Goal: Task Accomplishment & Management: Complete application form

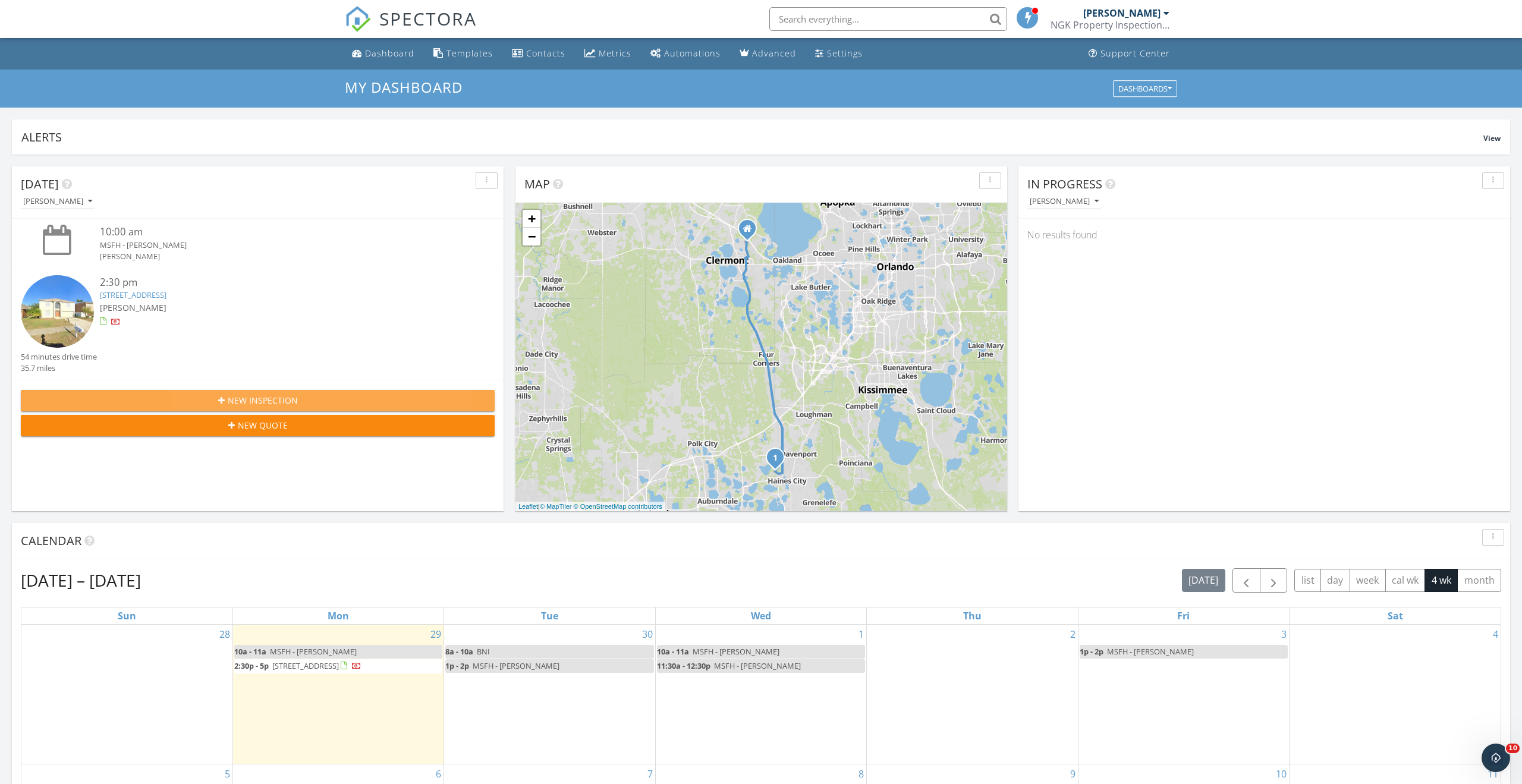
click at [238, 400] on span "New Inspection" at bounding box center [262, 400] width 70 height 12
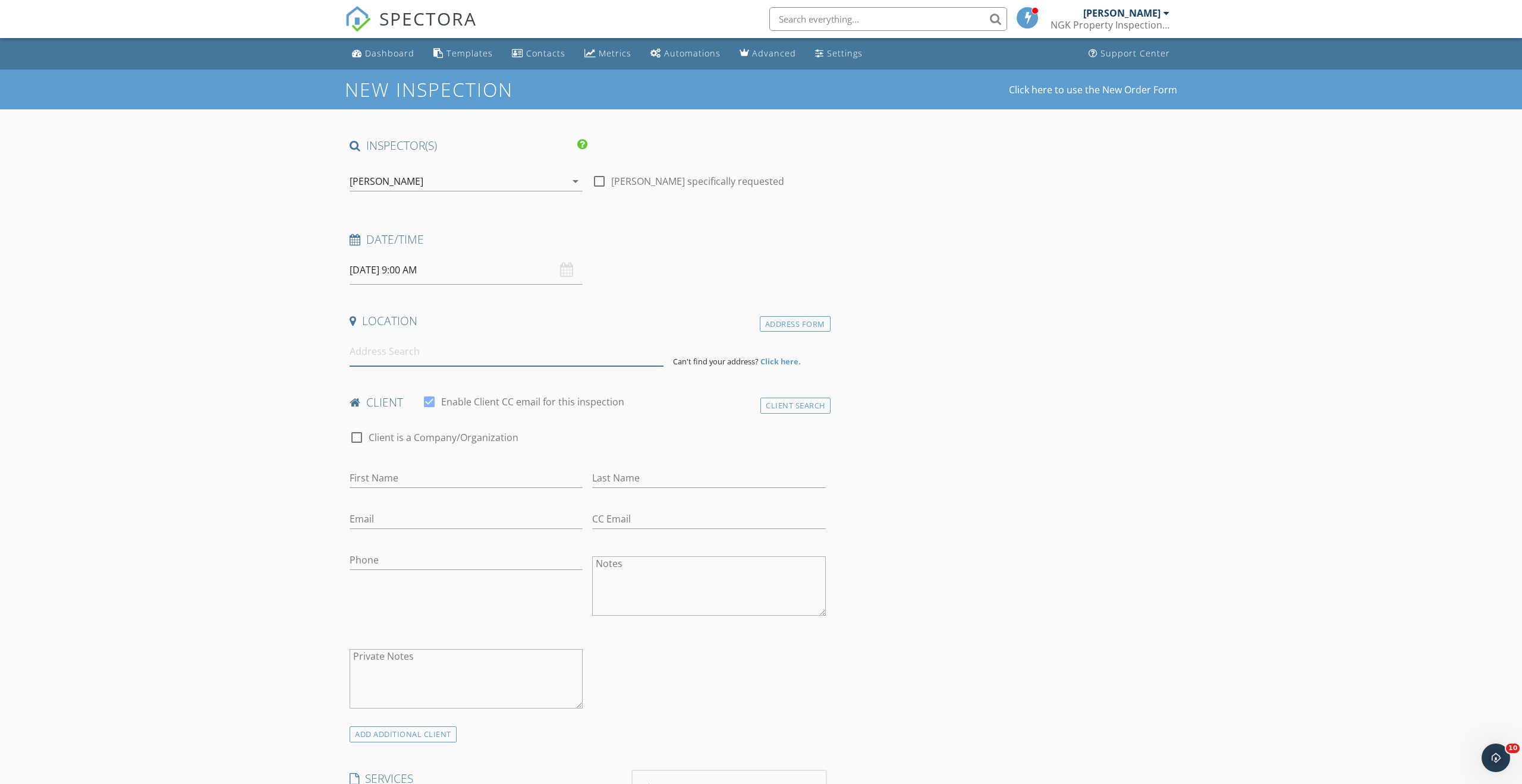
click at [377, 355] on input at bounding box center [506, 352] width 314 height 29
click at [423, 355] on input at bounding box center [506, 352] width 314 height 29
type input "3436 Fernwood Drive, Kissimmee, FL, USA"
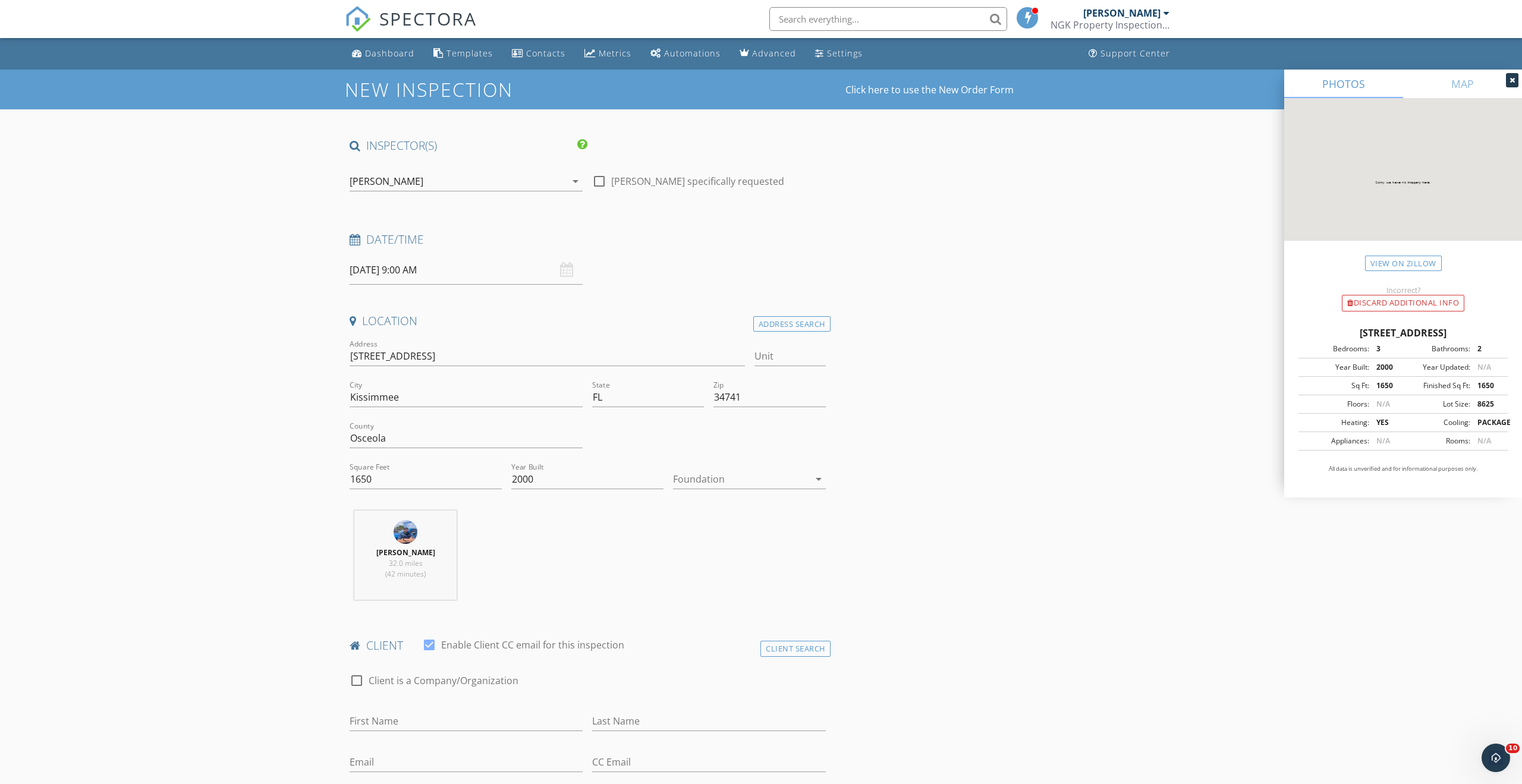
click at [687, 482] on div at bounding box center [741, 478] width 136 height 19
click at [712, 539] on div "Slab" at bounding box center [749, 540] width 133 height 15
click at [624, 541] on div "Nick Karahalios 32.0 miles (42 minutes)" at bounding box center [587, 559] width 485 height 99
click at [390, 274] on input "09/30/2025 9:00 AM" at bounding box center [466, 270] width 233 height 29
select select "9"
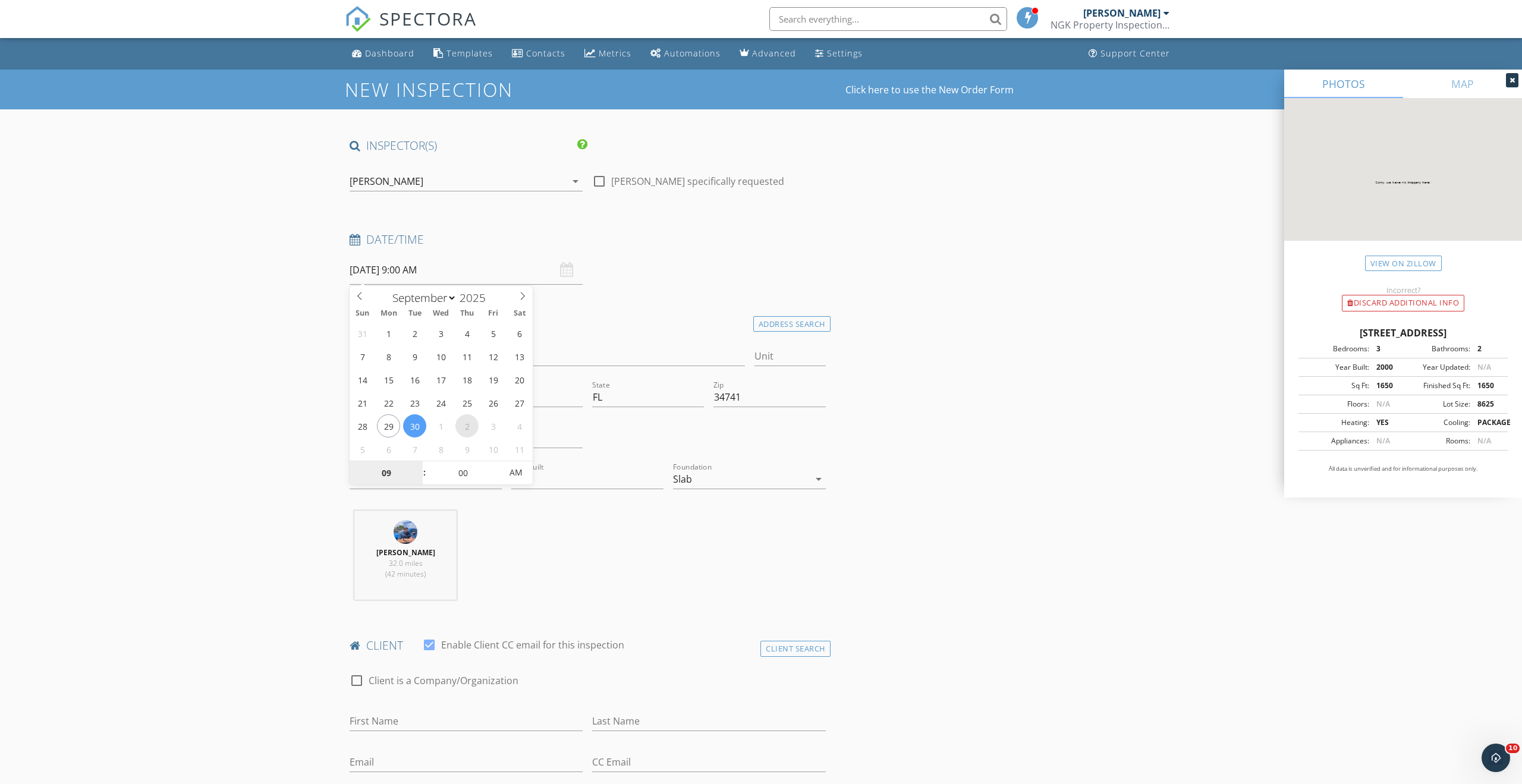
type input "10/02/2025 9:00 AM"
type input "10"
type input "10/02/2025 10:00 AM"
click at [419, 467] on span at bounding box center [418, 467] width 8 height 12
type input "11"
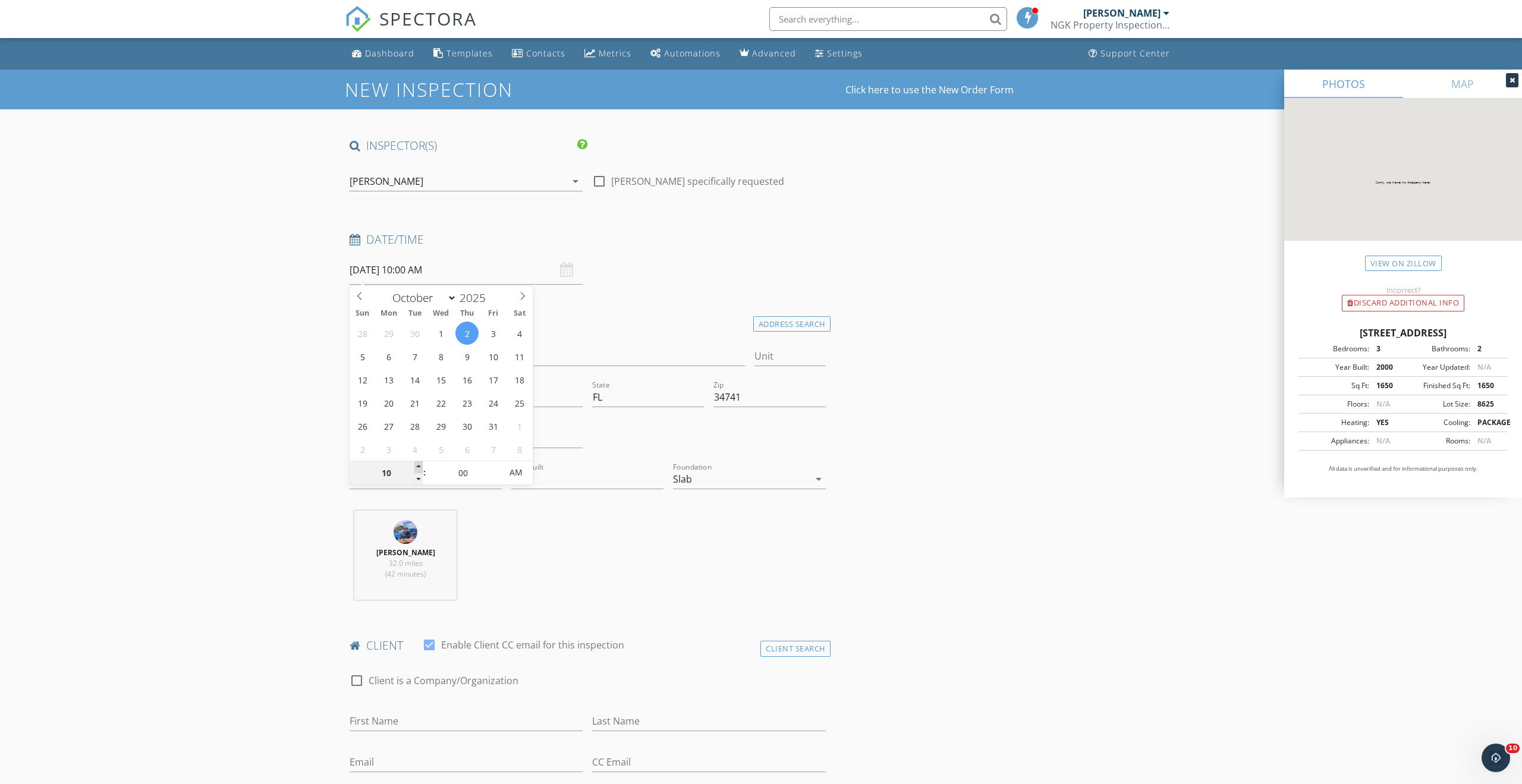
type input "10/02/2025 11:00 AM"
click at [419, 467] on span at bounding box center [418, 467] width 8 height 12
type input "12"
type input "10/02/2025 12:00 PM"
click at [419, 467] on span at bounding box center [418, 467] width 8 height 12
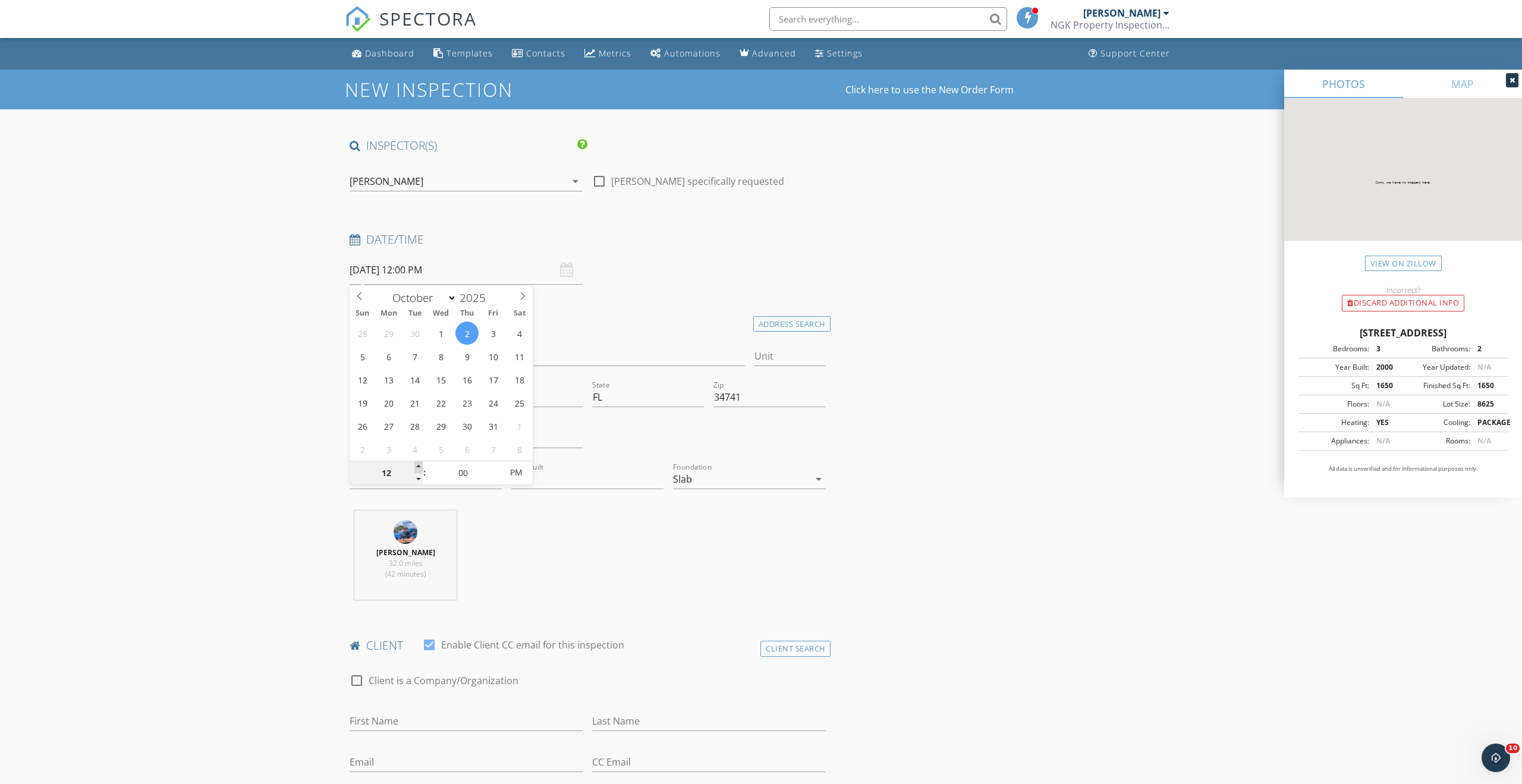
type input "01"
type input "10/02/2025 1:00 PM"
click at [419, 467] on span at bounding box center [418, 467] width 8 height 12
type input "02"
type input "10/02/2025 2:00 PM"
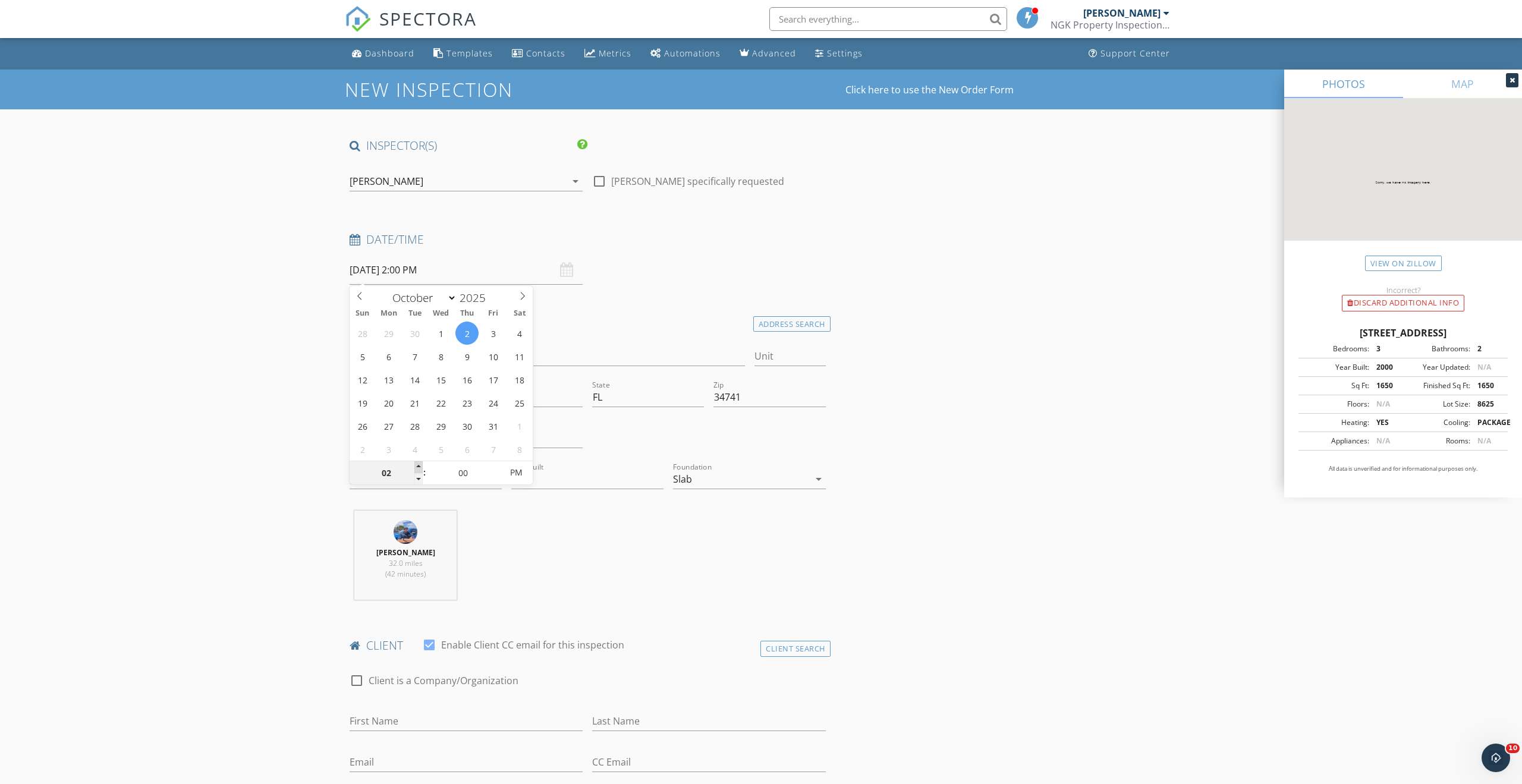
click at [419, 467] on span at bounding box center [418, 467] width 8 height 12
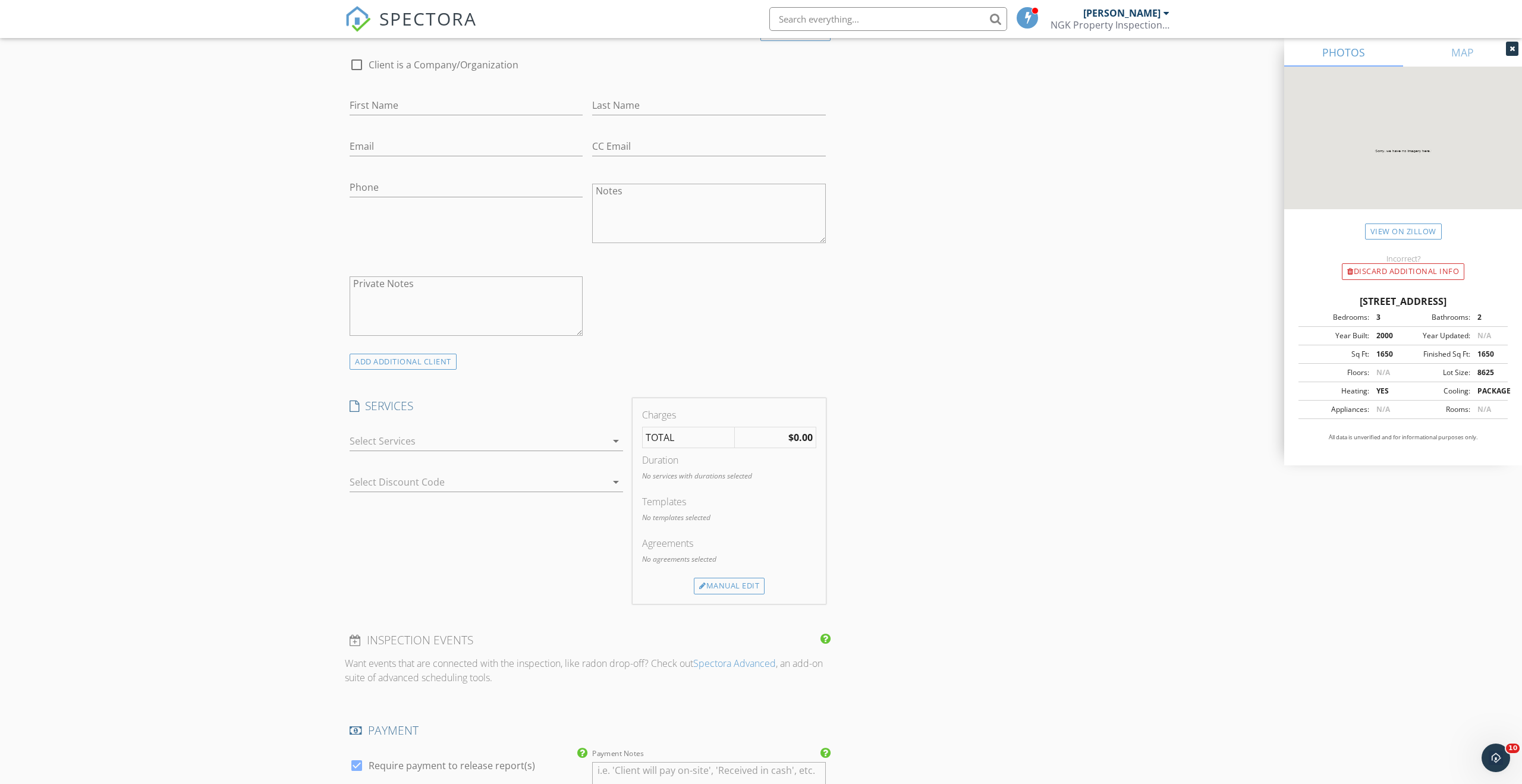
scroll to position [665, 0]
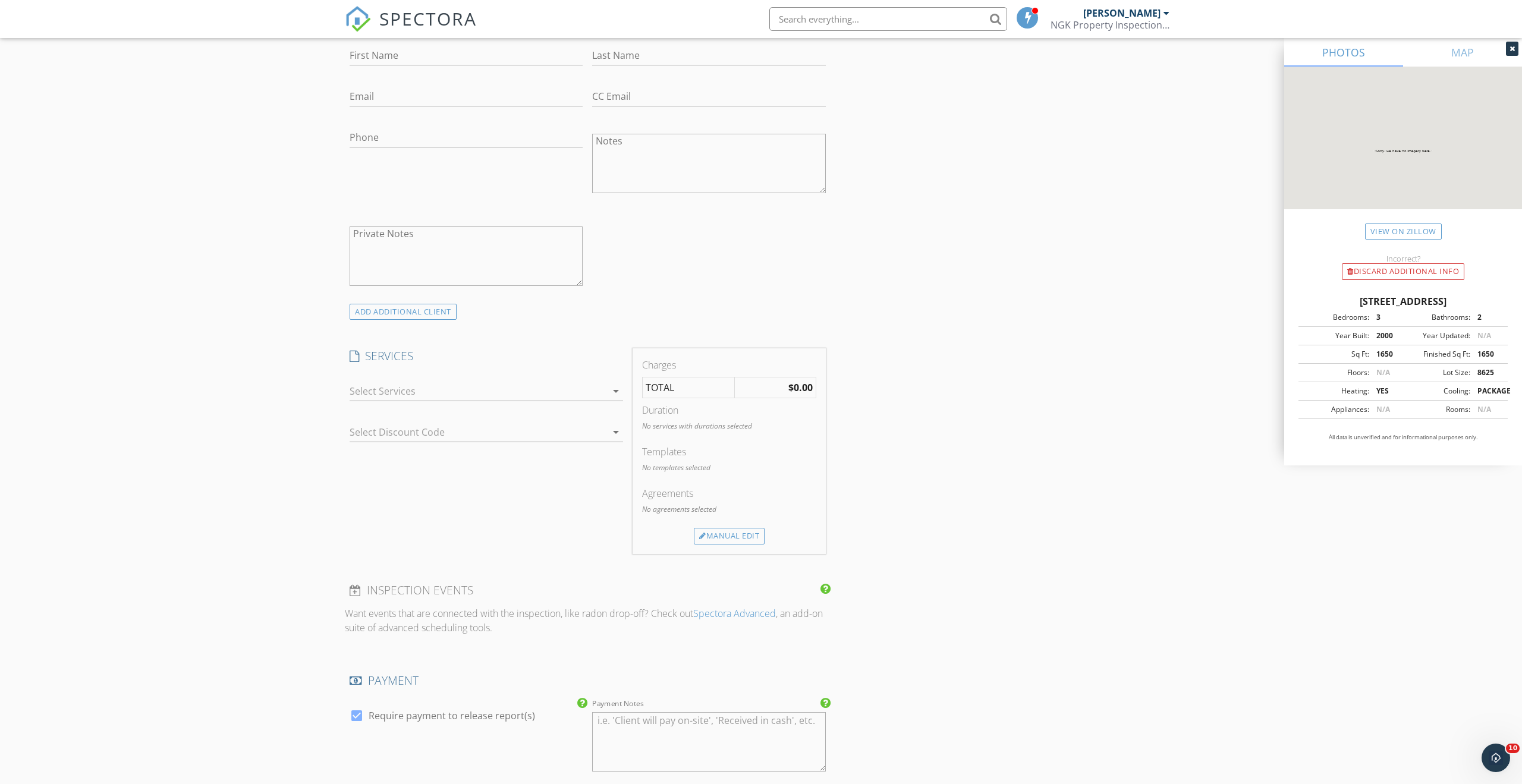
click at [413, 392] on div at bounding box center [478, 391] width 257 height 19
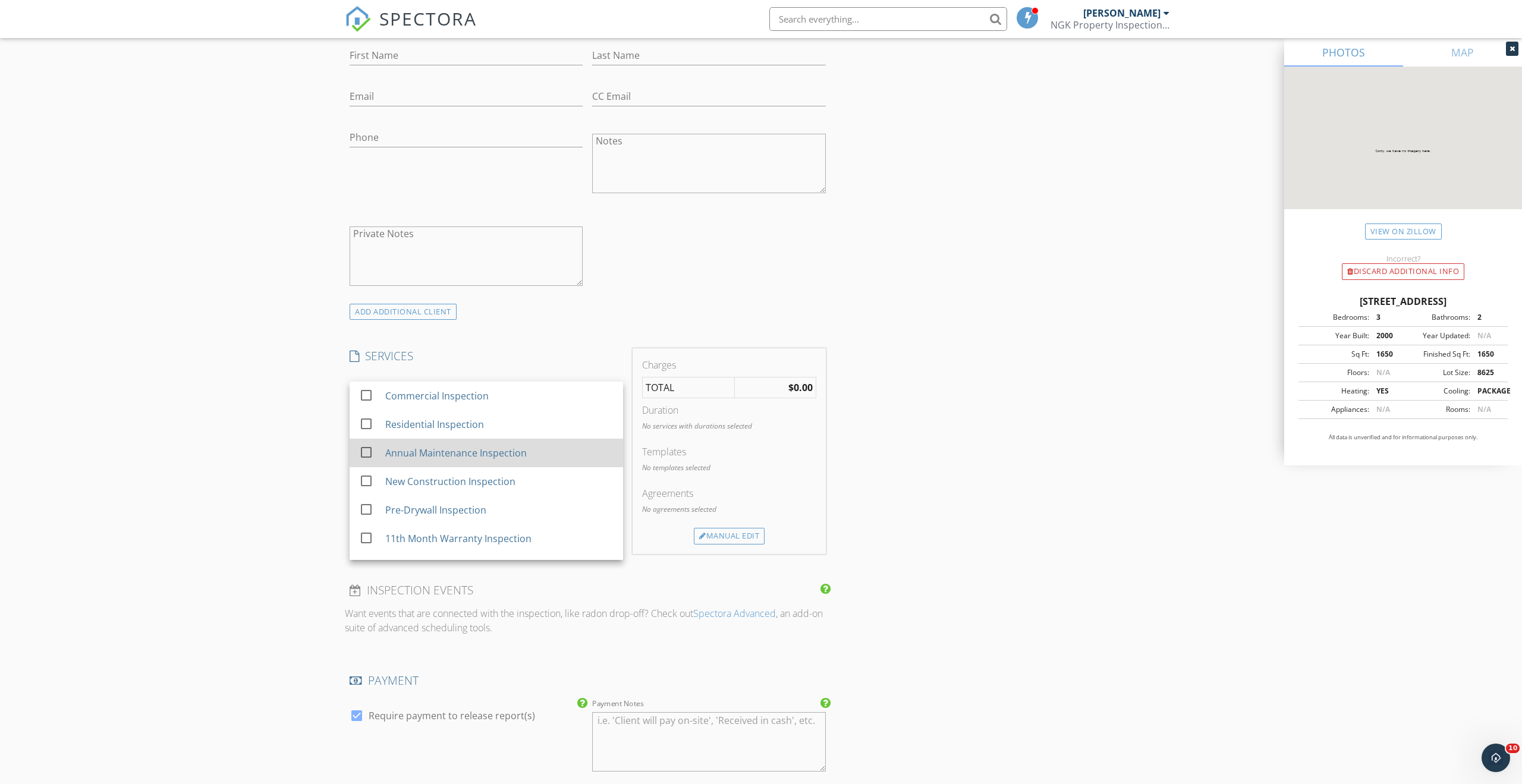
scroll to position [599, 0]
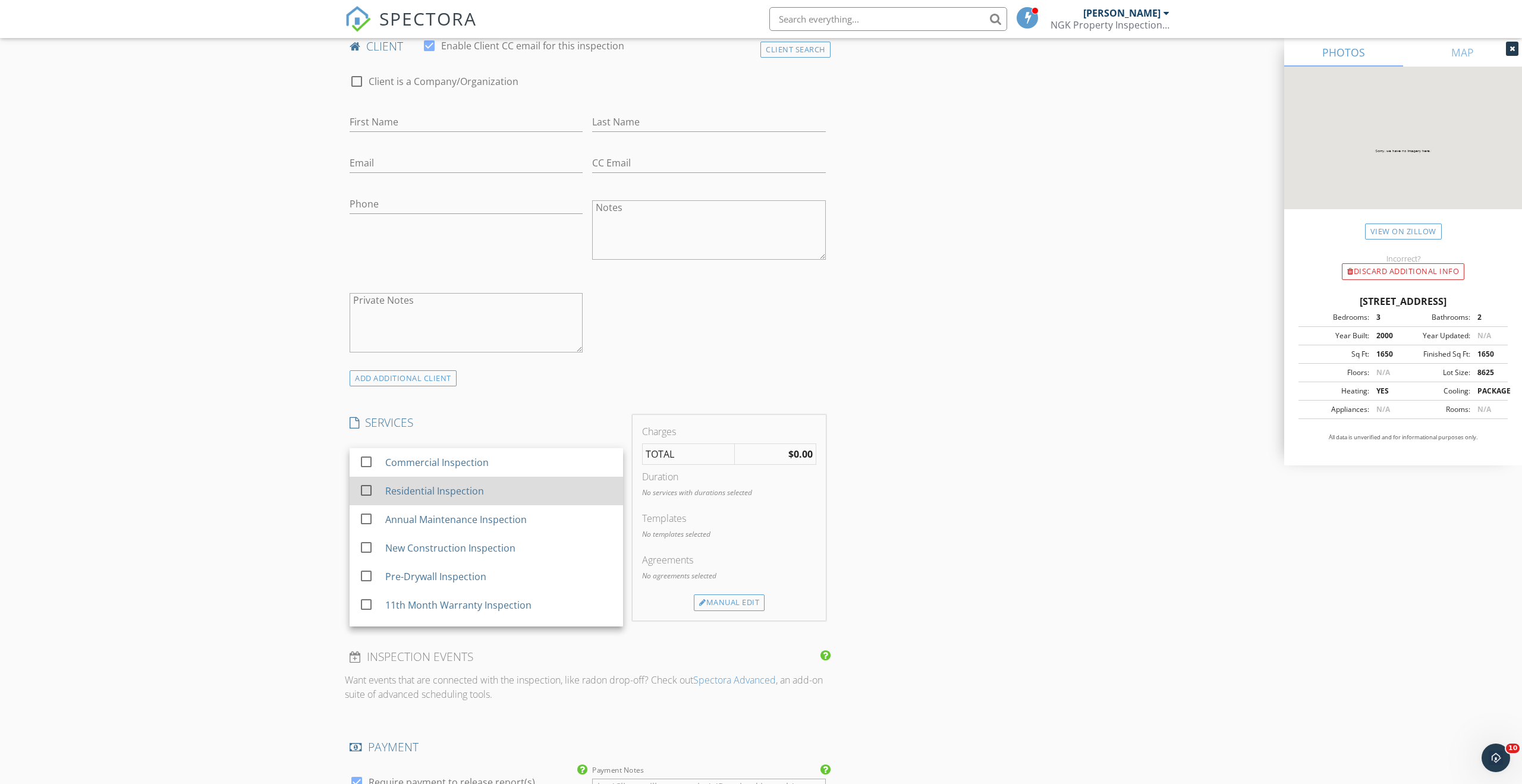
click at [360, 491] on div at bounding box center [366, 490] width 20 height 20
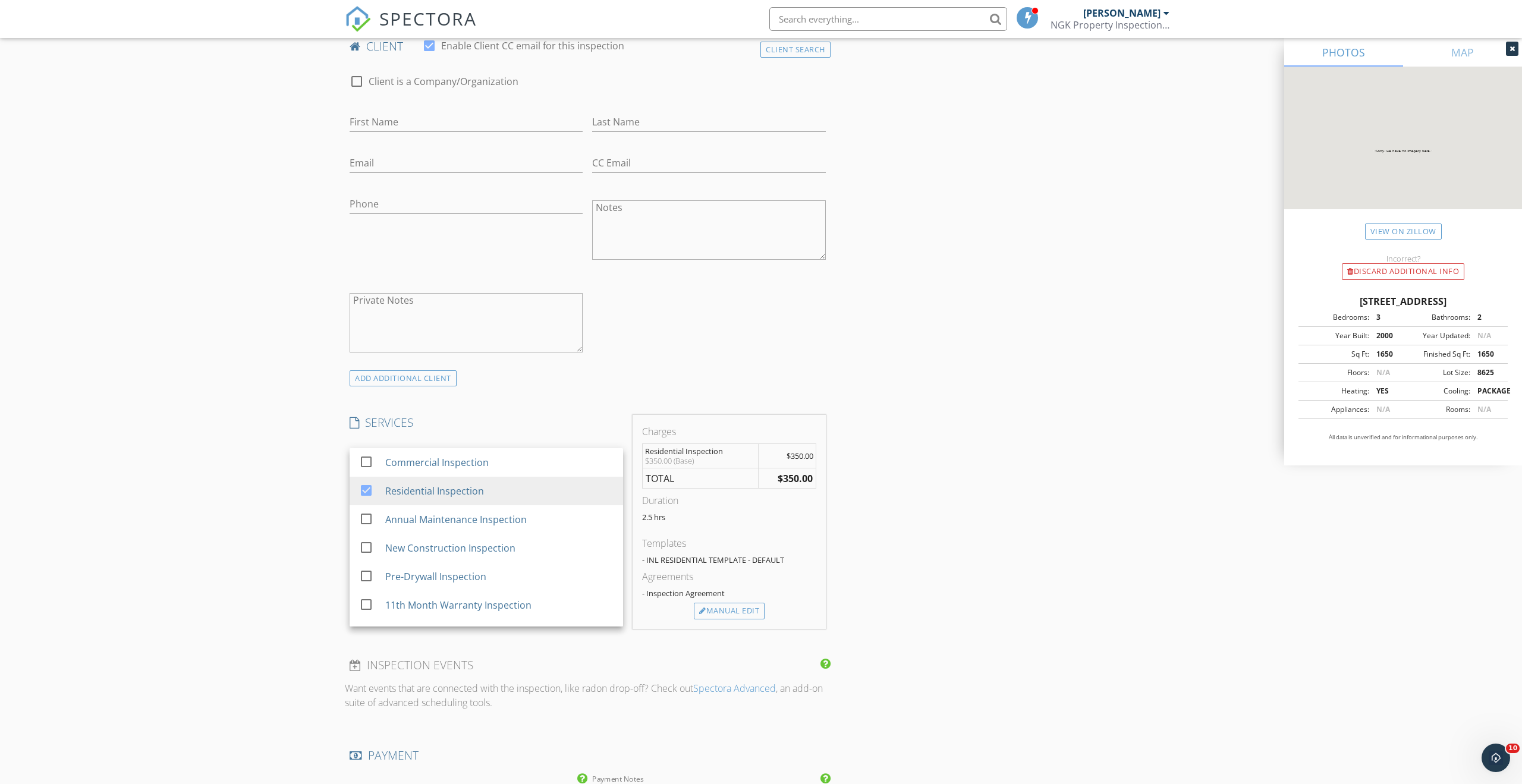
click at [284, 530] on div "New Inspection Click here to use the New Order Form INSPECTOR(S) check_box Nick…" at bounding box center [761, 563] width 1522 height 2186
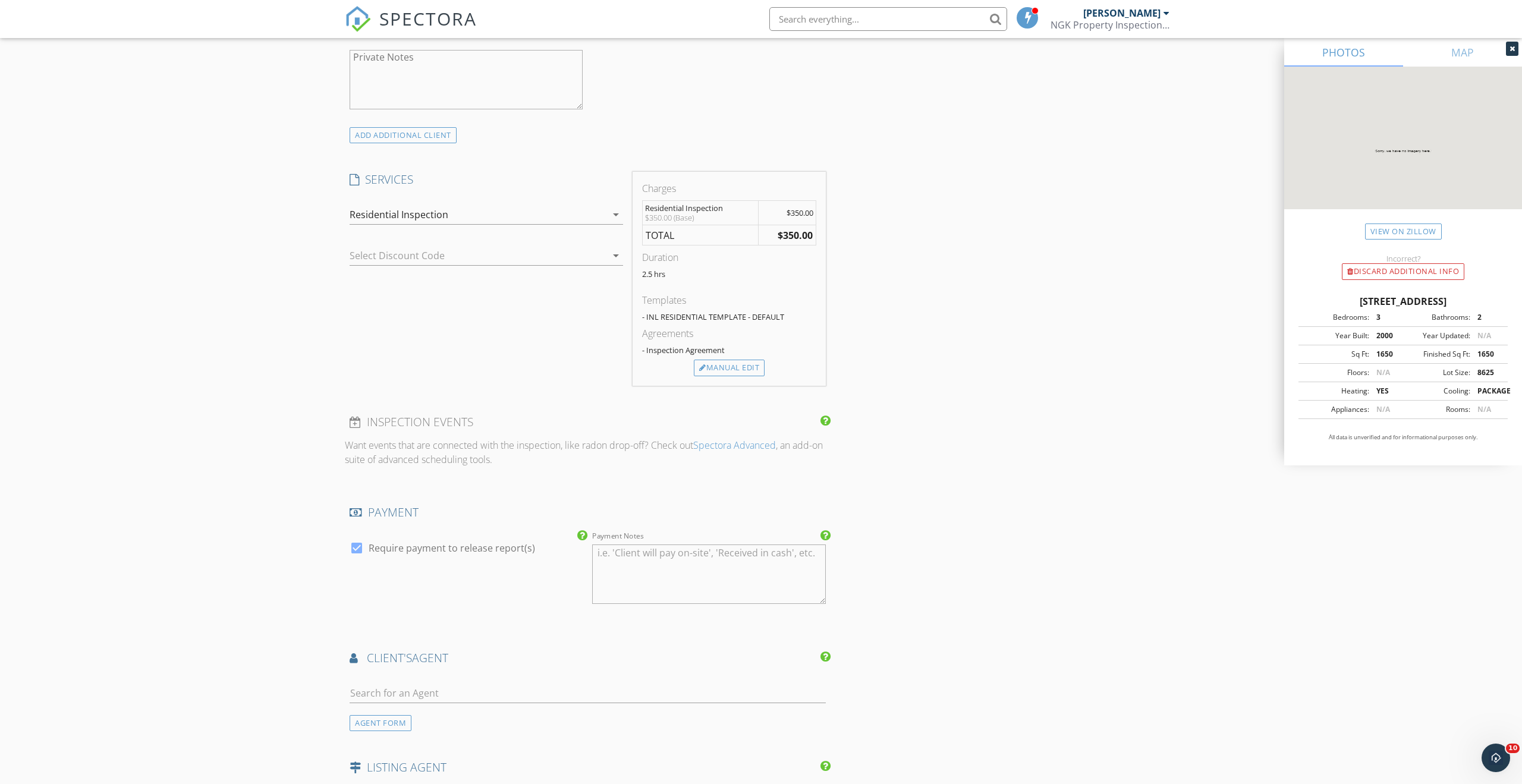
scroll to position [865, 0]
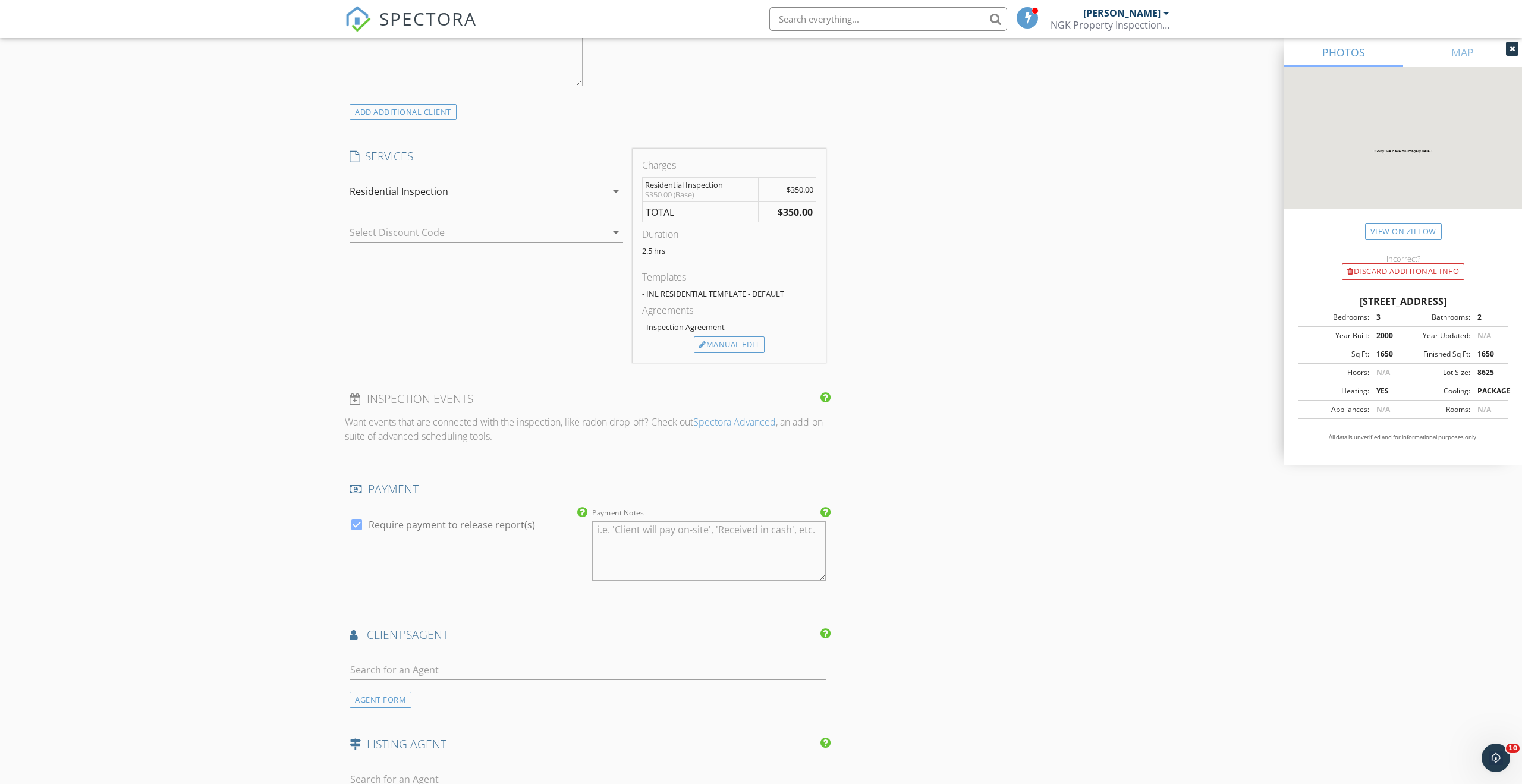
click at [589, 192] on div "Residential Inspection" at bounding box center [478, 191] width 257 height 19
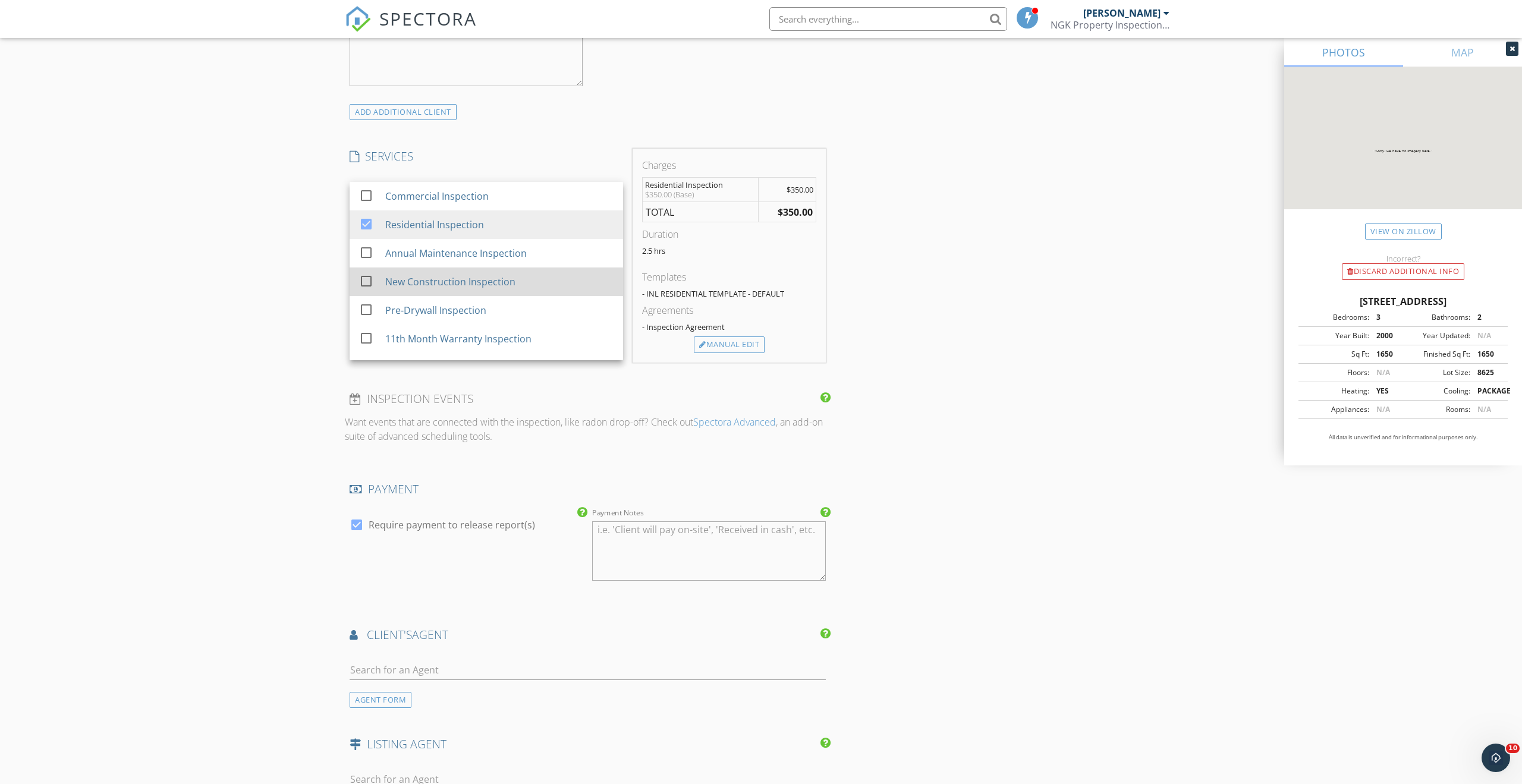
scroll to position [67, 0]
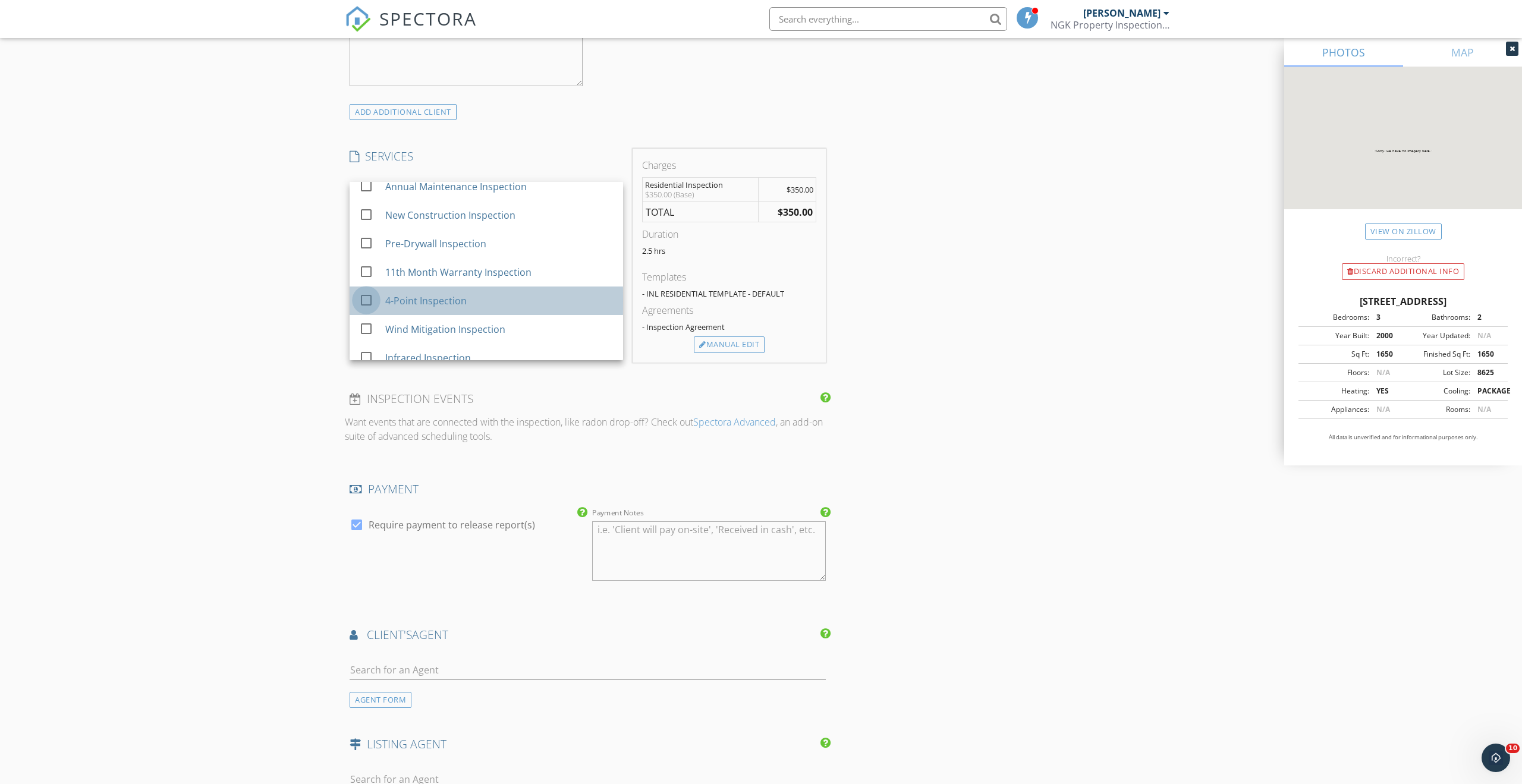
click at [366, 298] on div at bounding box center [366, 300] width 20 height 20
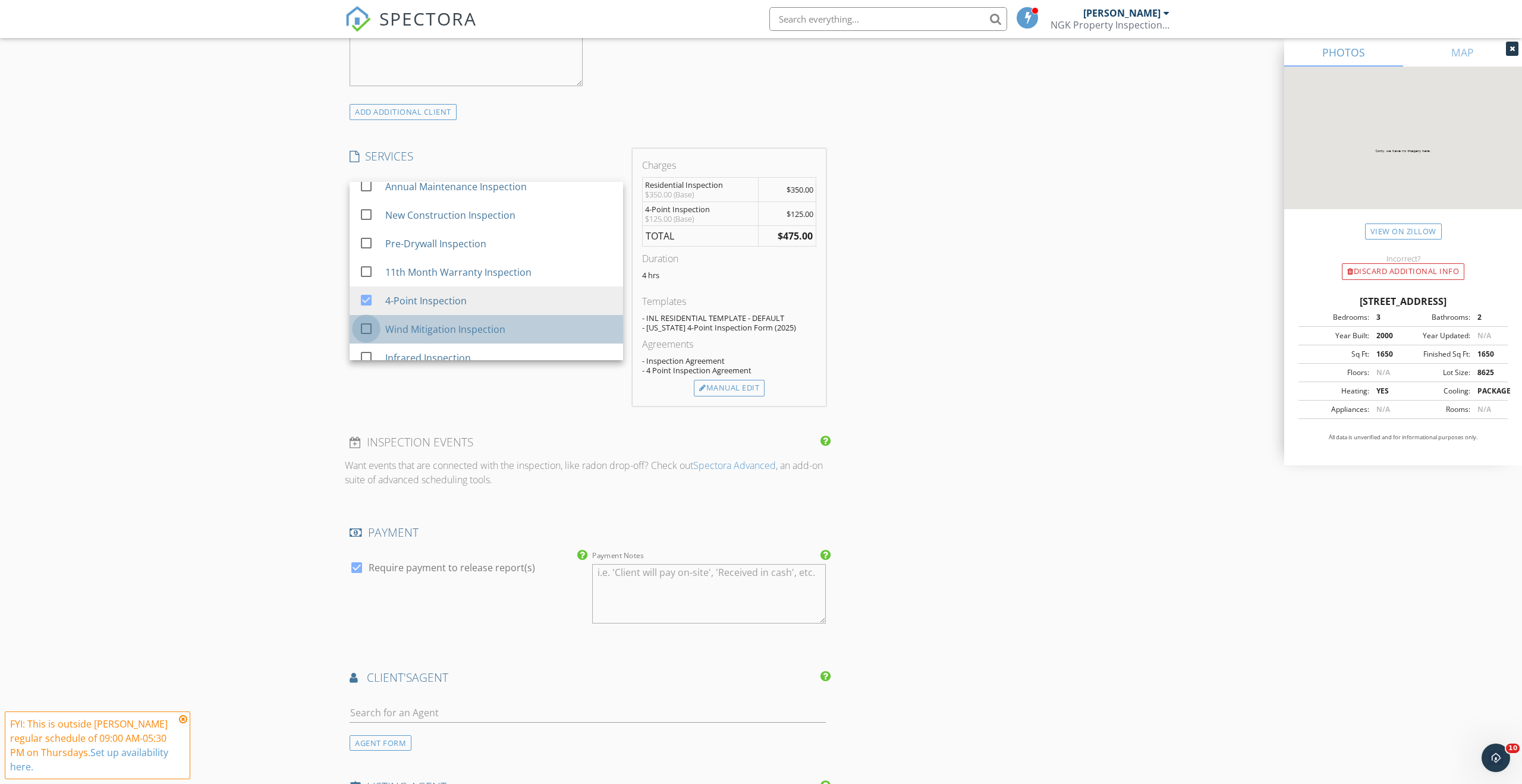
click at [366, 330] on div at bounding box center [366, 329] width 20 height 20
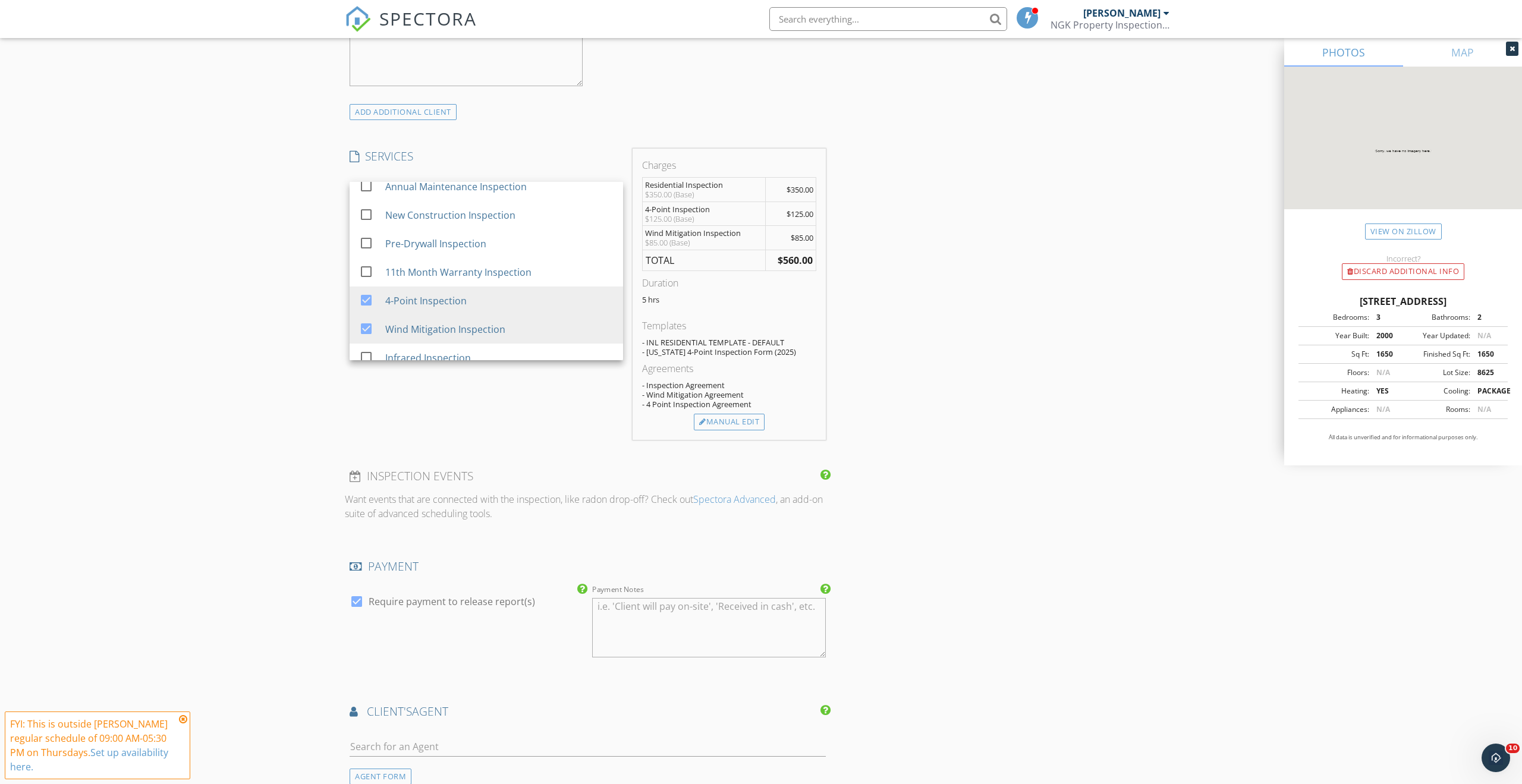
click at [268, 374] on div "New Inspection Click here to use the New Order Form INSPECTOR(S) check_box Nick…" at bounding box center [761, 336] width 1522 height 2264
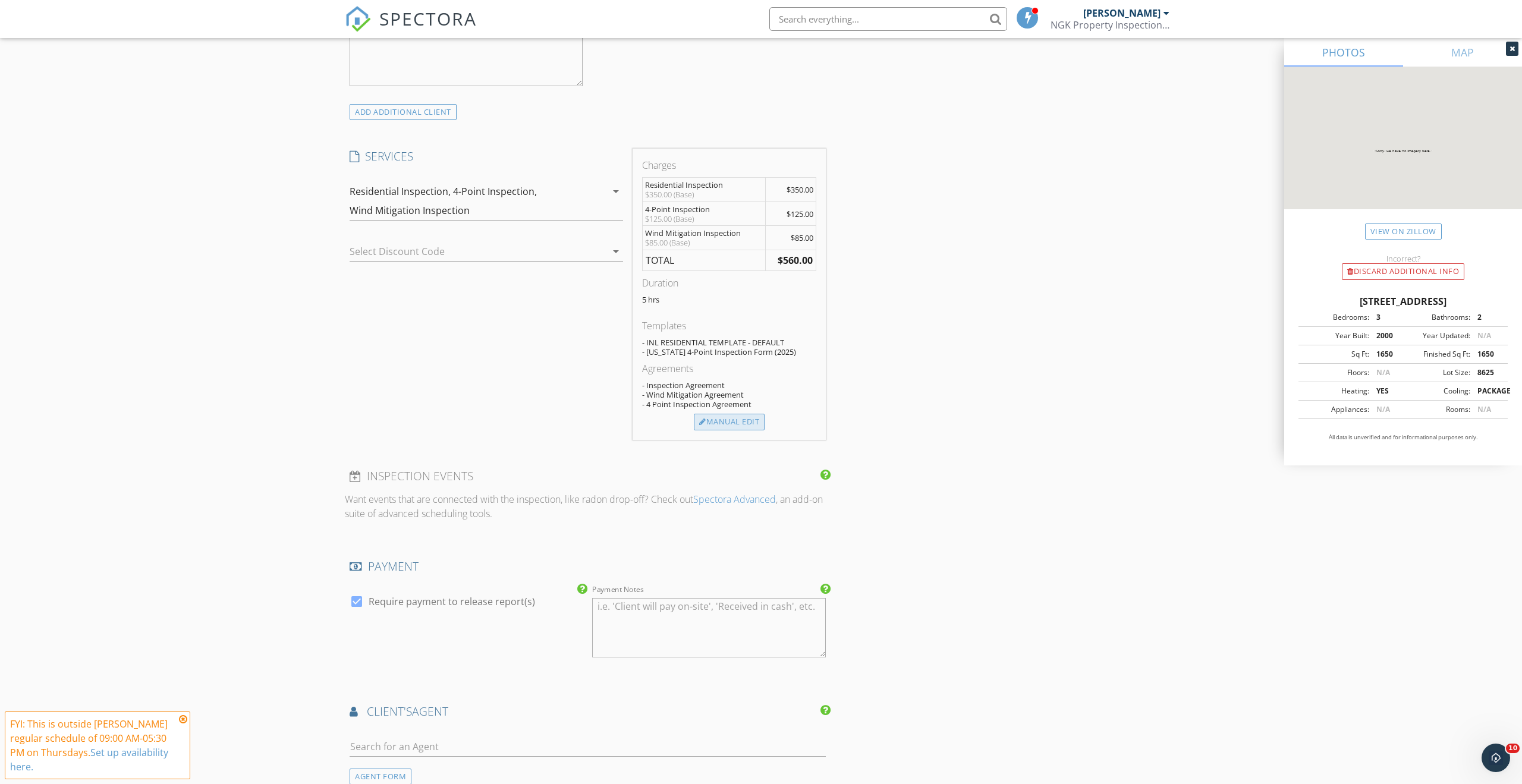
click at [723, 423] on div "Manual Edit" at bounding box center [729, 422] width 71 height 17
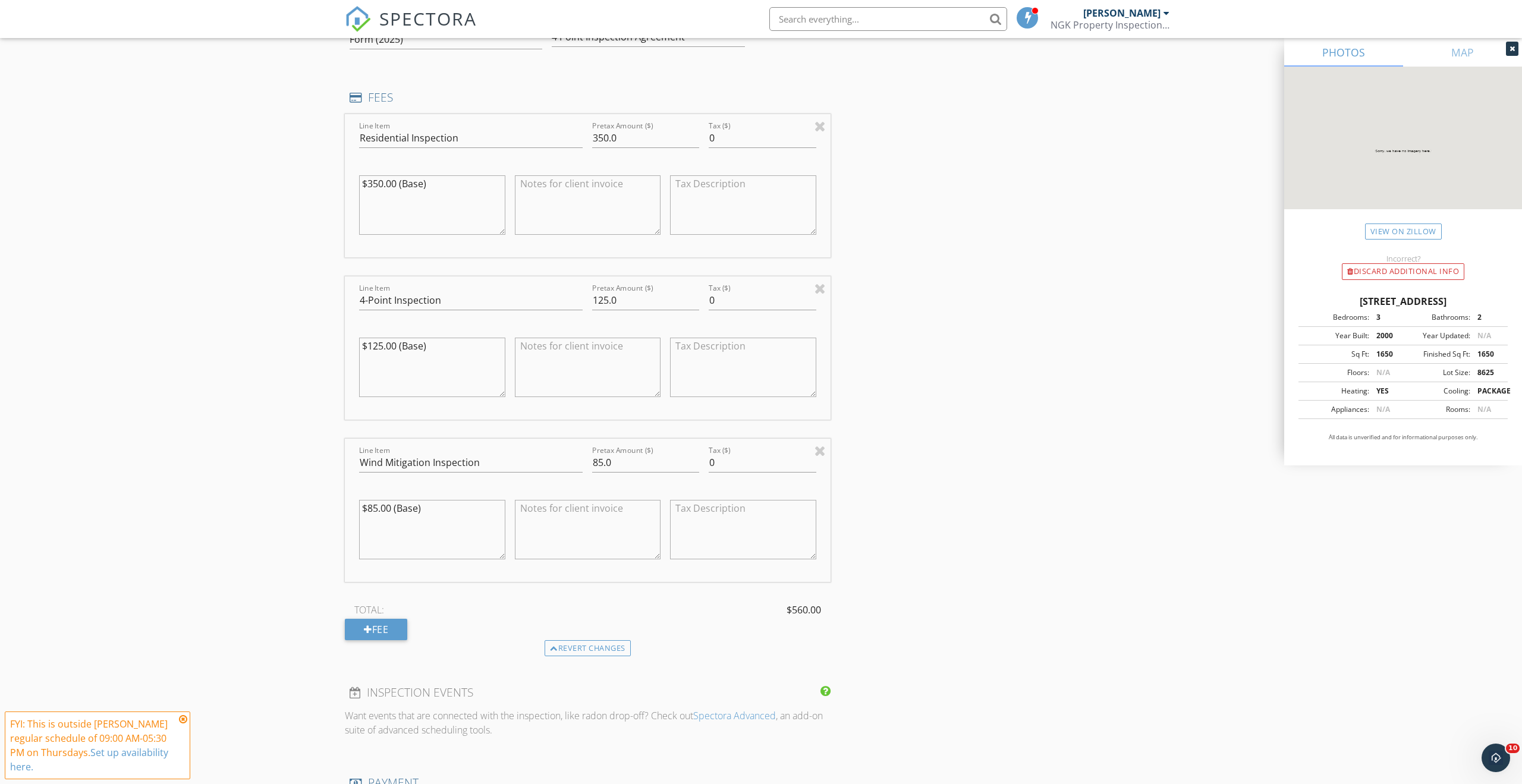
scroll to position [1064, 0]
click at [609, 294] on input "125.0" at bounding box center [646, 294] width 107 height 20
drag, startPoint x: 609, startPoint y: 294, endPoint x: 599, endPoint y: 295, distance: 10.0
click at [599, 295] on input "125.0" at bounding box center [646, 294] width 107 height 20
type input "100.0"
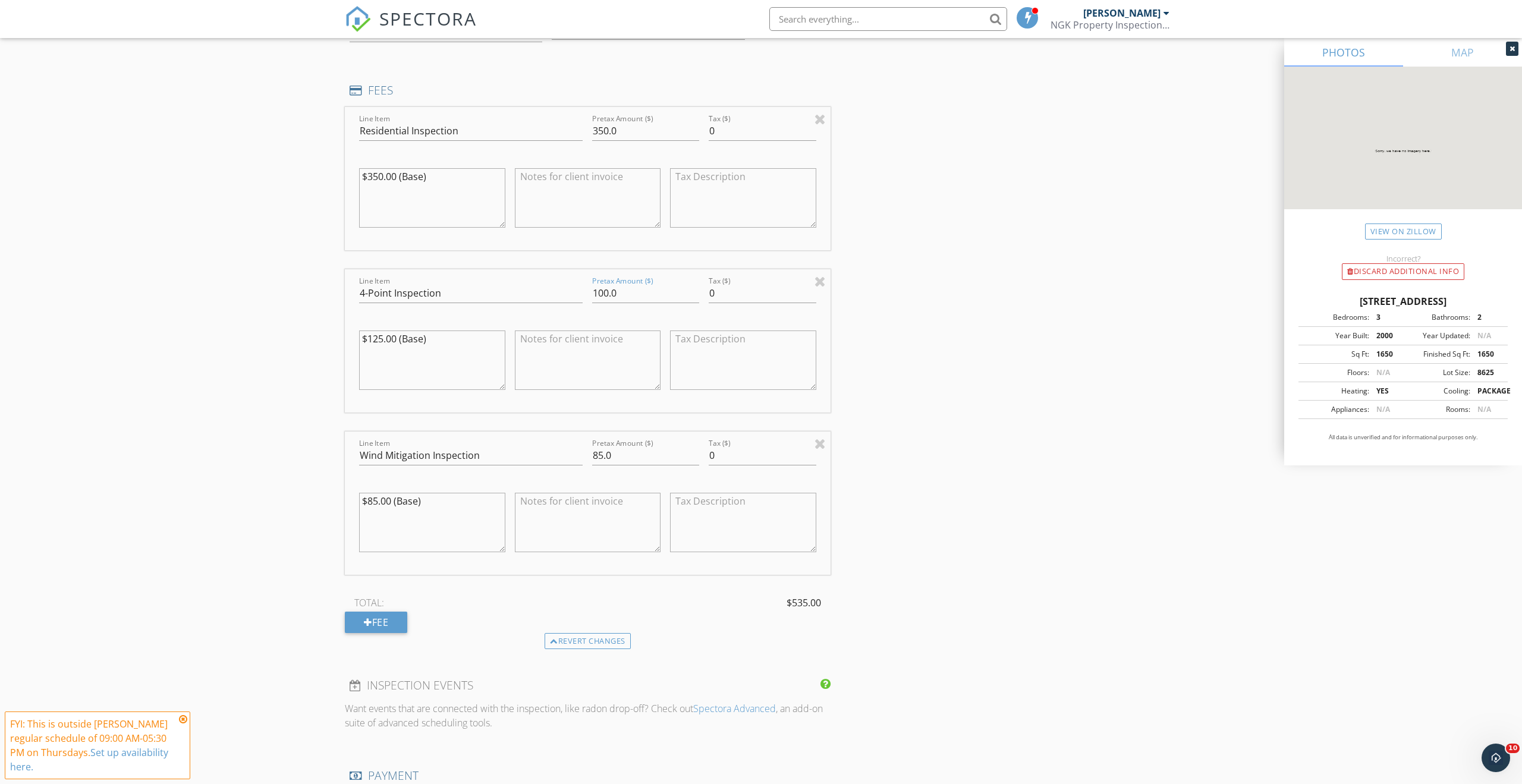
click at [872, 532] on div "INSPECTOR(S) check_box Nick Karahalios PRIMARY Nick Karahalios arrow_drop_down …" at bounding box center [761, 361] width 832 height 2576
click at [599, 451] on input "85.0" at bounding box center [646, 455] width 107 height 20
type input "75.0"
click at [988, 532] on div "INSPECTOR(S) check_box Nick Karahalios PRIMARY Nick Karahalios arrow_drop_down …" at bounding box center [761, 361] width 832 height 2576
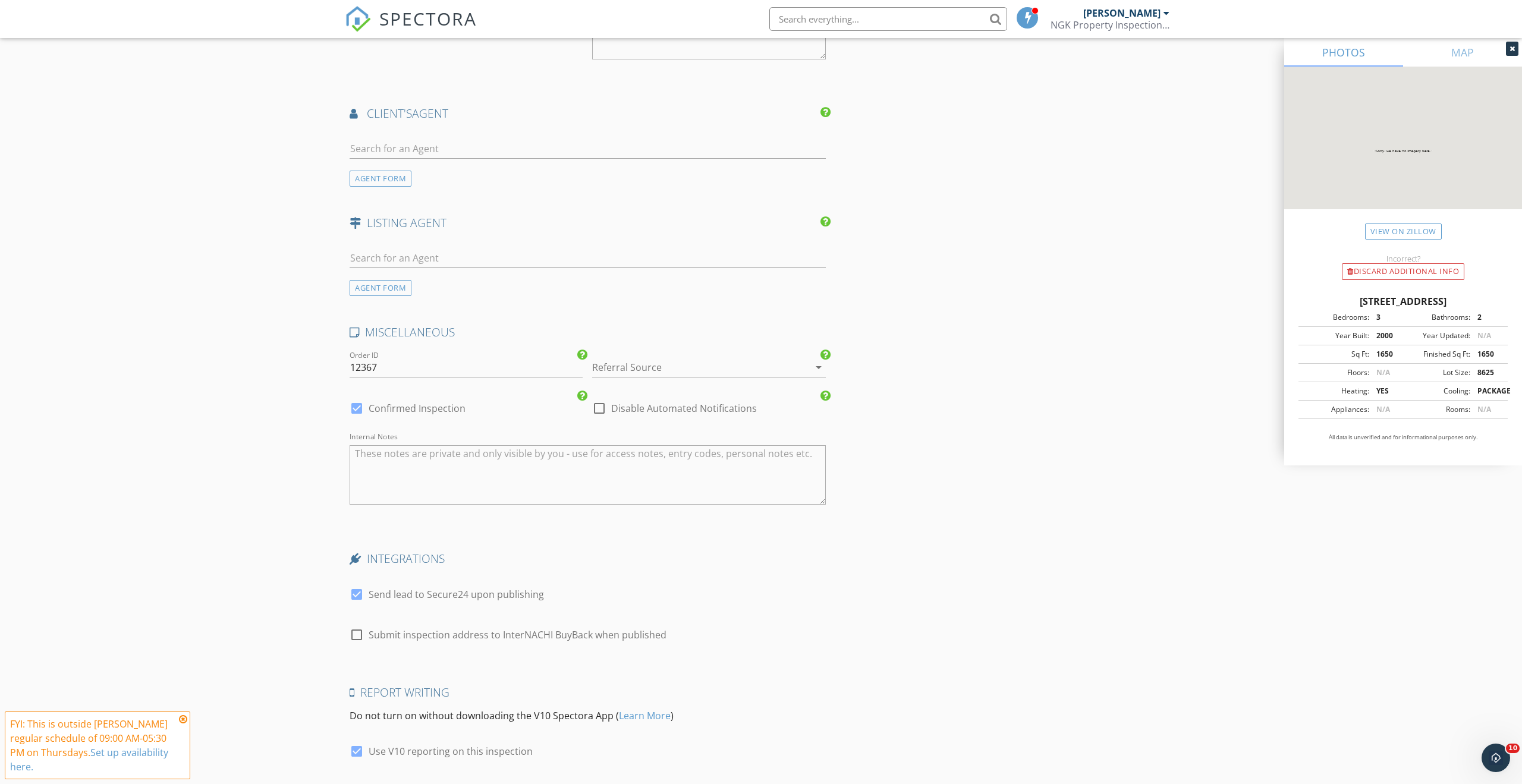
scroll to position [1959, 0]
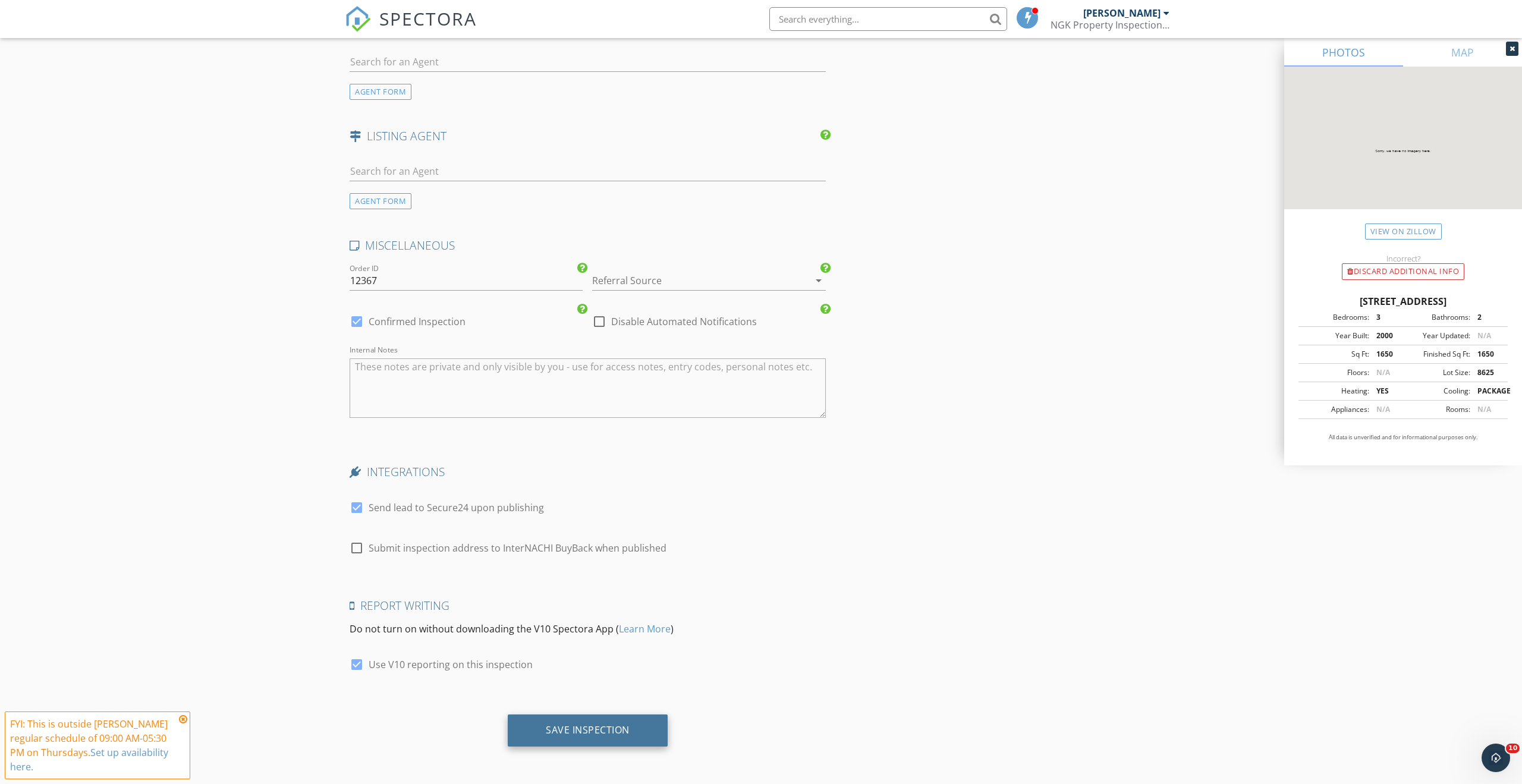
click at [574, 727] on div "Save Inspection" at bounding box center [587, 730] width 84 height 12
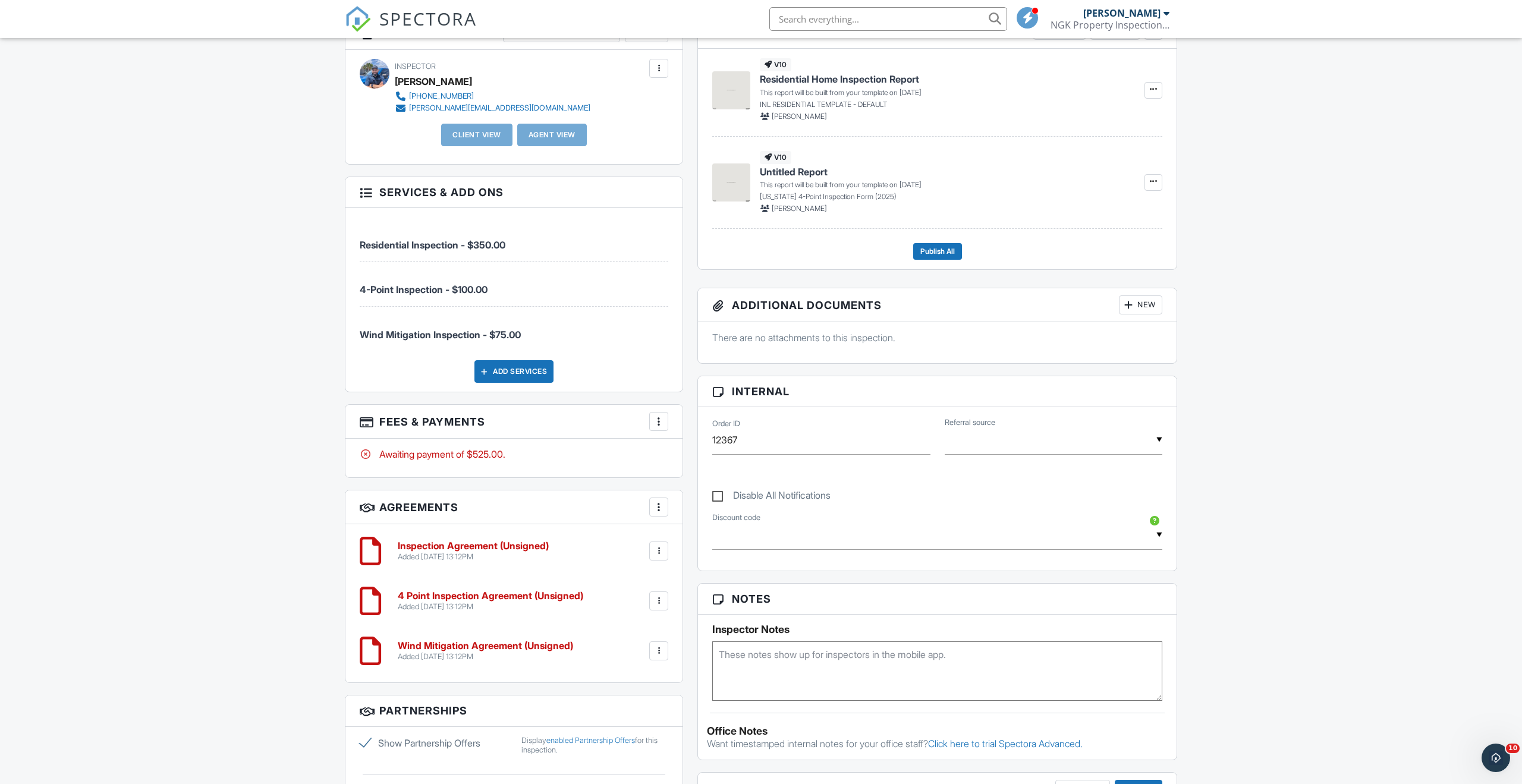
click at [657, 423] on div at bounding box center [659, 422] width 12 height 12
click at [676, 453] on li "Edit Fees & Payments" at bounding box center [718, 458] width 124 height 30
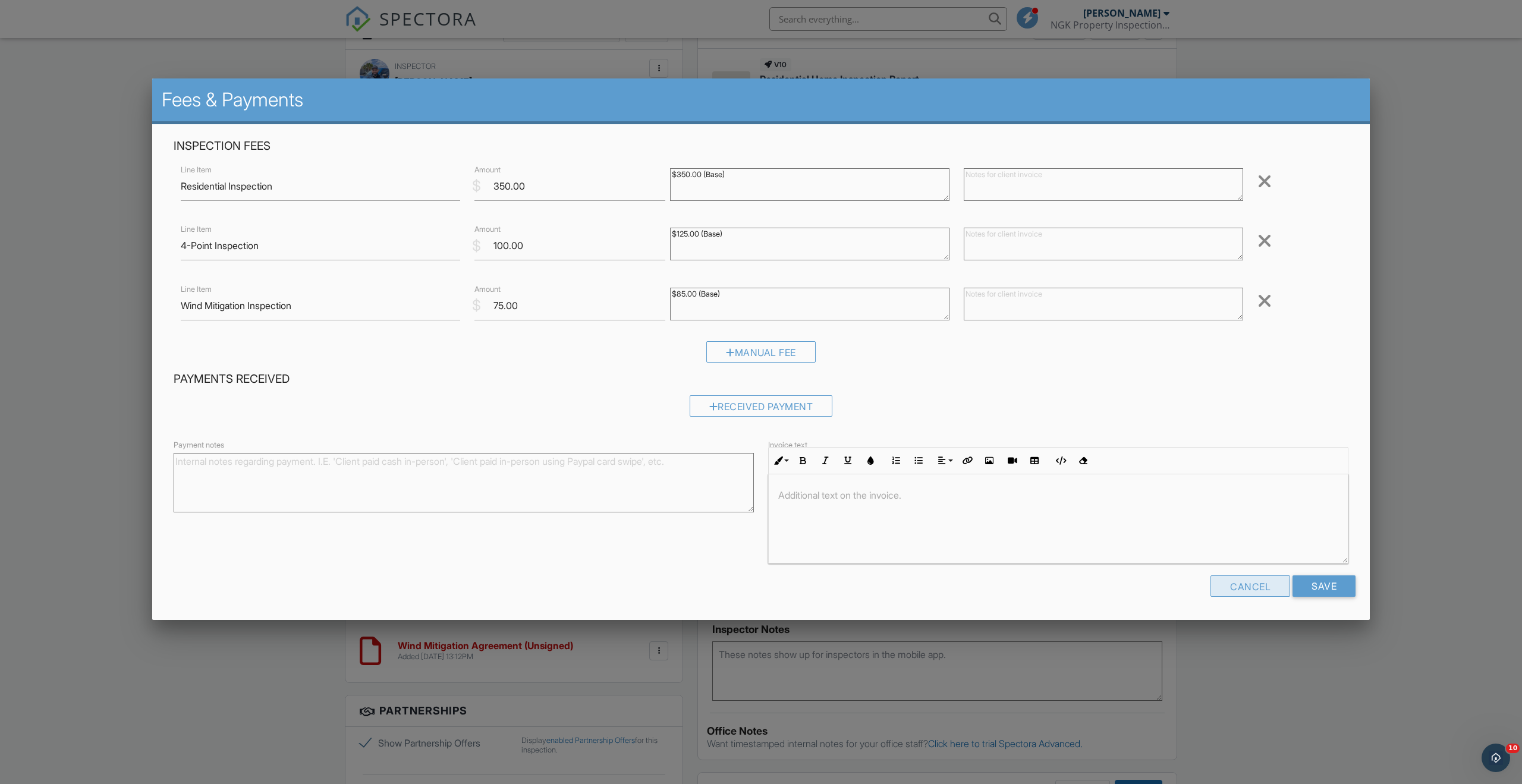
click at [1237, 585] on div "Cancel" at bounding box center [1250, 586] width 80 height 21
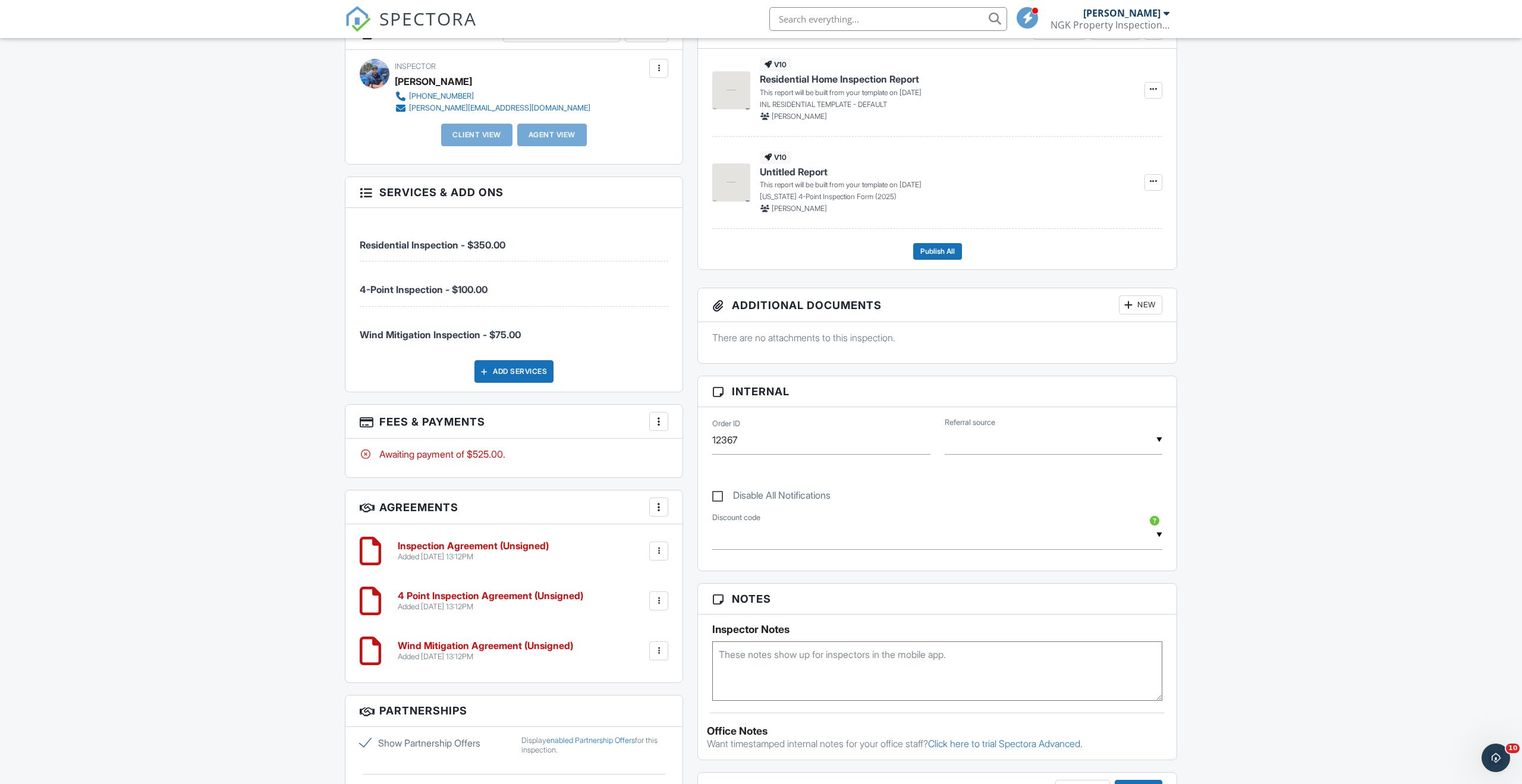
click at [653, 511] on div at bounding box center [659, 507] width 12 height 12
click at [693, 574] on li "Edit Agreement Templates" at bounding box center [729, 572] width 146 height 30
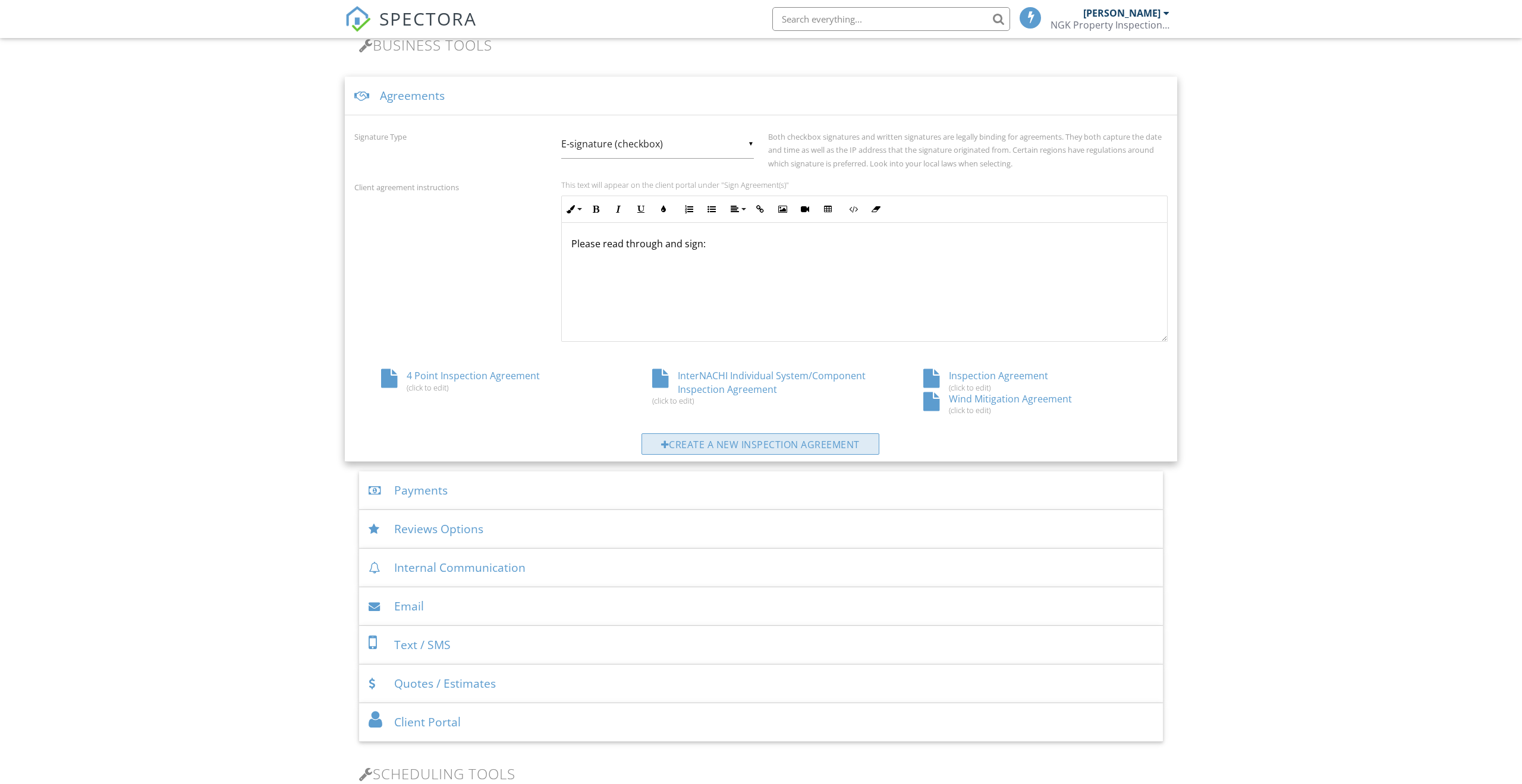
scroll to position [442, 0]
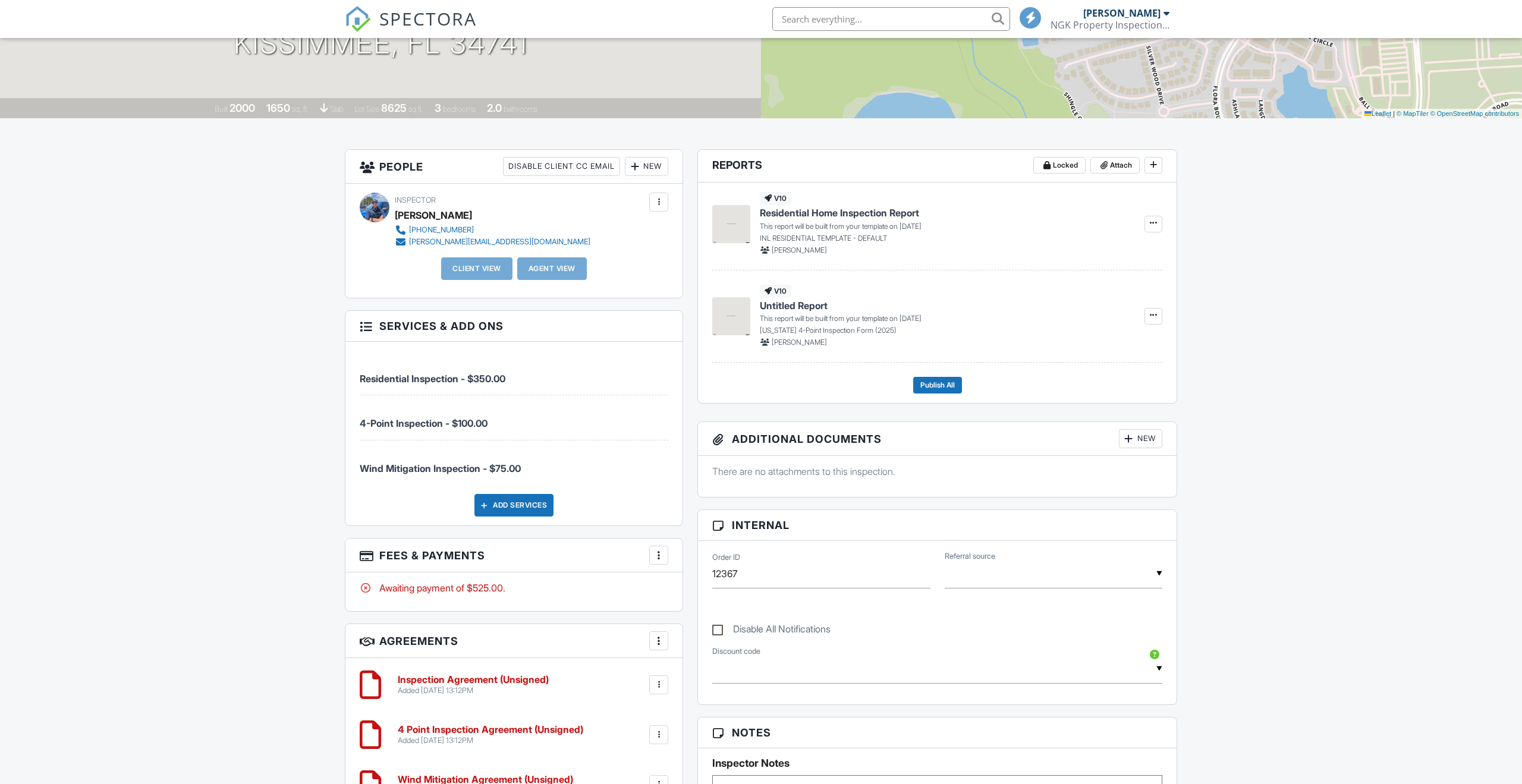
click at [531, 507] on div "Add Services" at bounding box center [514, 504] width 79 height 22
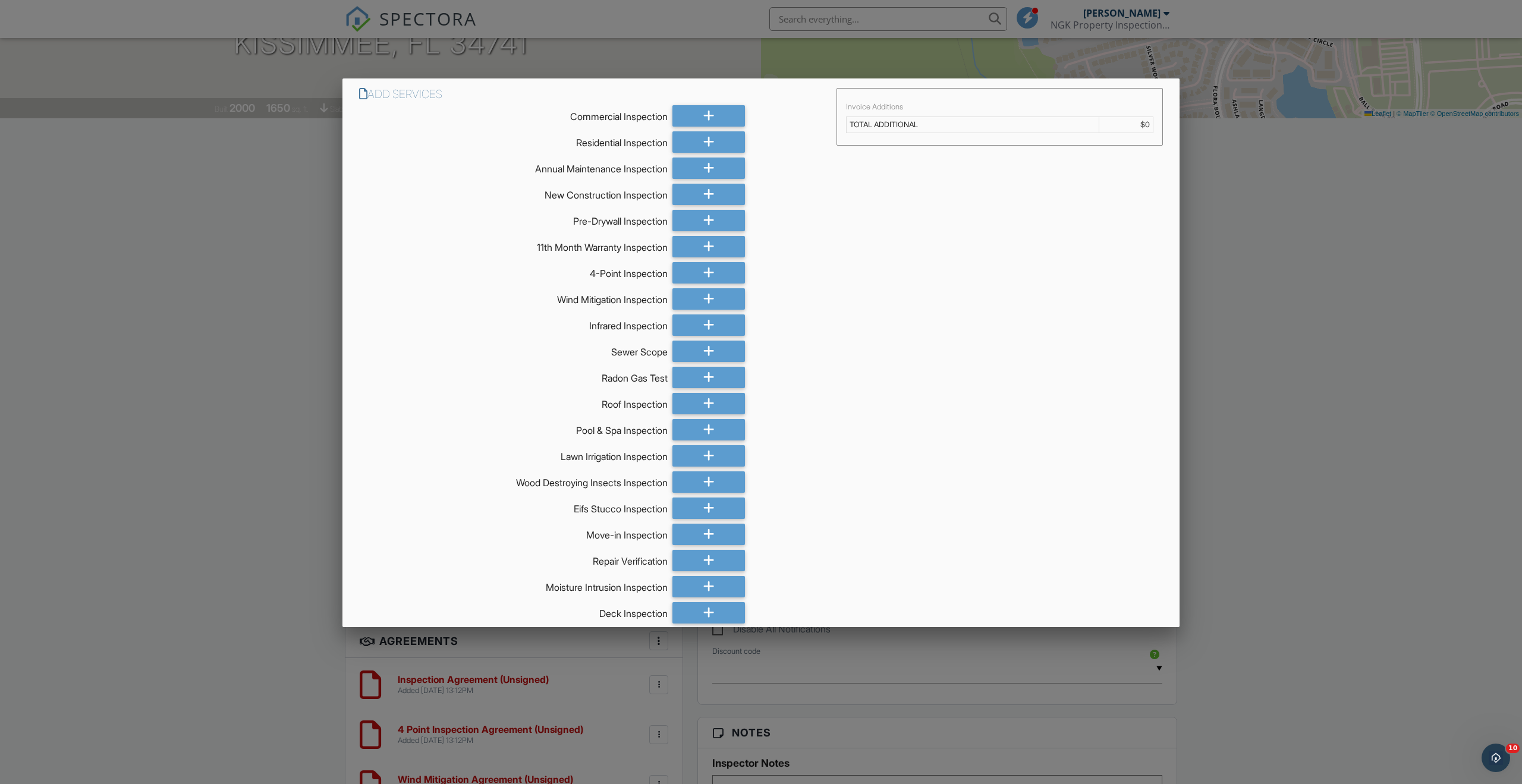
click at [1260, 372] on div at bounding box center [761, 430] width 1522 height 979
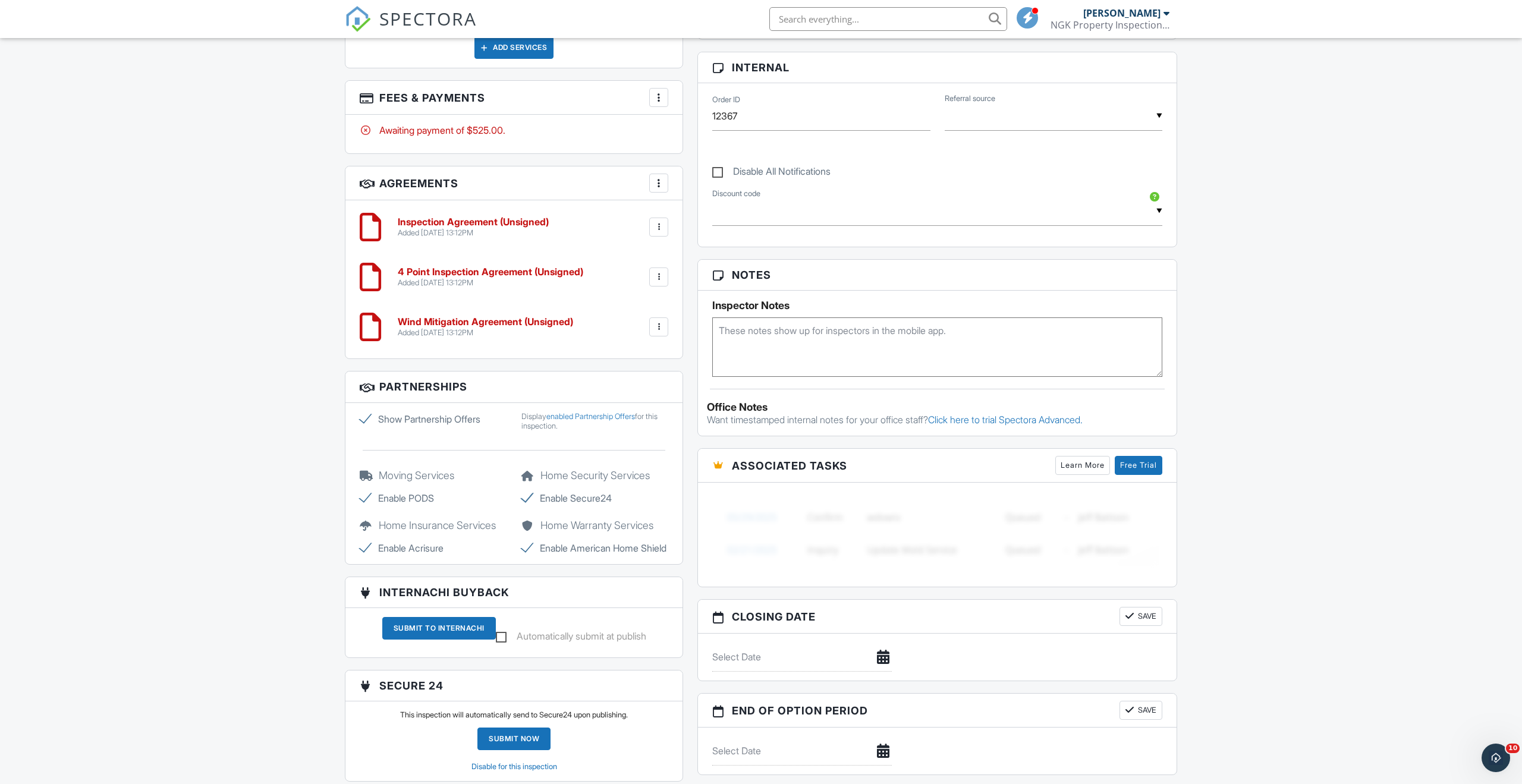
scroll to position [664, 0]
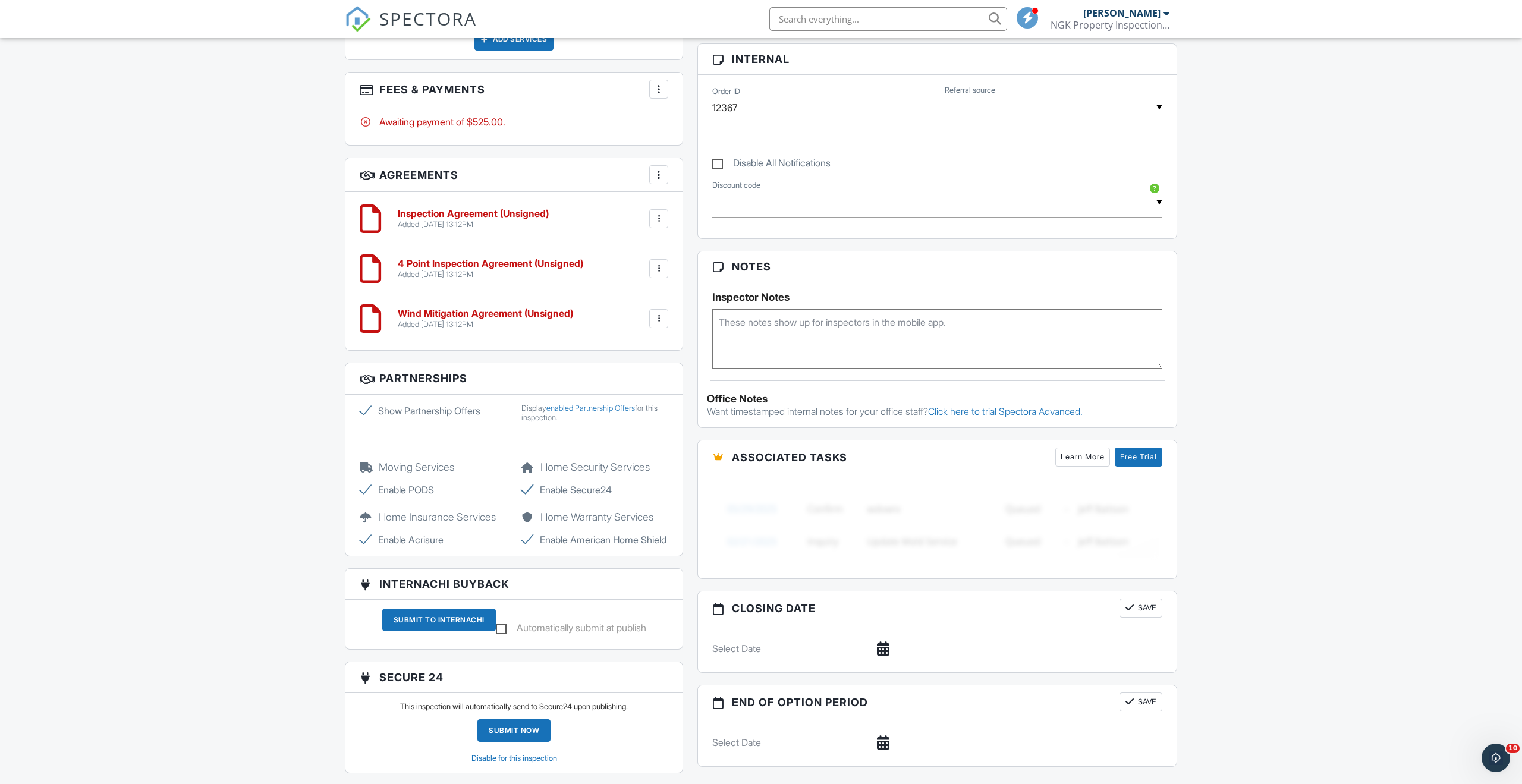
click at [364, 410] on label "Show Partnership Offers" at bounding box center [433, 410] width 147 height 15
checkbox input "false"
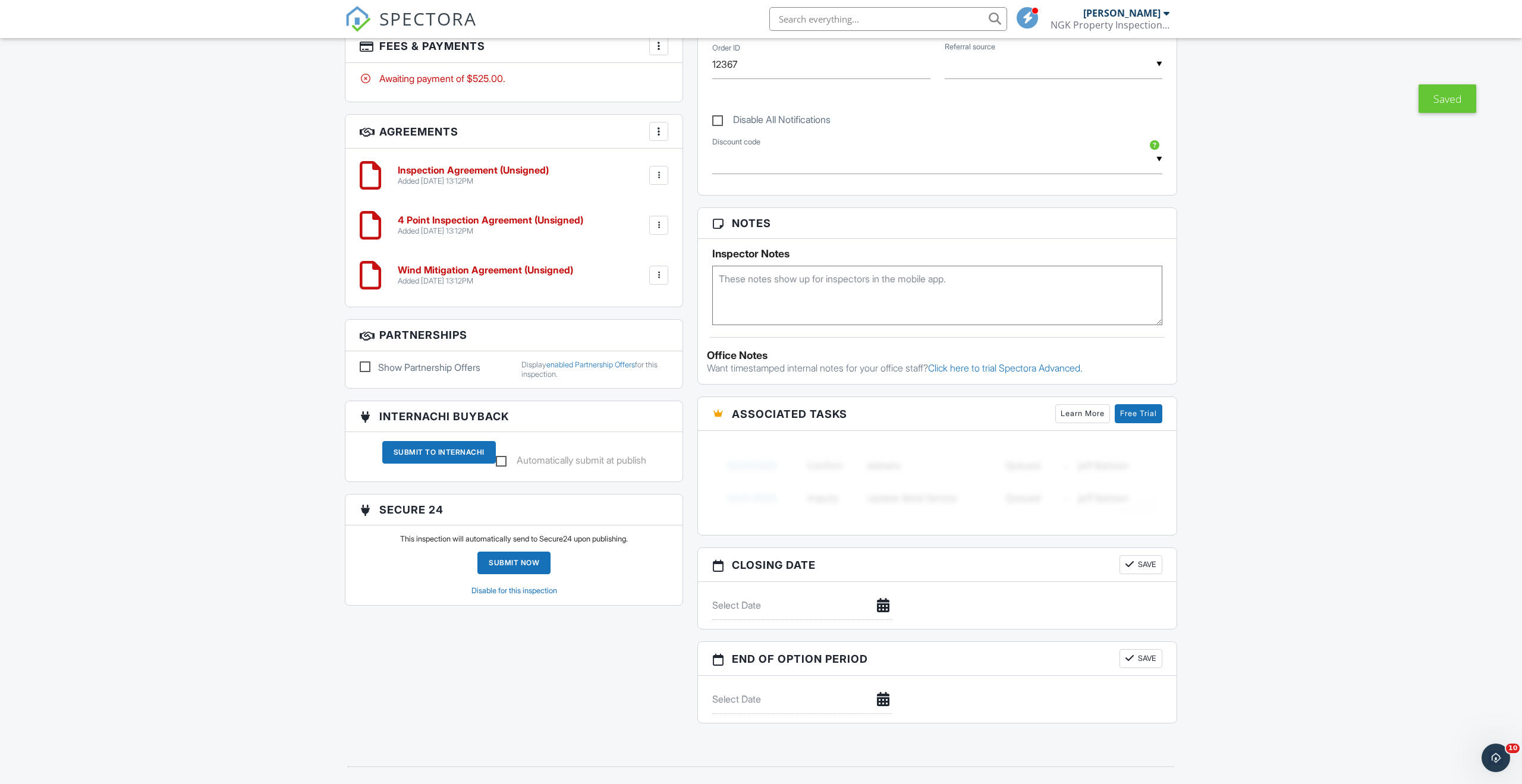
scroll to position [731, 0]
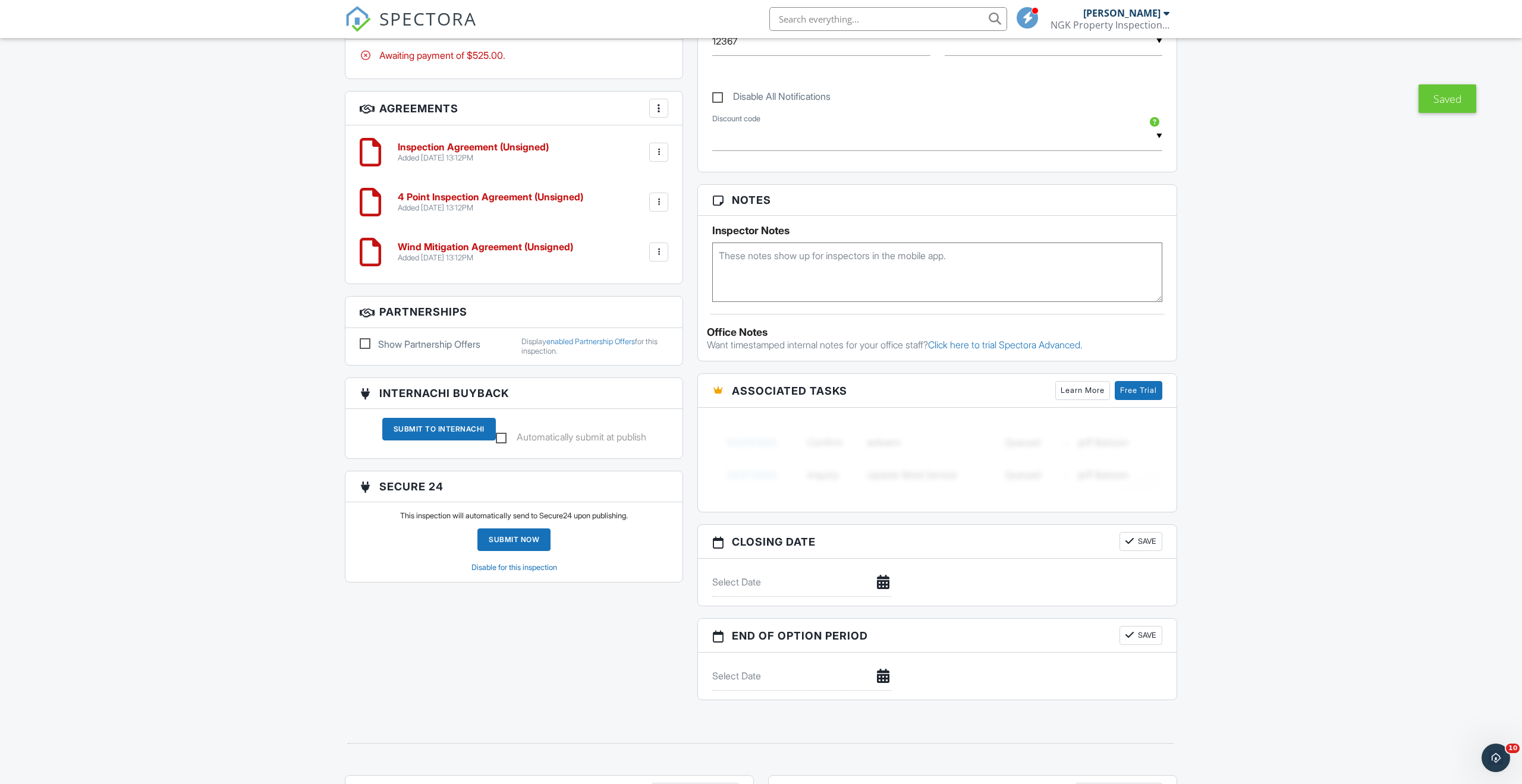
click at [496, 440] on label "Automatically submit at publish" at bounding box center [571, 438] width 150 height 15
click at [496, 440] on input "Automatically submit at publish" at bounding box center [500, 438] width 8 height 8
checkbox input "true"
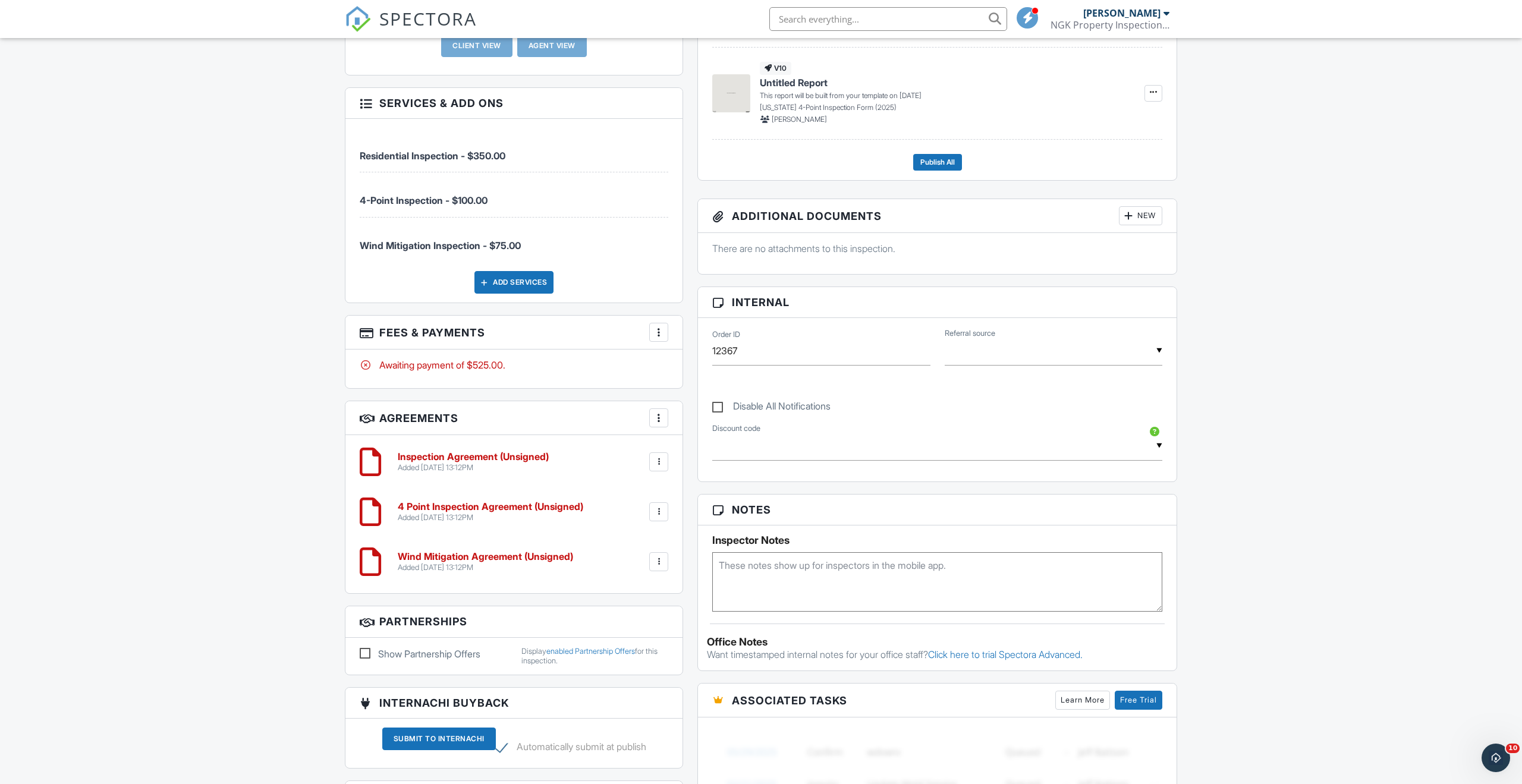
scroll to position [453, 0]
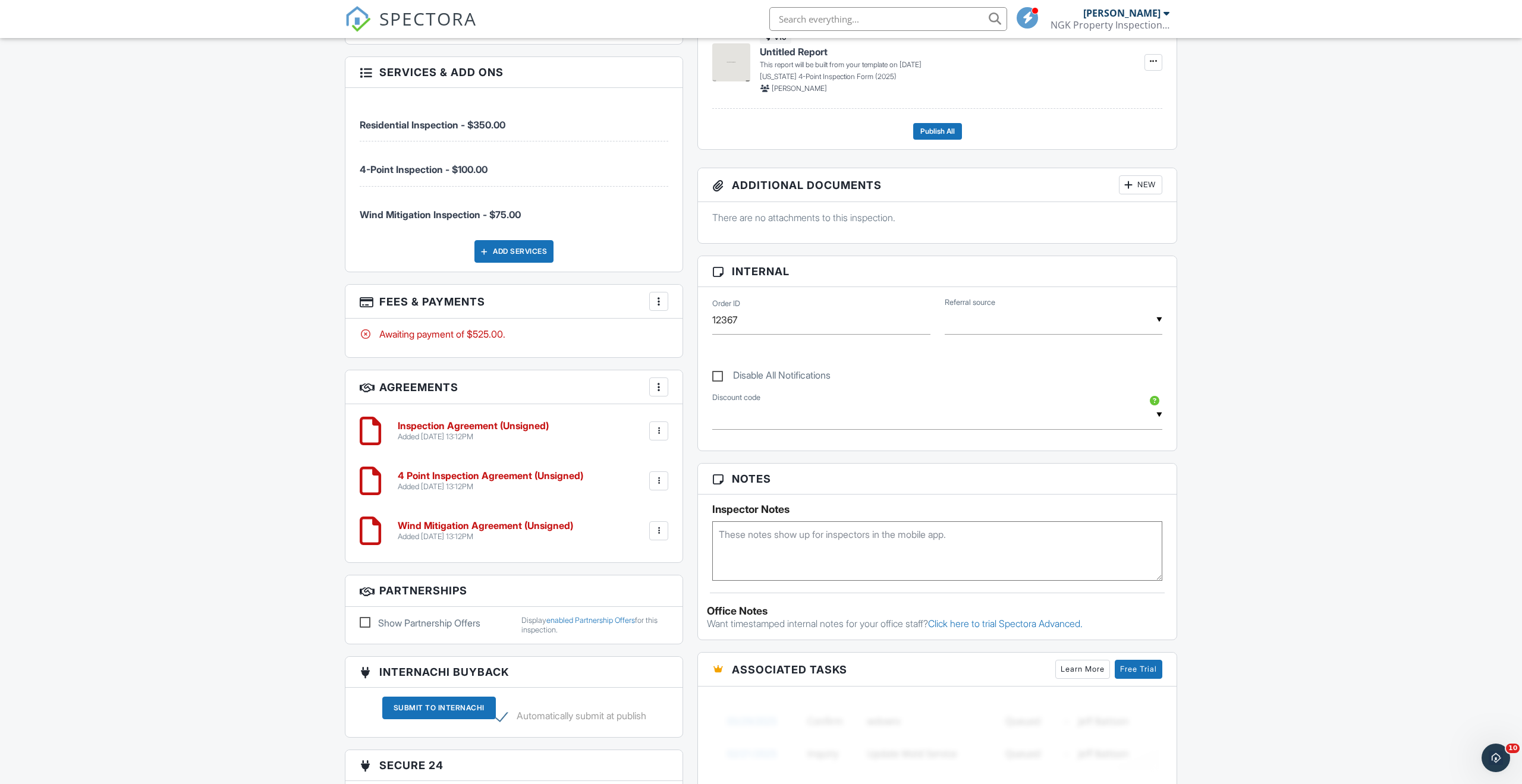
click at [657, 431] on div at bounding box center [659, 431] width 12 height 12
click at [633, 464] on li "Edit" at bounding box center [627, 463] width 67 height 30
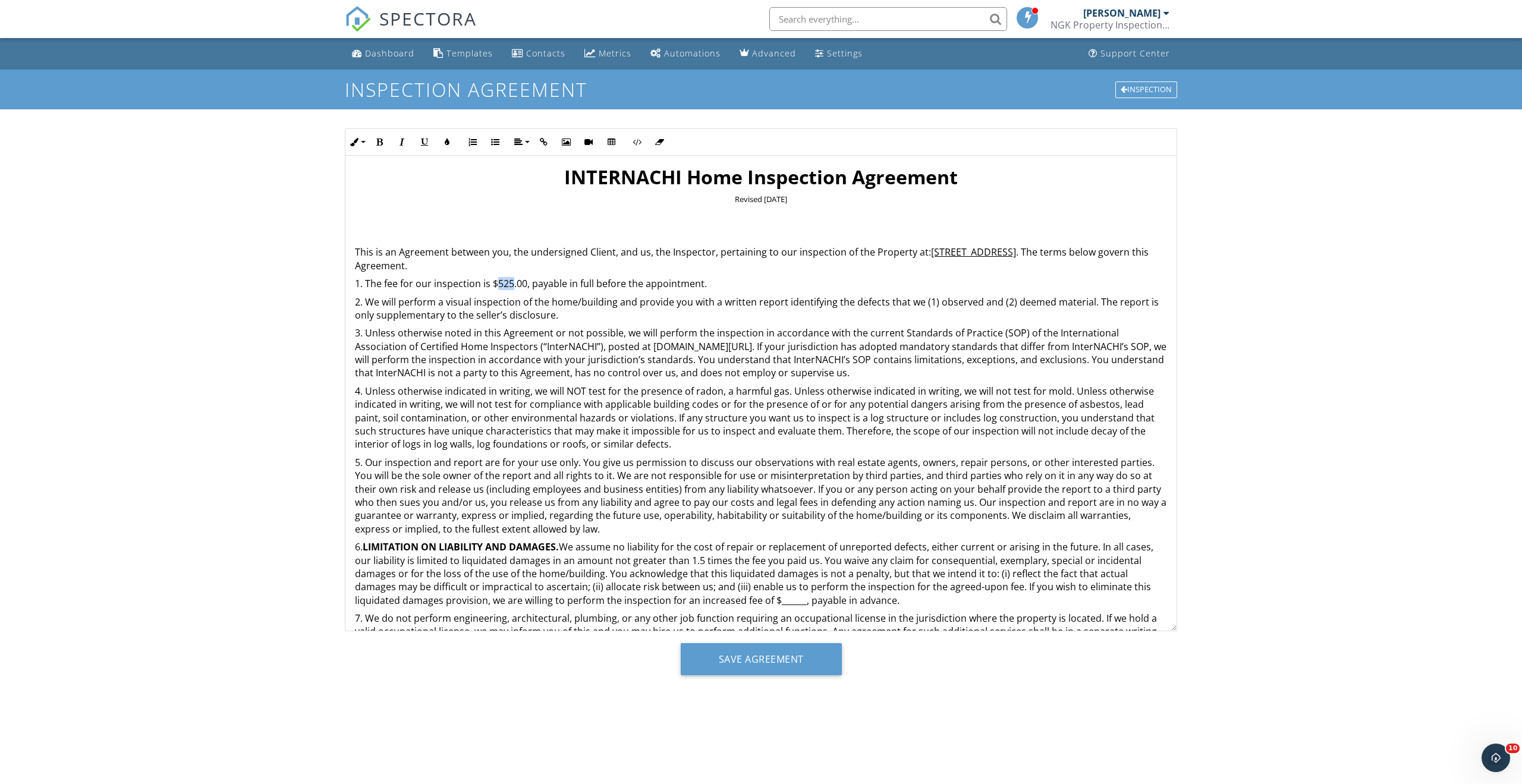
drag, startPoint x: 512, startPoint y: 287, endPoint x: 497, endPoint y: 285, distance: 15.1
click at [497, 285] on p "1. The fee for our inspection is $525.00, payable in full before the appointmen…" at bounding box center [761, 283] width 812 height 13
drag, startPoint x: 754, startPoint y: 605, endPoint x: 730, endPoint y: 605, distance: 24.0
click at [730, 605] on p "6. LIMITATION ON LIABILITY AND DAMAGES. We assume no liability for the cost of …" at bounding box center [761, 573] width 812 height 67
click at [735, 603] on p "6. LIMITATION ON LIABILITY AND DAMAGES. We assume no liability for the cost of …" at bounding box center [761, 573] width 812 height 67
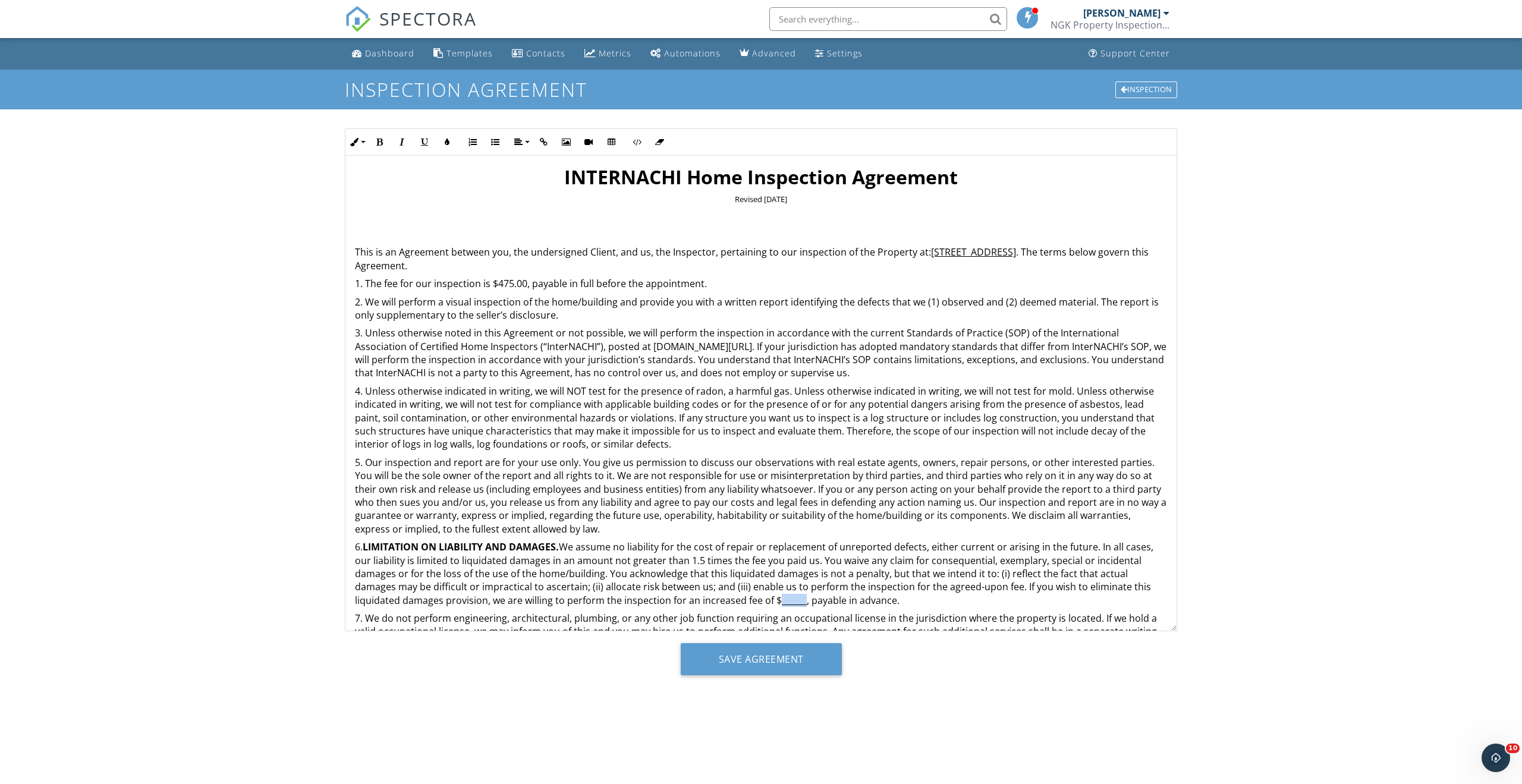
drag, startPoint x: 755, startPoint y: 602, endPoint x: 731, endPoint y: 604, distance: 24.1
click at [731, 604] on p "6. LIMITATION ON LIABILITY AND DAMAGES. We assume no liability for the cost of …" at bounding box center [761, 573] width 812 height 67
click at [758, 660] on input "Save Agreement" at bounding box center [761, 659] width 161 height 32
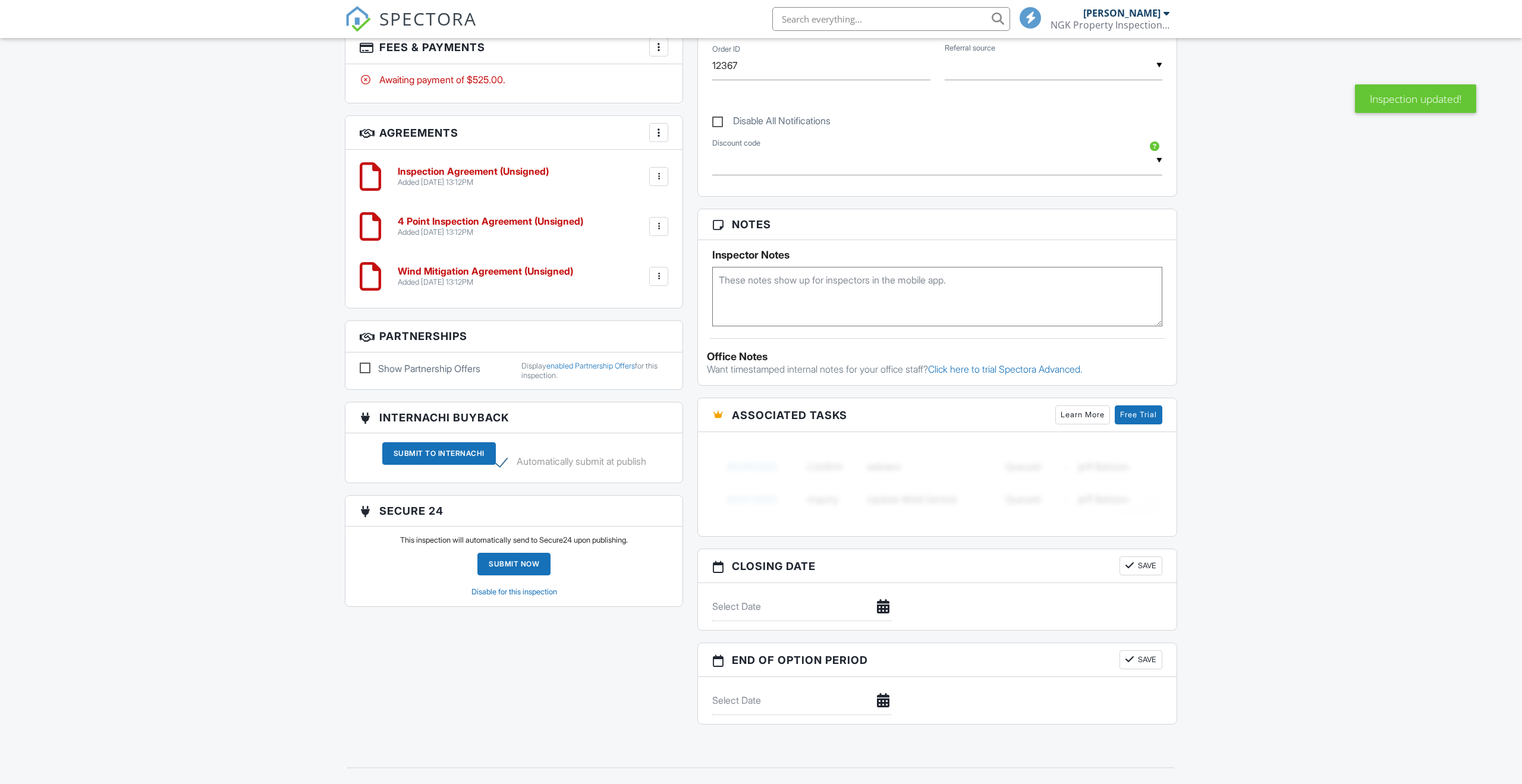
scroll to position [453, 0]
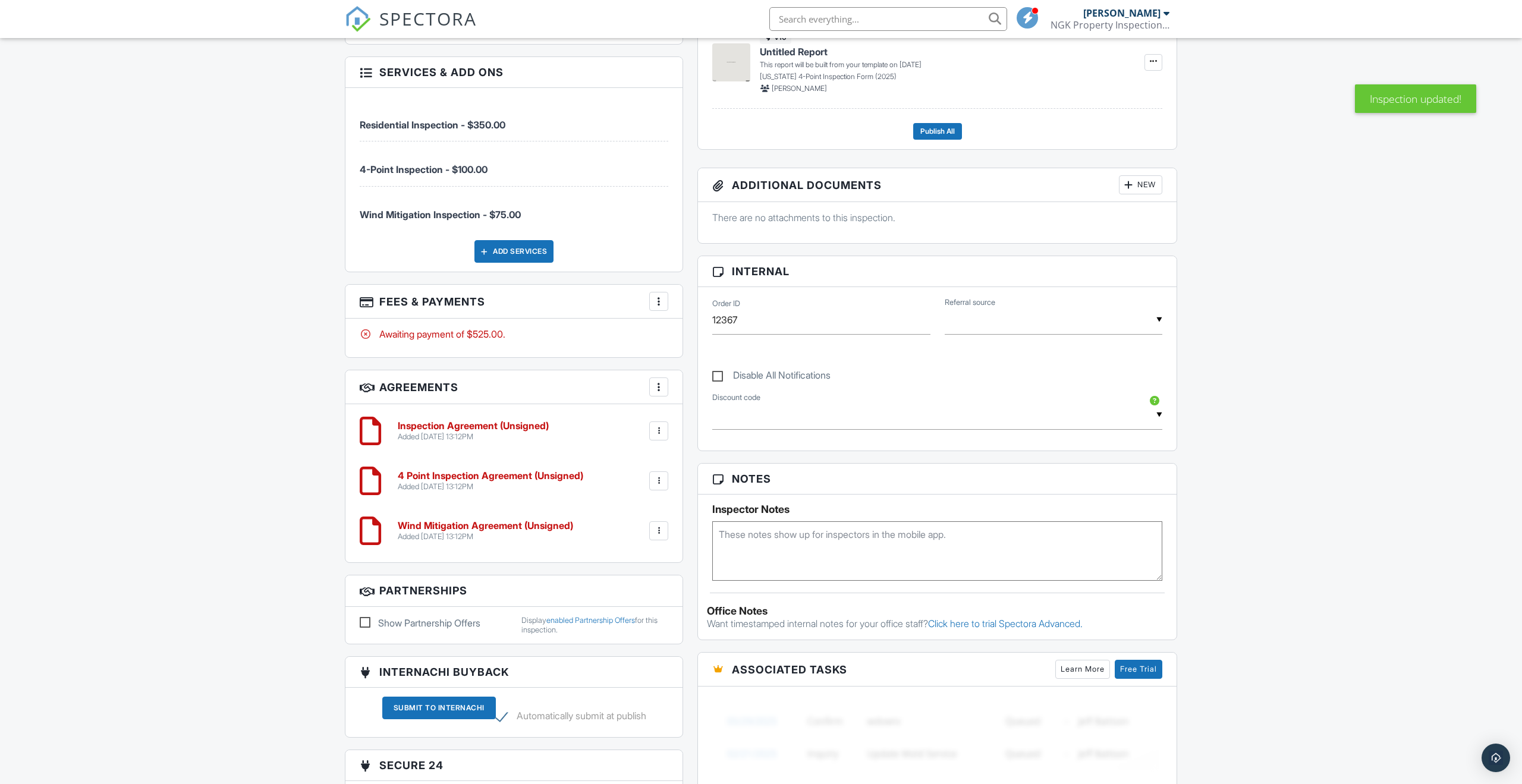
click at [659, 228] on li "Wind Mitigation Inspection - $75.00" at bounding box center [514, 208] width 308 height 44
click at [654, 481] on div at bounding box center [659, 481] width 12 height 12
click at [632, 513] on li "Edit" at bounding box center [627, 513] width 67 height 30
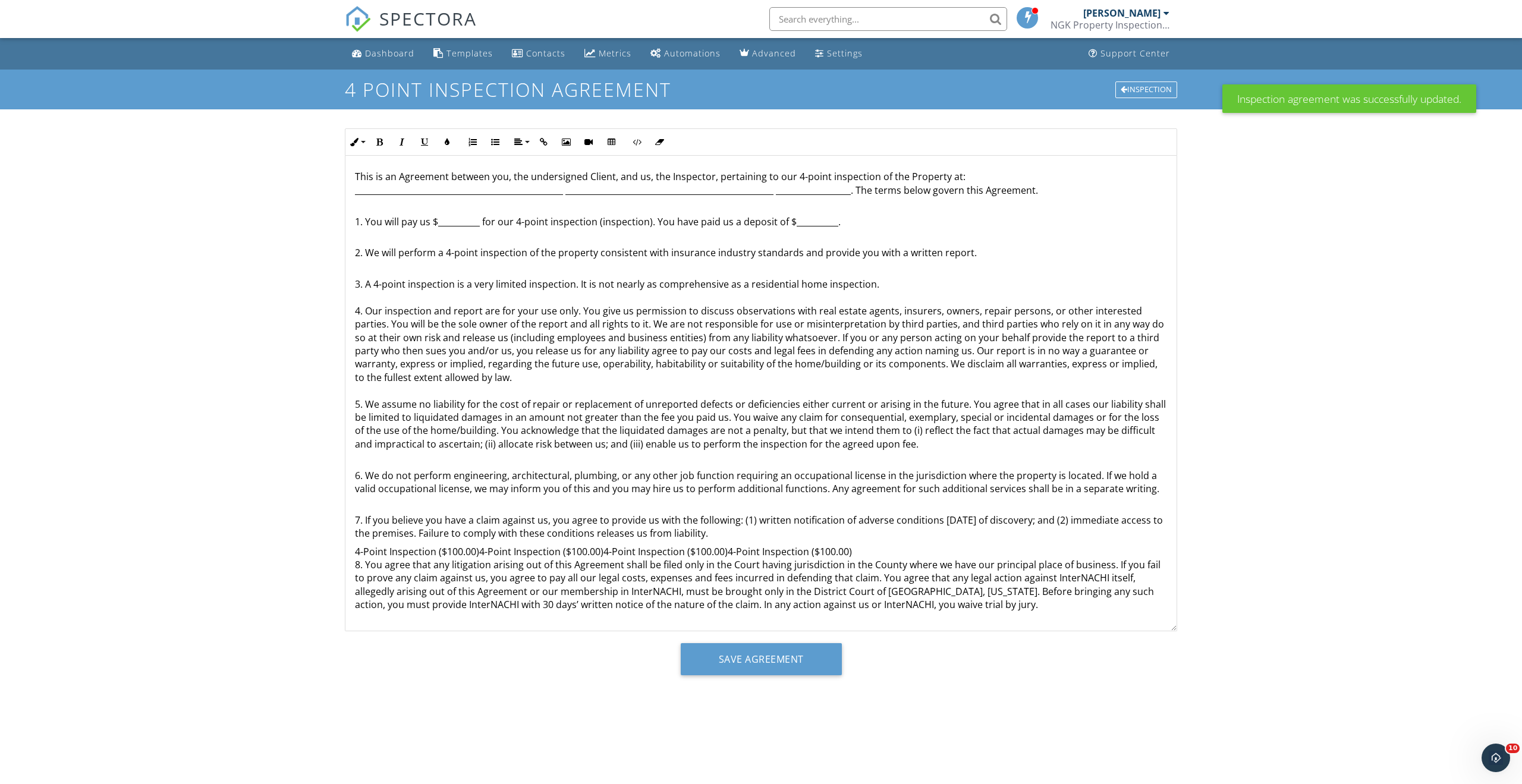
drag, startPoint x: 851, startPoint y: 197, endPoint x: 567, endPoint y: 191, distance: 284.1
click at [567, 191] on div "This is an Agreement between you, the undersigned Client, and us, the Inspector…" at bounding box center [761, 526] width 831 height 742
drag, startPoint x: 850, startPoint y: 192, endPoint x: 355, endPoint y: 197, distance: 495.0
click at [355, 197] on div "This is an Agreement between you, the undersigned Client, and us, the Inspector…" at bounding box center [761, 526] width 831 height 742
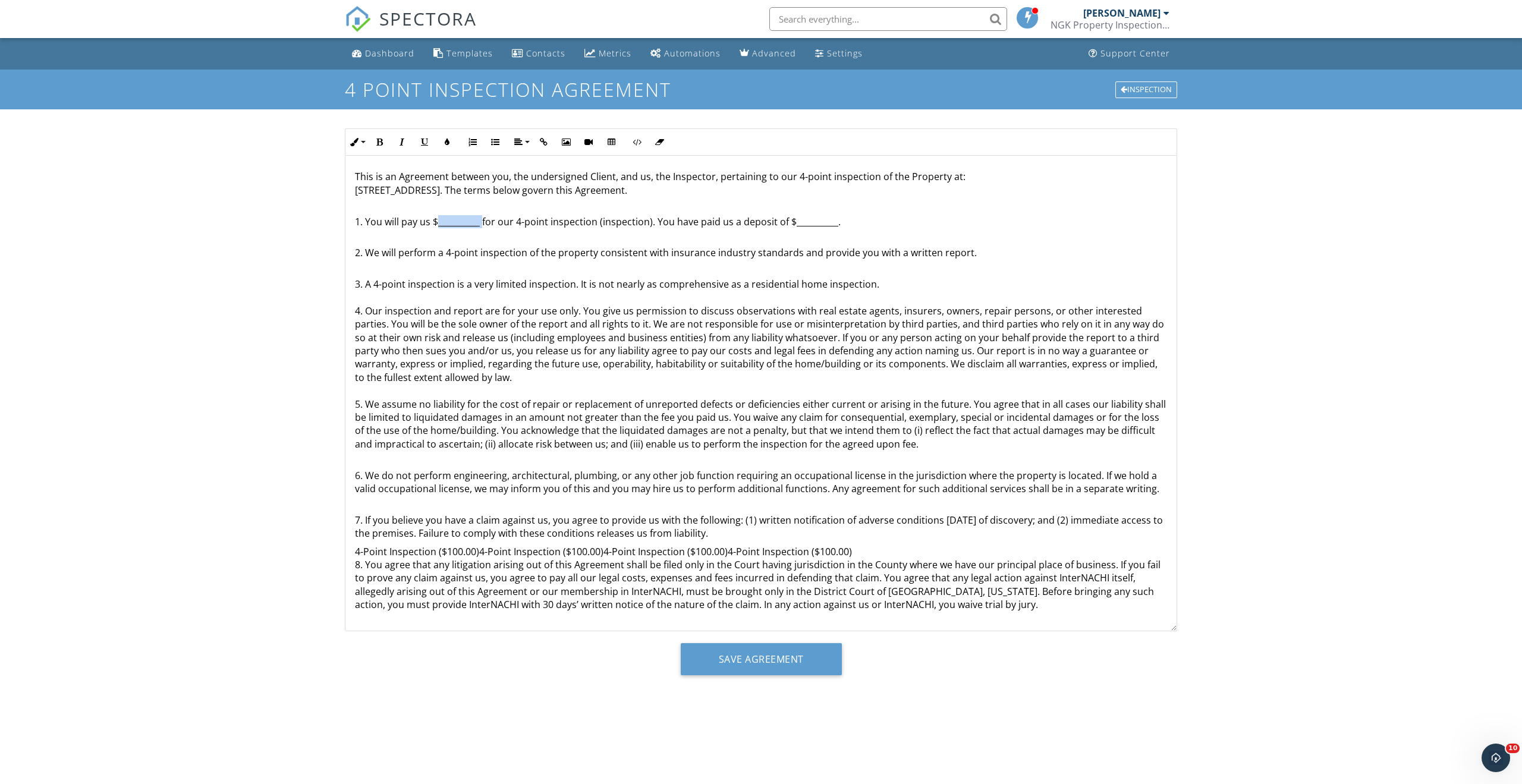
drag, startPoint x: 482, startPoint y: 224, endPoint x: 438, endPoint y: 222, distance: 44.0
click at [438, 222] on p "1. You will pay us $__________ for our 4-point inspection (inspection). You hav…" at bounding box center [761, 215] width 812 height 27
drag, startPoint x: 809, startPoint y: 226, endPoint x: 766, endPoint y: 227, distance: 43.0
click at [766, 227] on p "1. You will pay us $100 for our 4-point inspection (inspection). You have paid …" at bounding box center [761, 215] width 812 height 27
click at [769, 664] on input "Save Agreement" at bounding box center [761, 659] width 161 height 32
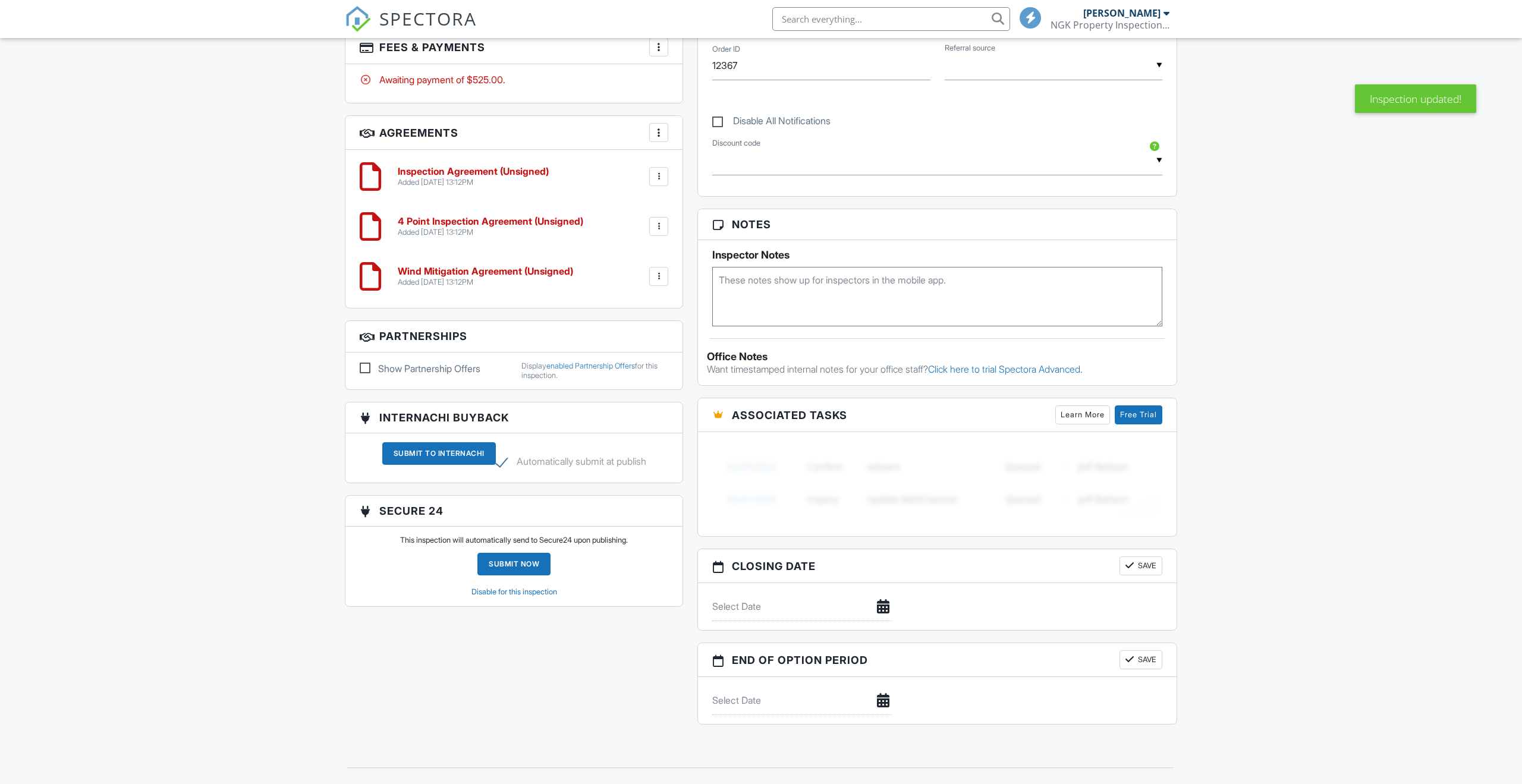
scroll to position [453, 0]
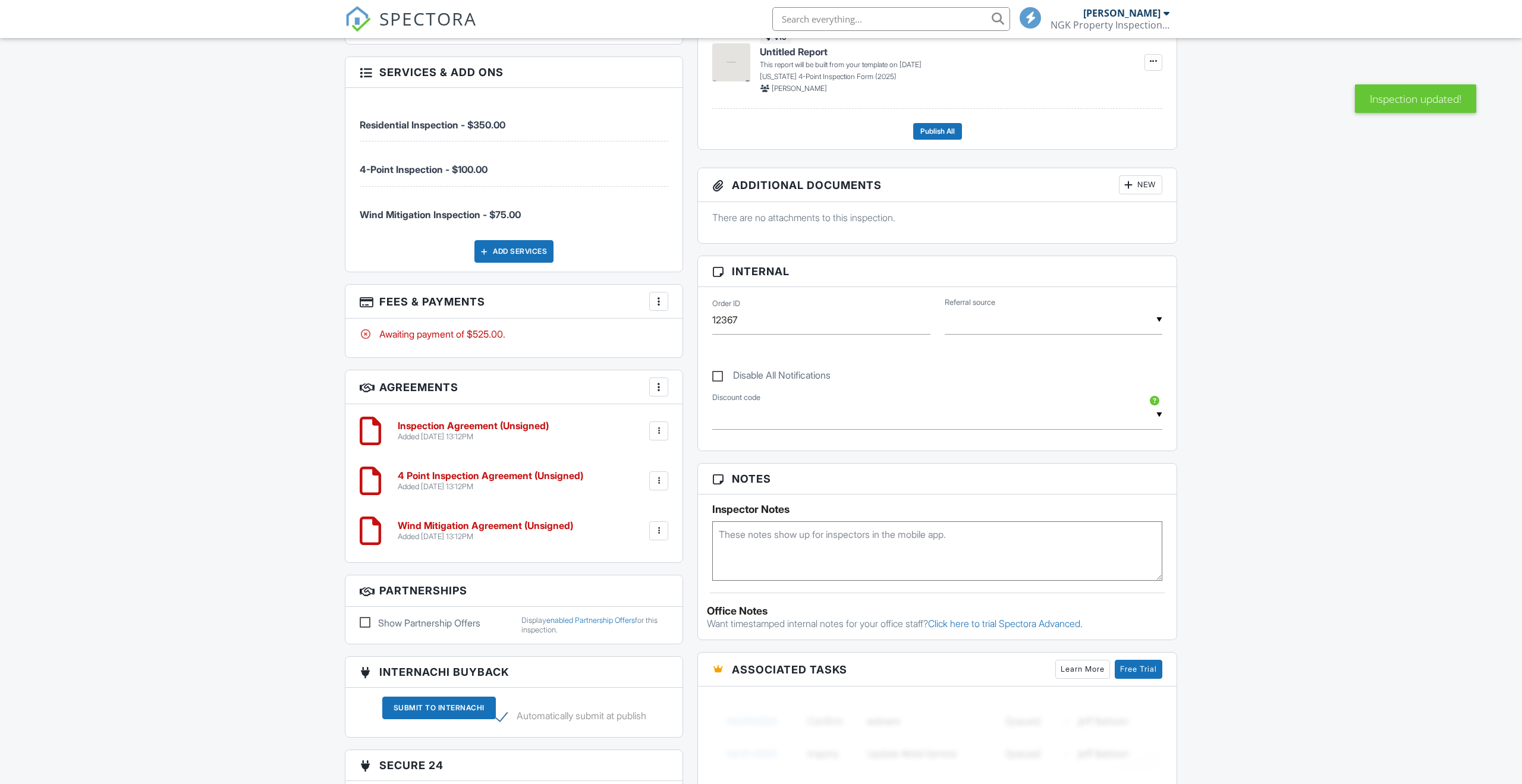
click at [660, 281] on div "People Disable Client CC Email New Client Client's Agent Listing Agent Add Anot…" at bounding box center [514, 384] width 353 height 977
click at [660, 533] on div at bounding box center [659, 531] width 12 height 12
click at [643, 562] on li "Edit" at bounding box center [627, 563] width 67 height 30
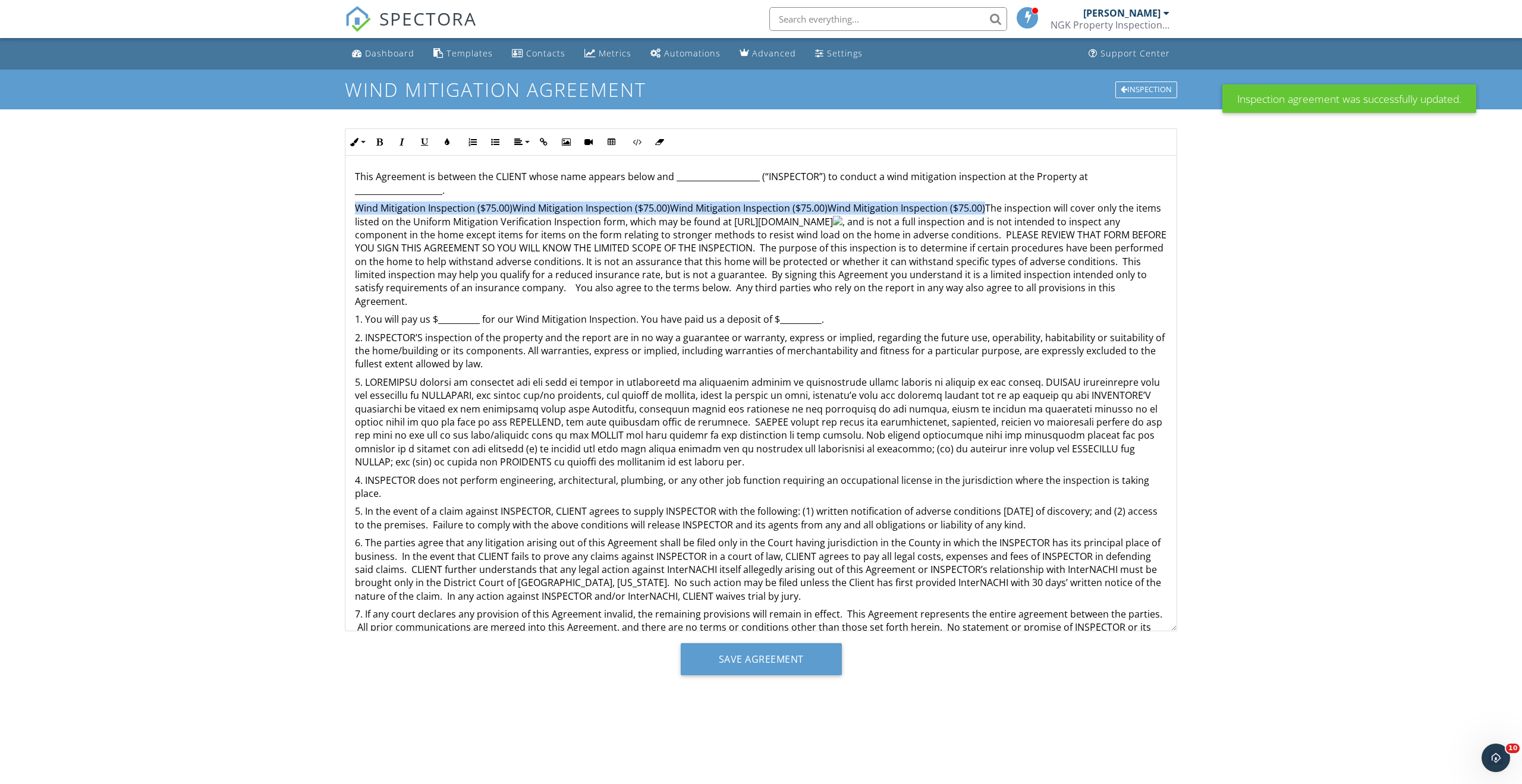
drag, startPoint x: 980, startPoint y: 204, endPoint x: 356, endPoint y: 208, distance: 624.0
click at [356, 208] on p "Wind Mitigation Inspection ($75.00)Wind Mitigation Inspection ($75.00)Wind Miti…" at bounding box center [761, 254] width 812 height 107
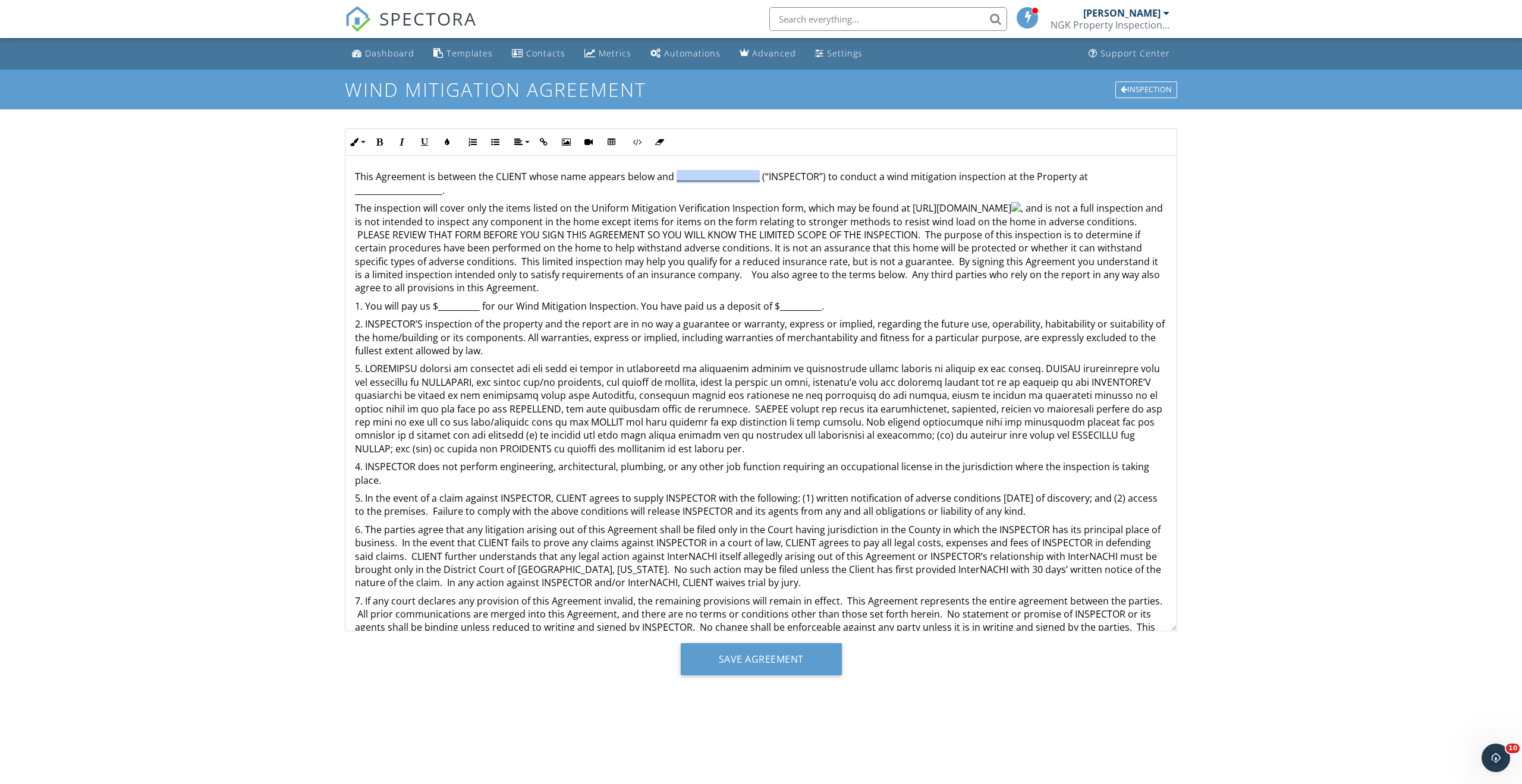
drag, startPoint x: 758, startPoint y: 183, endPoint x: 676, endPoint y: 179, distance: 82.1
click at [676, 179] on p "This Agreement is between the CLIENT whose name appears below and _____________…" at bounding box center [761, 183] width 812 height 27
drag, startPoint x: 441, startPoint y: 199, endPoint x: 399, endPoint y: 197, distance: 42.0
click at [399, 197] on div "This Agreement is between the CLIENT whose name appears below and NGK Property …" at bounding box center [761, 439] width 831 height 568
click at [431, 198] on div "This Agreement is between the CLIENT whose name appears below and NGK Property …" at bounding box center [761, 439] width 831 height 568
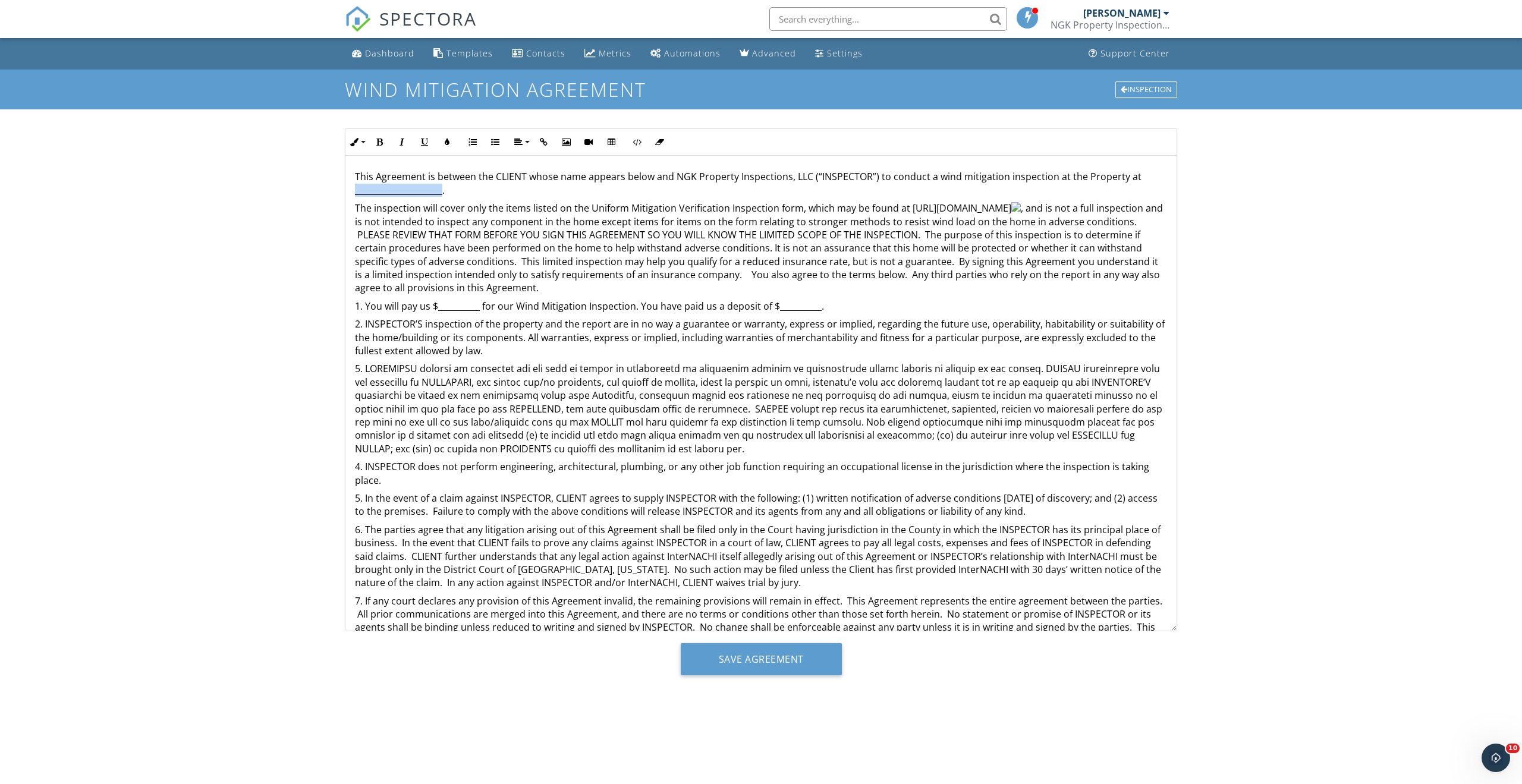
drag, startPoint x: 442, startPoint y: 195, endPoint x: 356, endPoint y: 193, distance: 86.0
click at [356, 193] on p "This Agreement is between the CLIENT whose name appears below and NGK Property …" at bounding box center [761, 183] width 812 height 27
drag, startPoint x: 481, startPoint y: 308, endPoint x: 439, endPoint y: 308, distance: 42.0
click at [439, 308] on p "1. You will pay us $__________ for our Wind Mitigation Inspection. You have pai…" at bounding box center [761, 306] width 812 height 13
drag, startPoint x: 787, startPoint y: 308, endPoint x: 746, endPoint y: 309, distance: 41.0
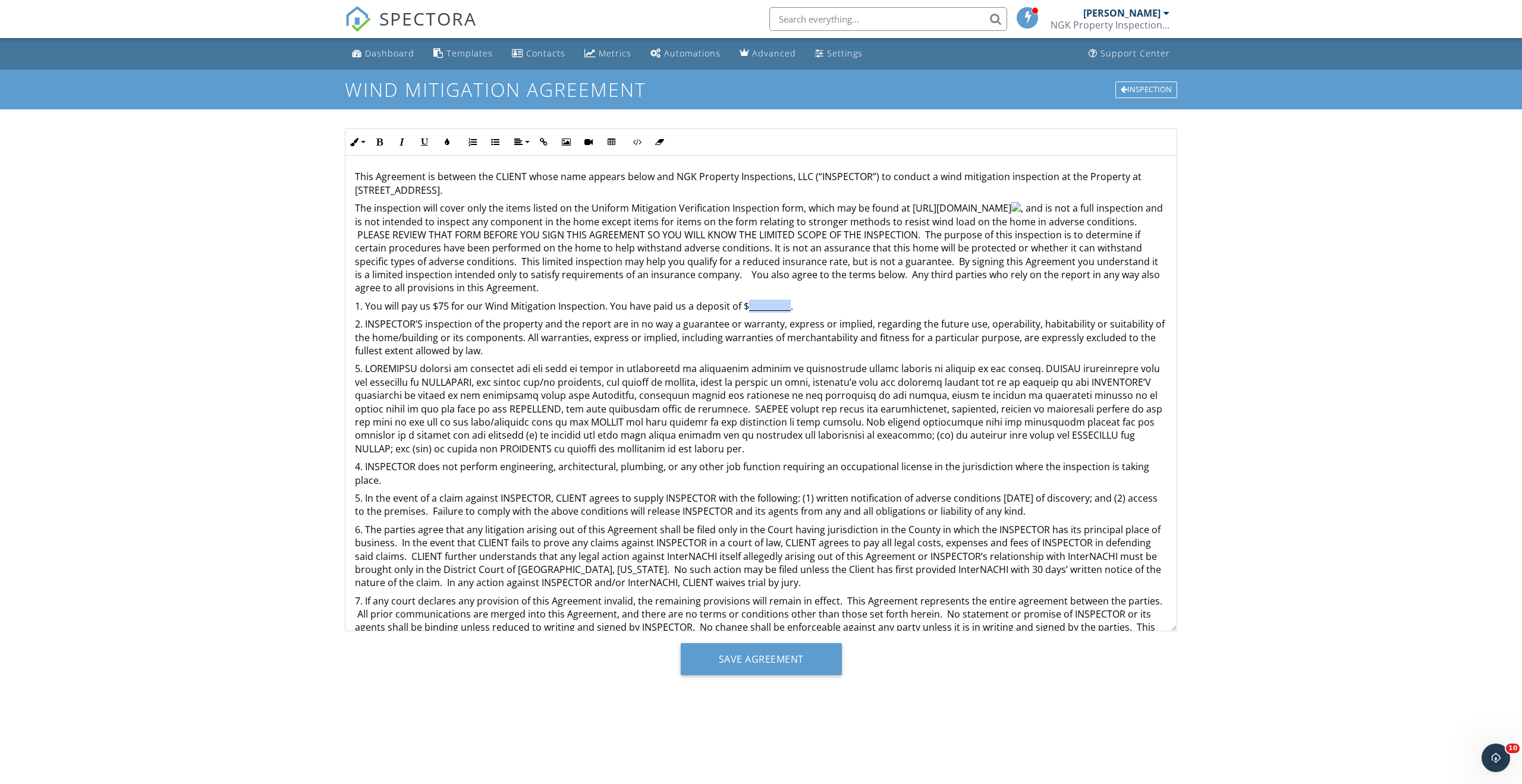
click at [746, 309] on p "1. You will pay us $75 for our Wind Mitigation Inspection. You have paid us a d…" at bounding box center [761, 306] width 812 height 13
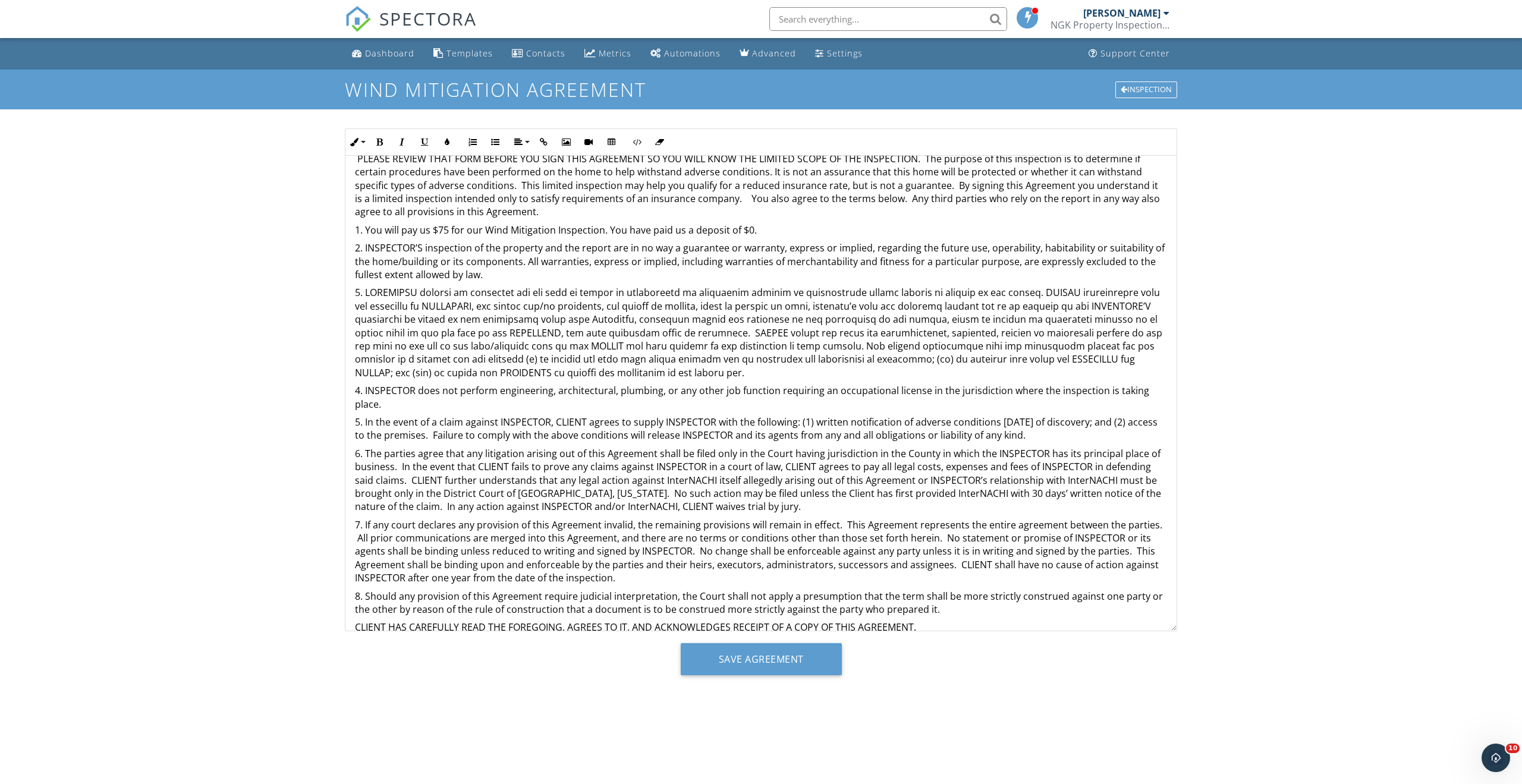
scroll to position [80, 0]
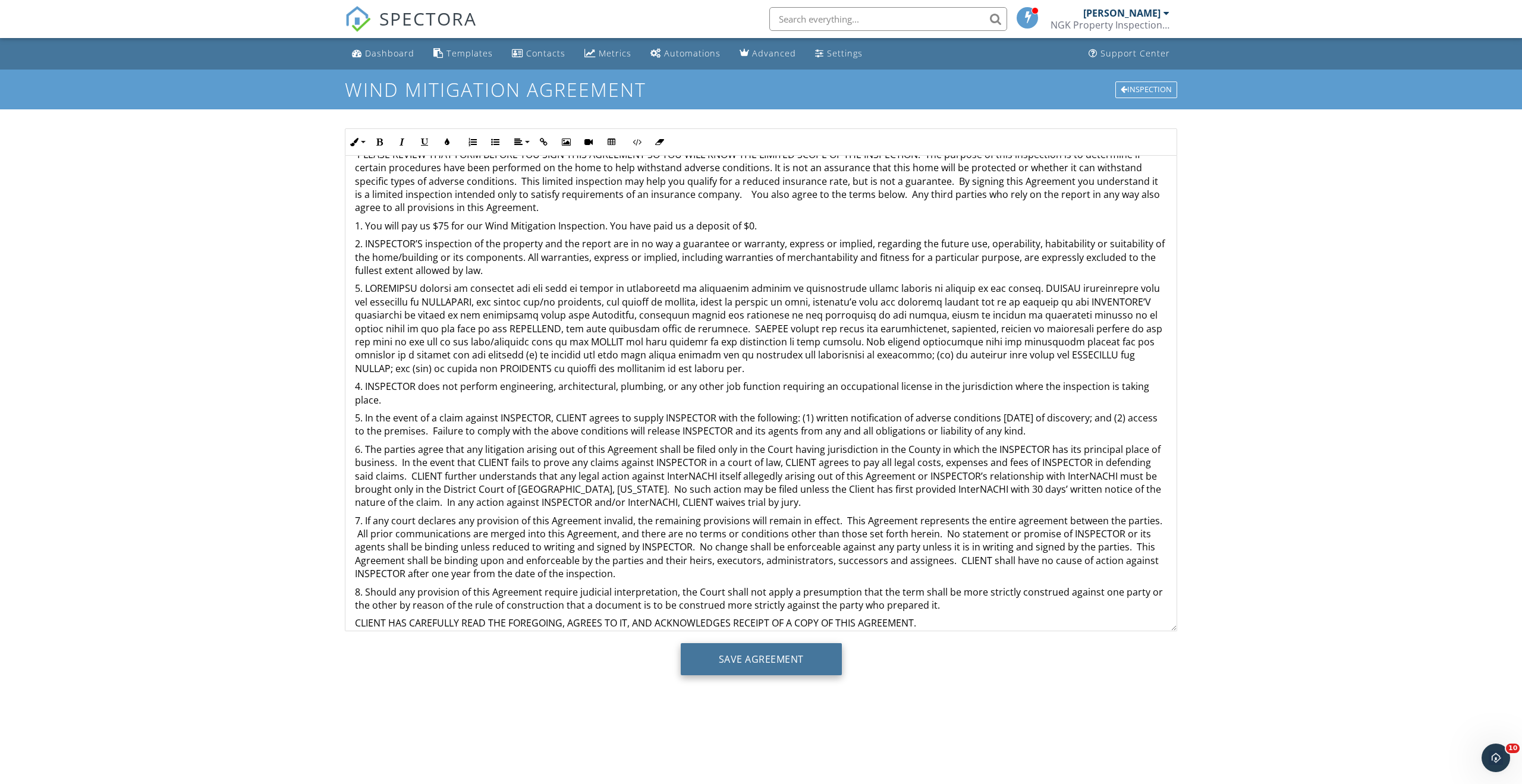
click at [731, 662] on input "Save Agreement" at bounding box center [761, 659] width 161 height 32
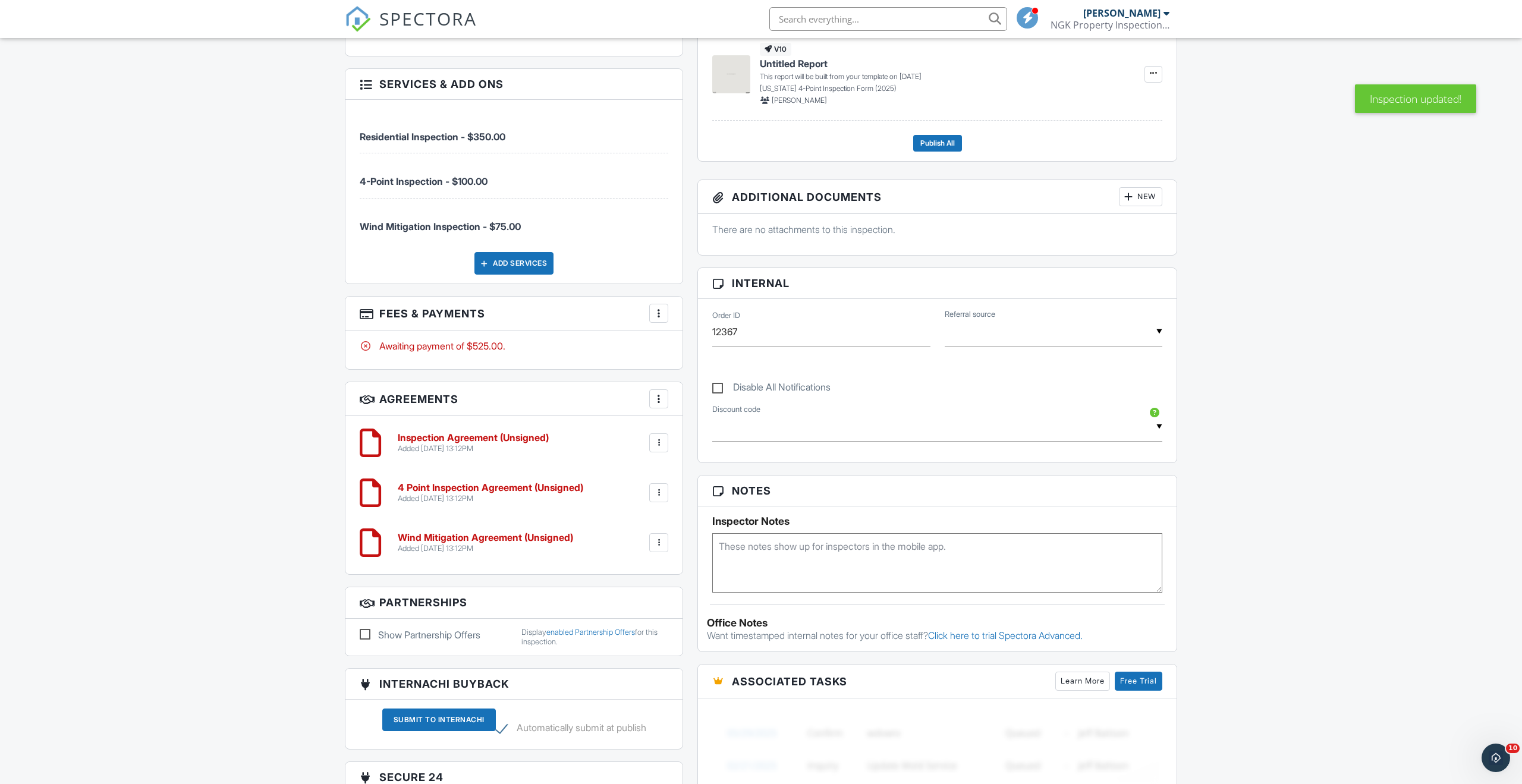
click at [660, 313] on div at bounding box center [659, 313] width 12 height 12
click at [683, 349] on li "Edit Fees & Payments" at bounding box center [718, 349] width 124 height 30
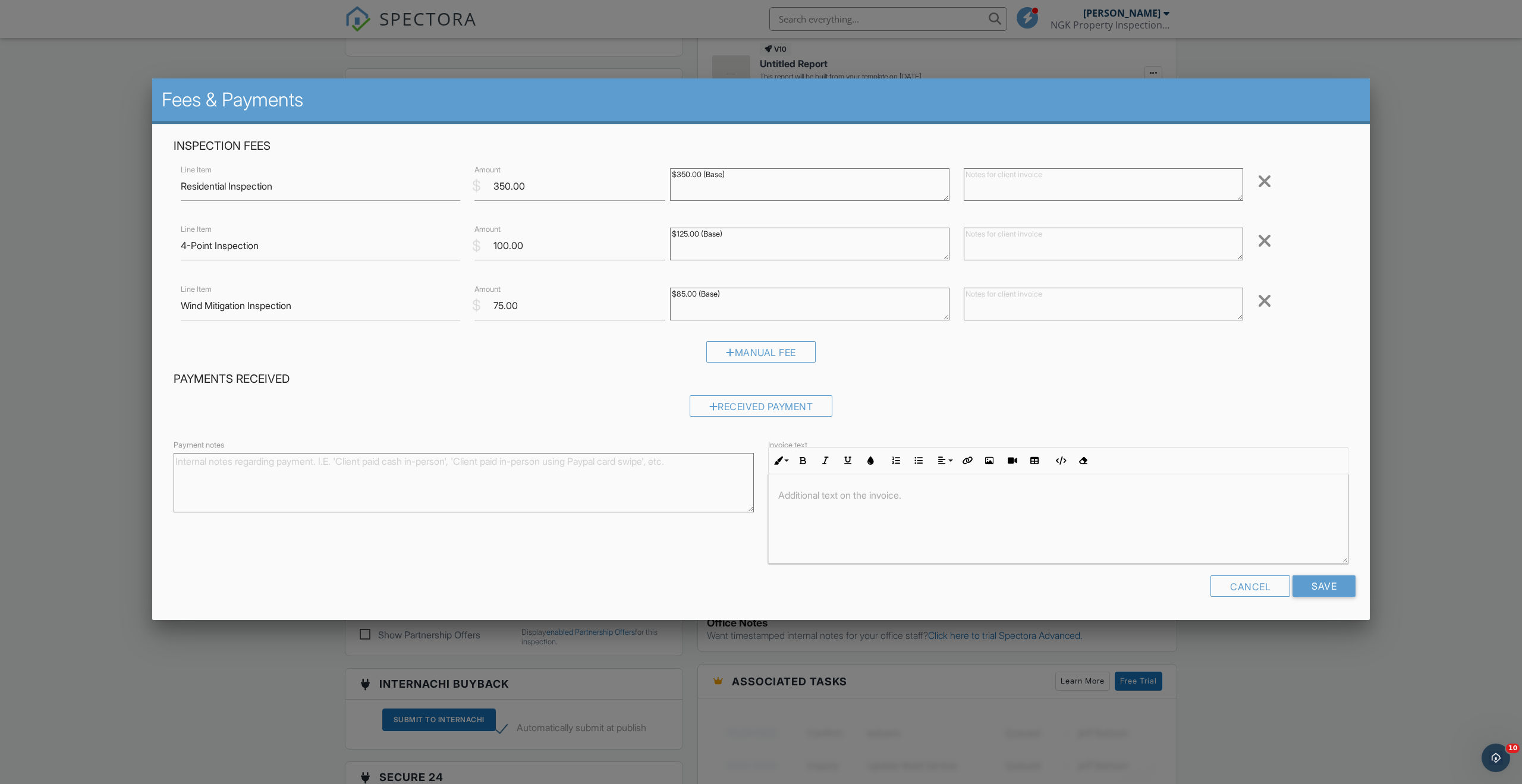
click at [562, 372] on h4 "Payments Received" at bounding box center [761, 379] width 1175 height 15
click at [505, 248] on input "100.00" at bounding box center [570, 246] width 191 height 29
drag, startPoint x: 508, startPoint y: 248, endPoint x: 494, endPoint y: 250, distance: 14.1
click at [494, 250] on input "100.00" at bounding box center [570, 246] width 191 height 29
type input "80.00"
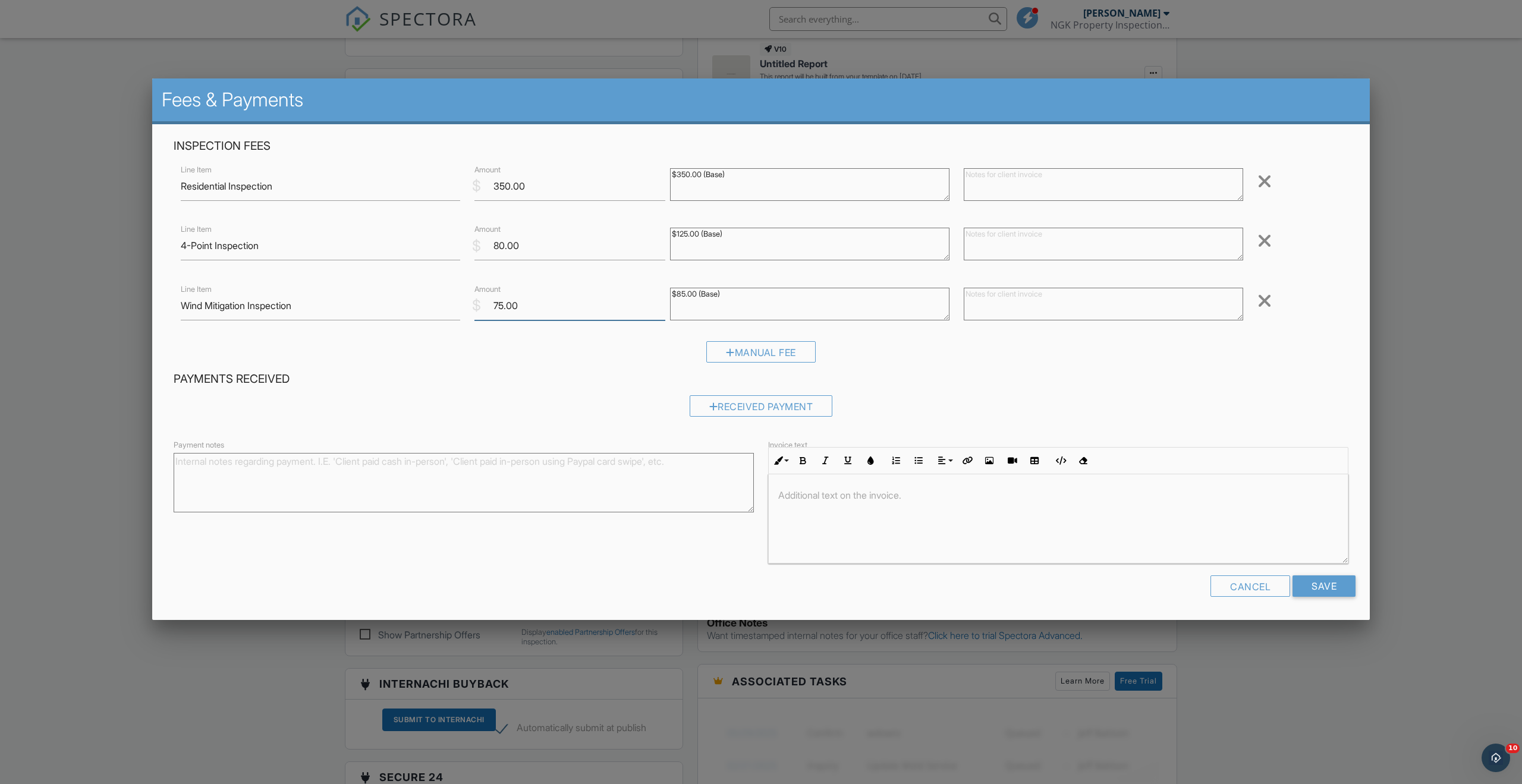
click at [496, 308] on input "75.00" at bounding box center [570, 306] width 191 height 29
type input "45.00"
click at [586, 379] on h4 "Payments Received" at bounding box center [761, 379] width 1175 height 15
click at [1300, 582] on input "Save" at bounding box center [1323, 586] width 63 height 21
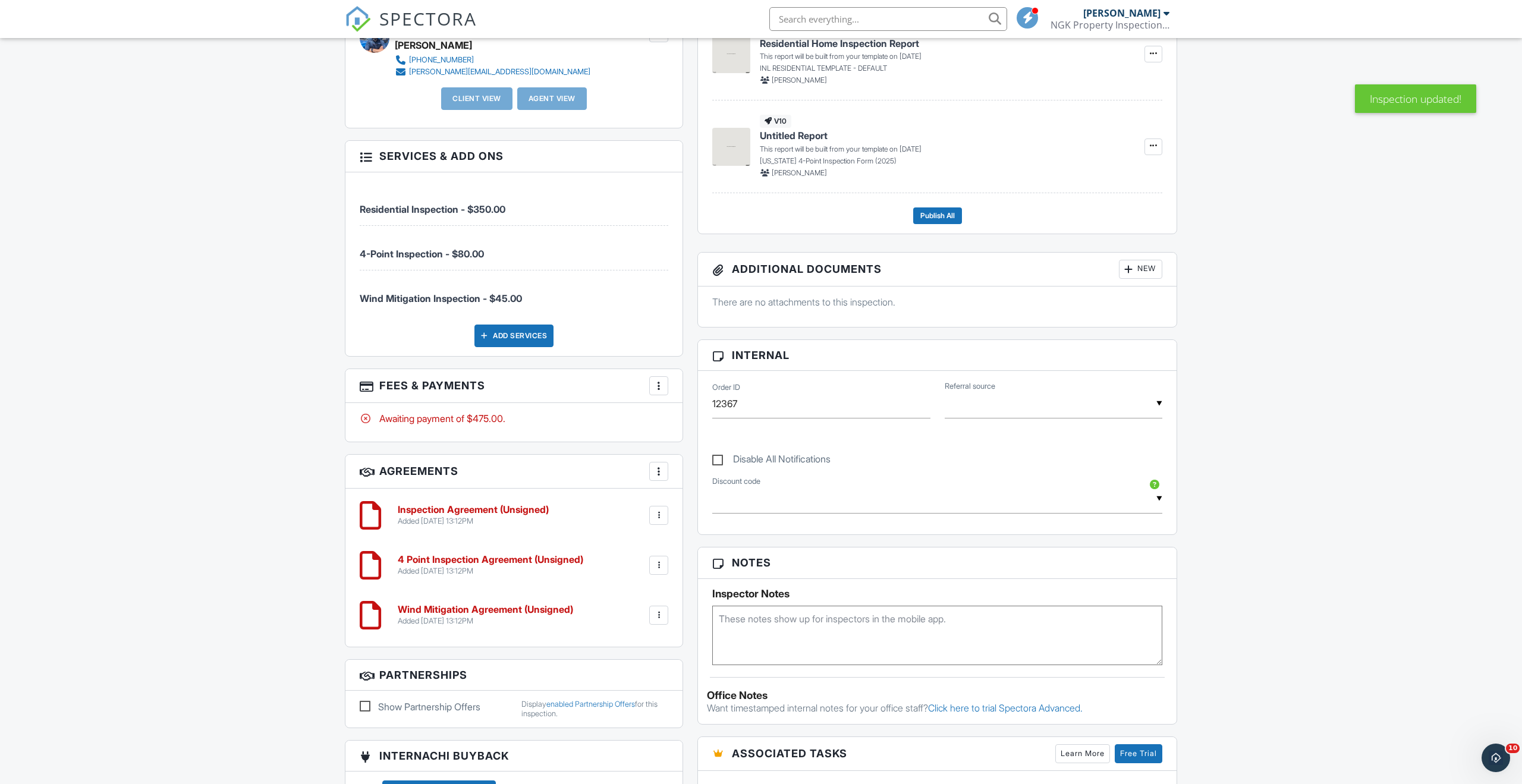
scroll to position [533, 0]
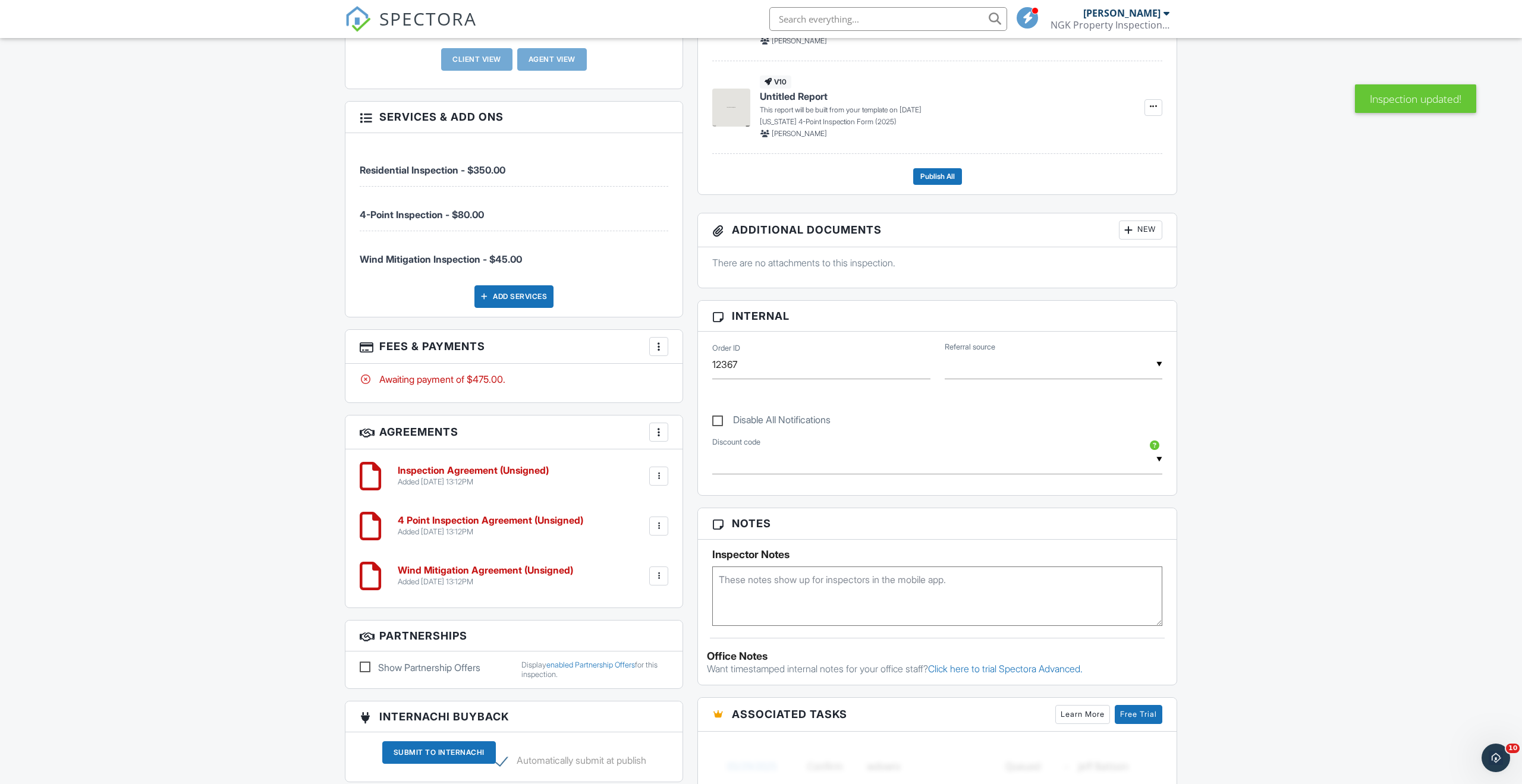
click at [659, 530] on div at bounding box center [659, 526] width 12 height 12
click at [639, 554] on li "Edit" at bounding box center [627, 558] width 67 height 30
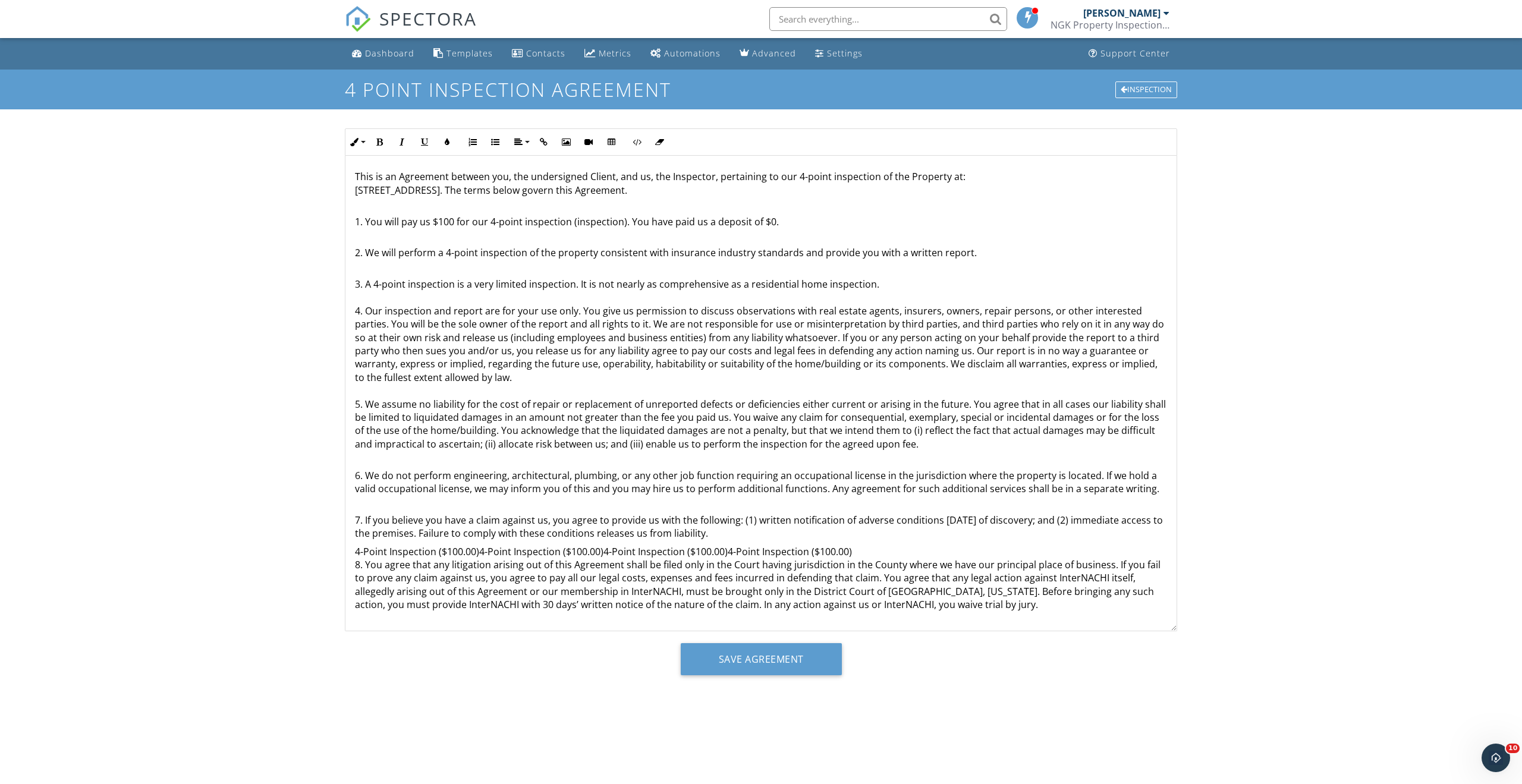
click at [449, 225] on p "1. You will pay us $100 for our 4-point inspection (inspection). You have paid …" at bounding box center [761, 215] width 812 height 27
click at [727, 665] on input "Save Agreement" at bounding box center [761, 659] width 161 height 32
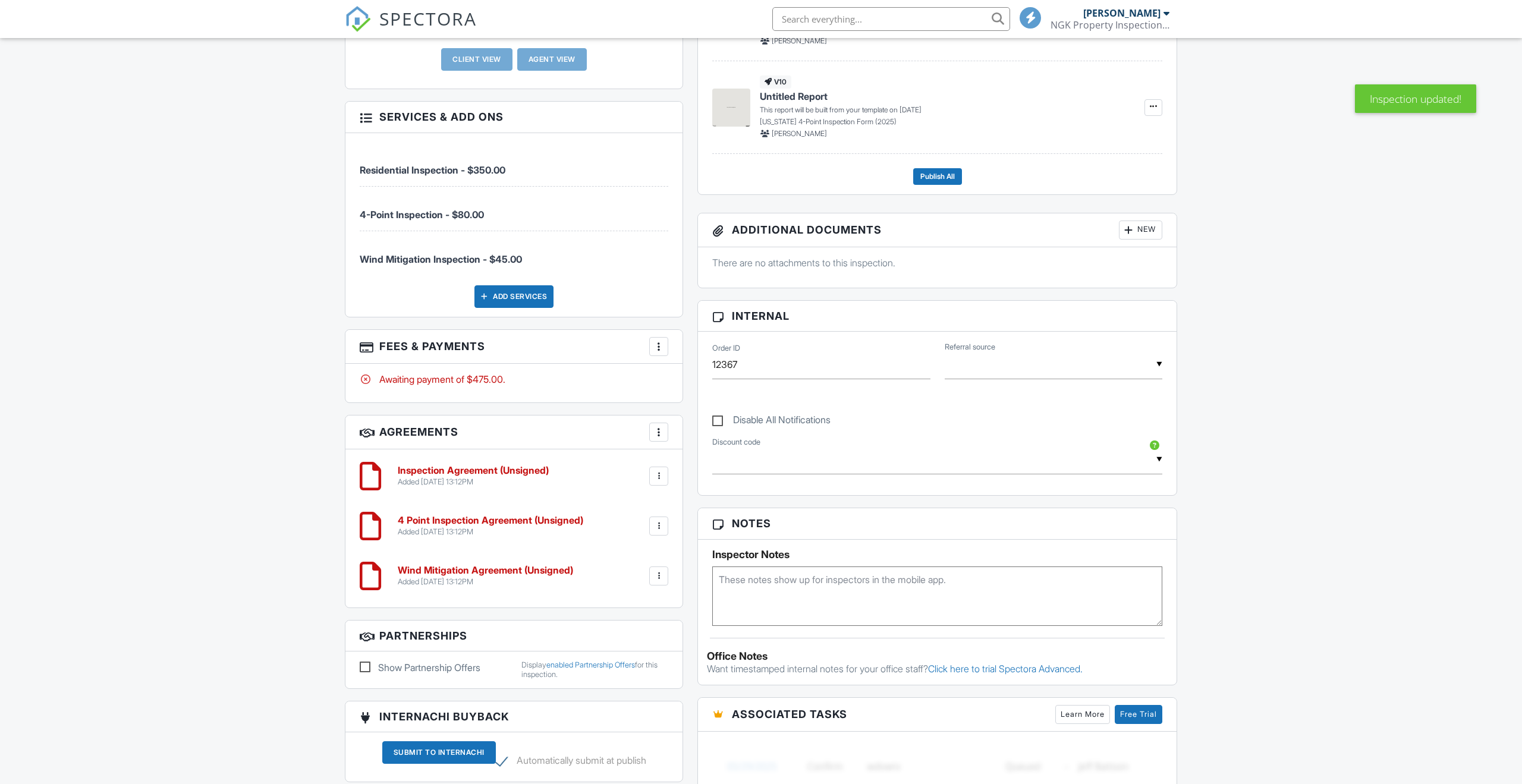
click at [662, 321] on div "People Disable Client CC Email New Client Client's Agent Listing Agent Add Anot…" at bounding box center [514, 428] width 353 height 977
click at [661, 580] on div at bounding box center [659, 576] width 12 height 12
click at [630, 612] on li "Edit" at bounding box center [627, 608] width 67 height 30
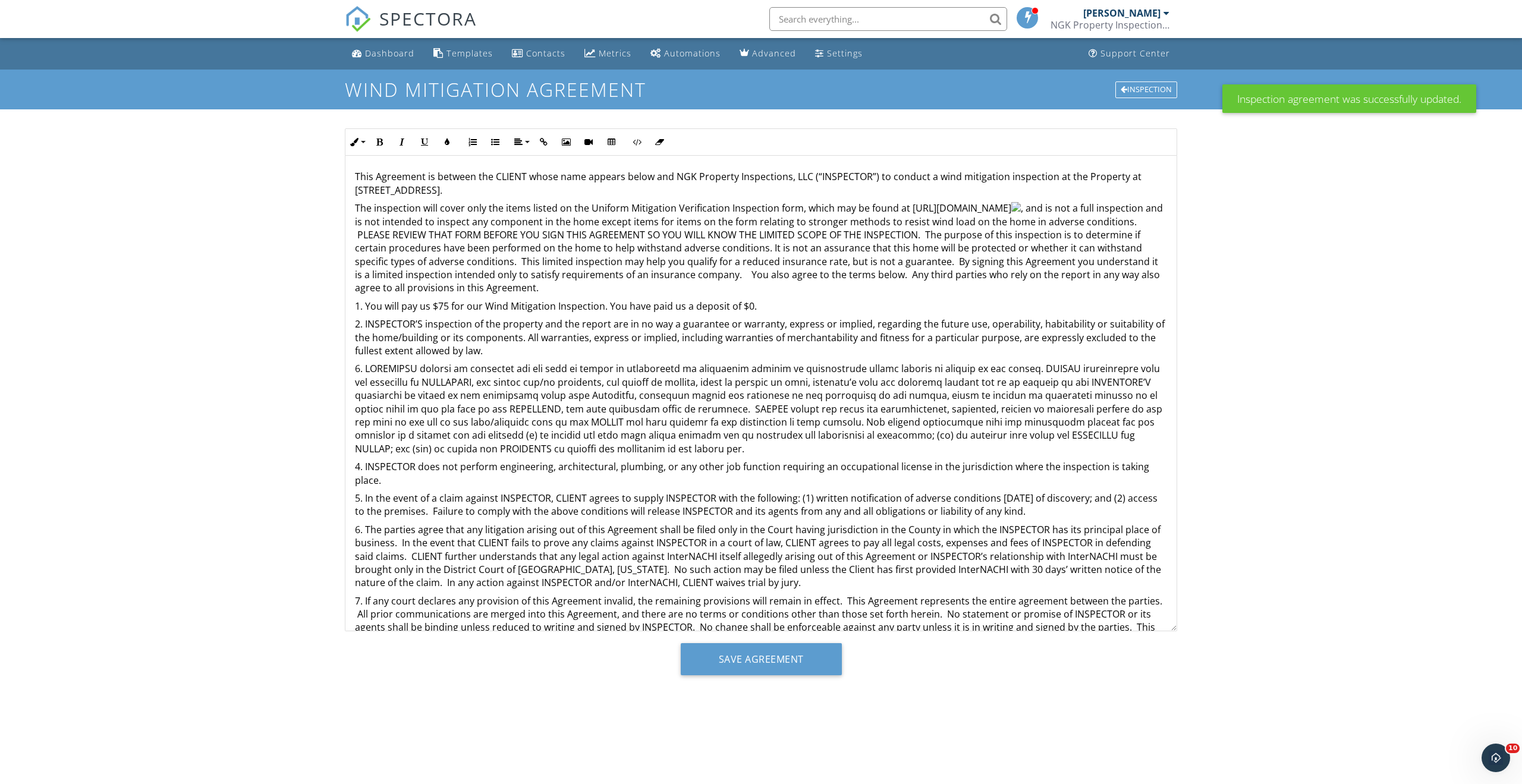
click at [442, 310] on p "1. You will pay us $75 for our Wind Mitigation Inspection. You have paid us a d…" at bounding box center [761, 306] width 812 height 13
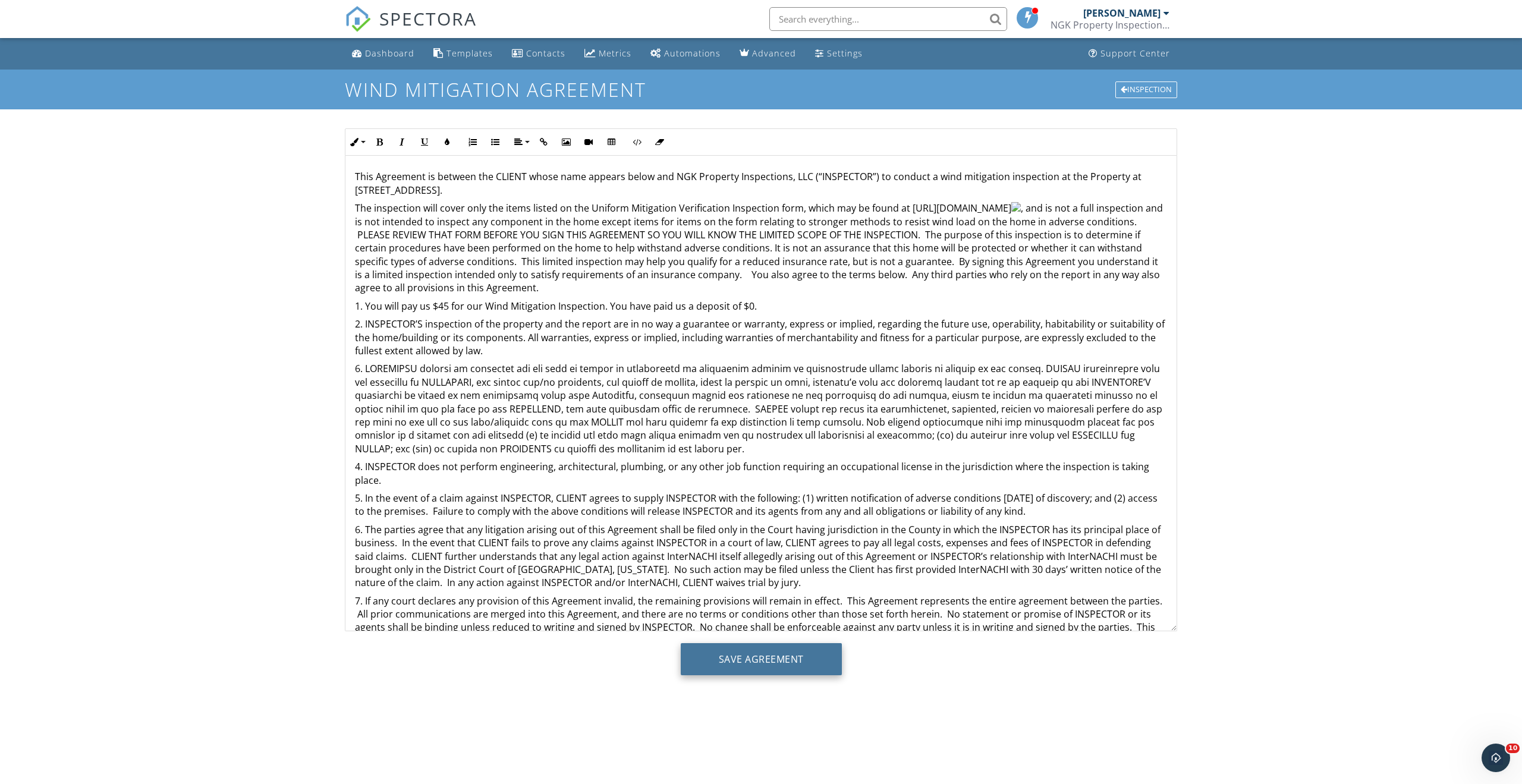
click at [760, 665] on input "Save Agreement" at bounding box center [761, 659] width 161 height 32
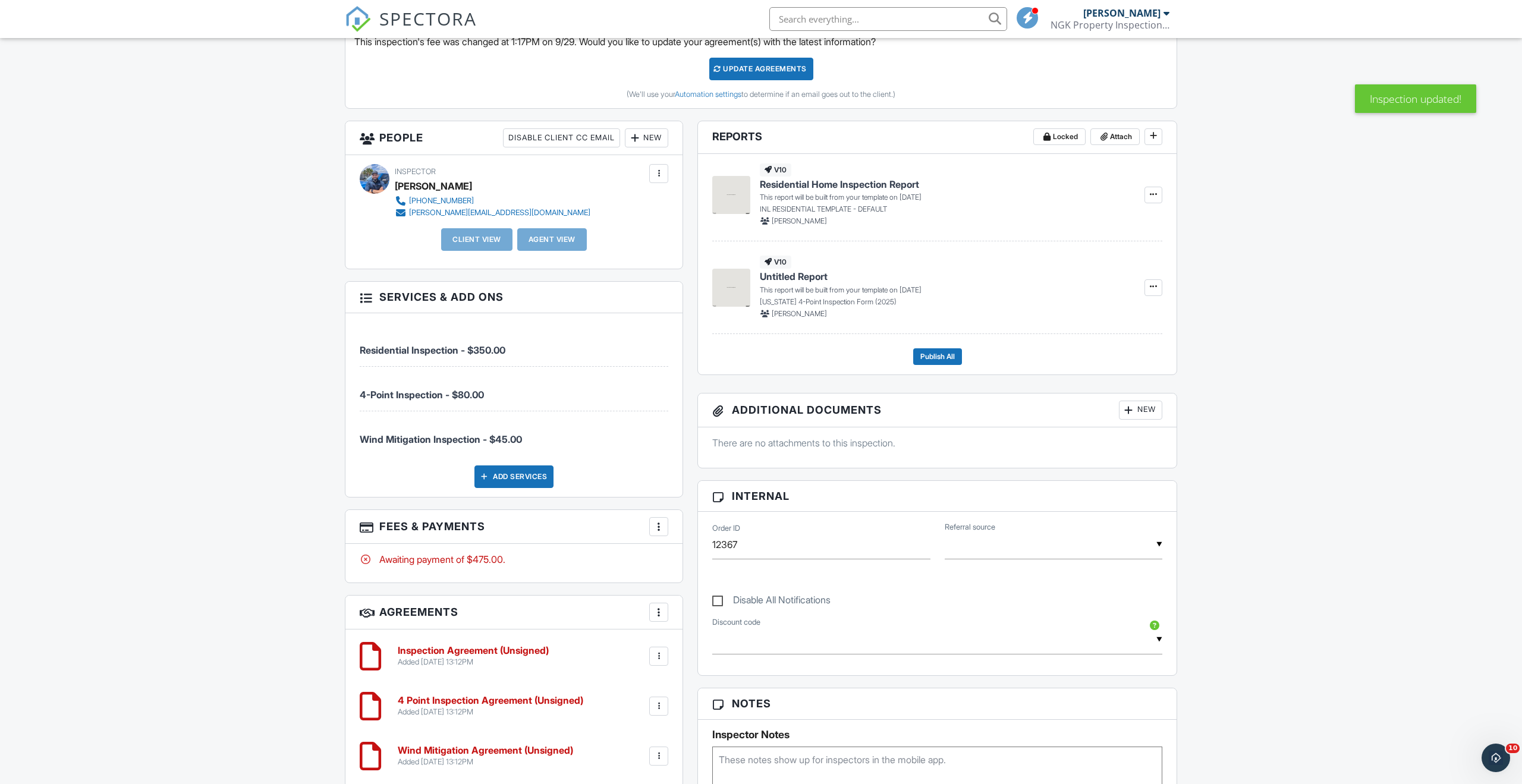
scroll to position [266, 0]
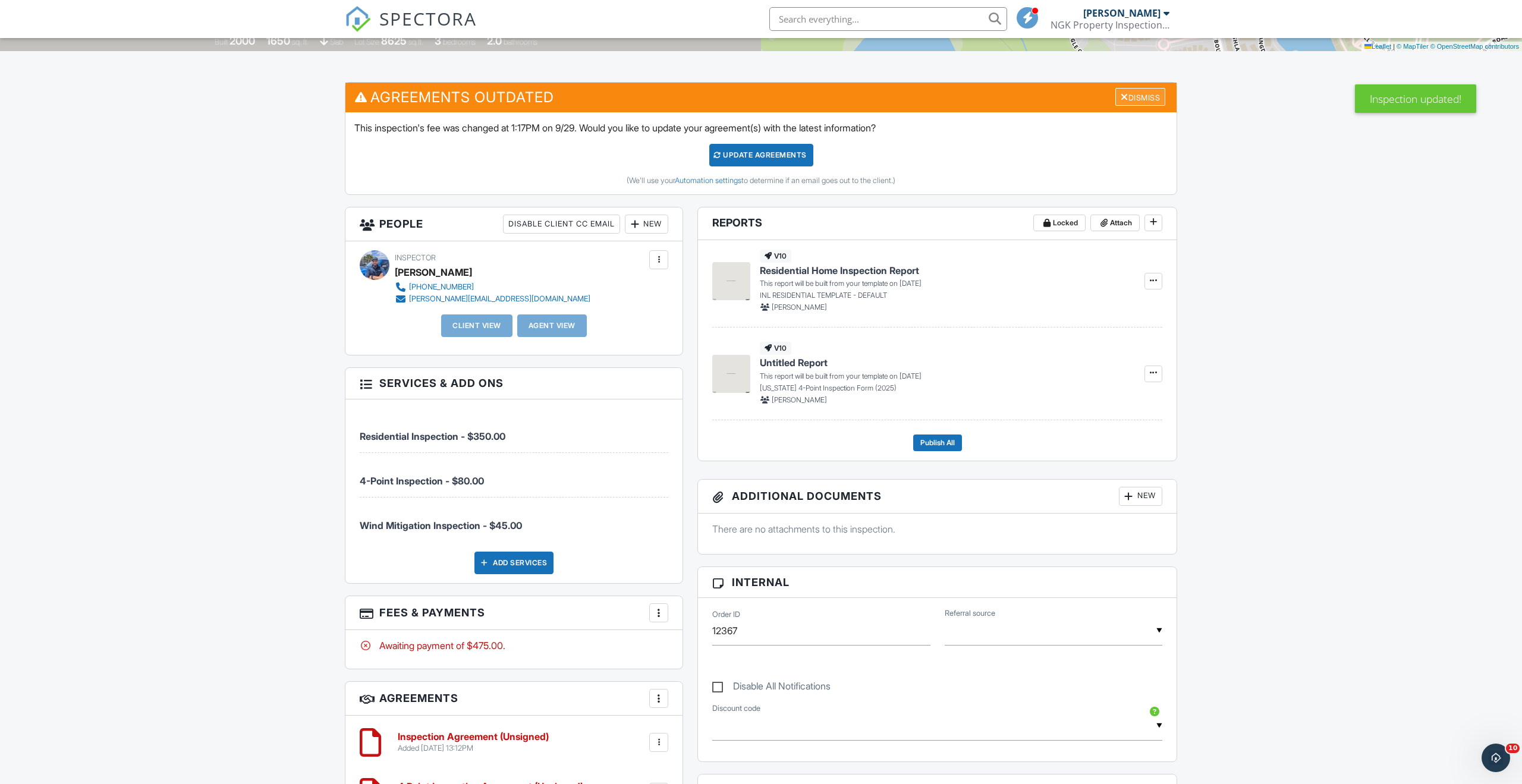
click at [1134, 101] on div "Dismiss" at bounding box center [1139, 97] width 50 height 18
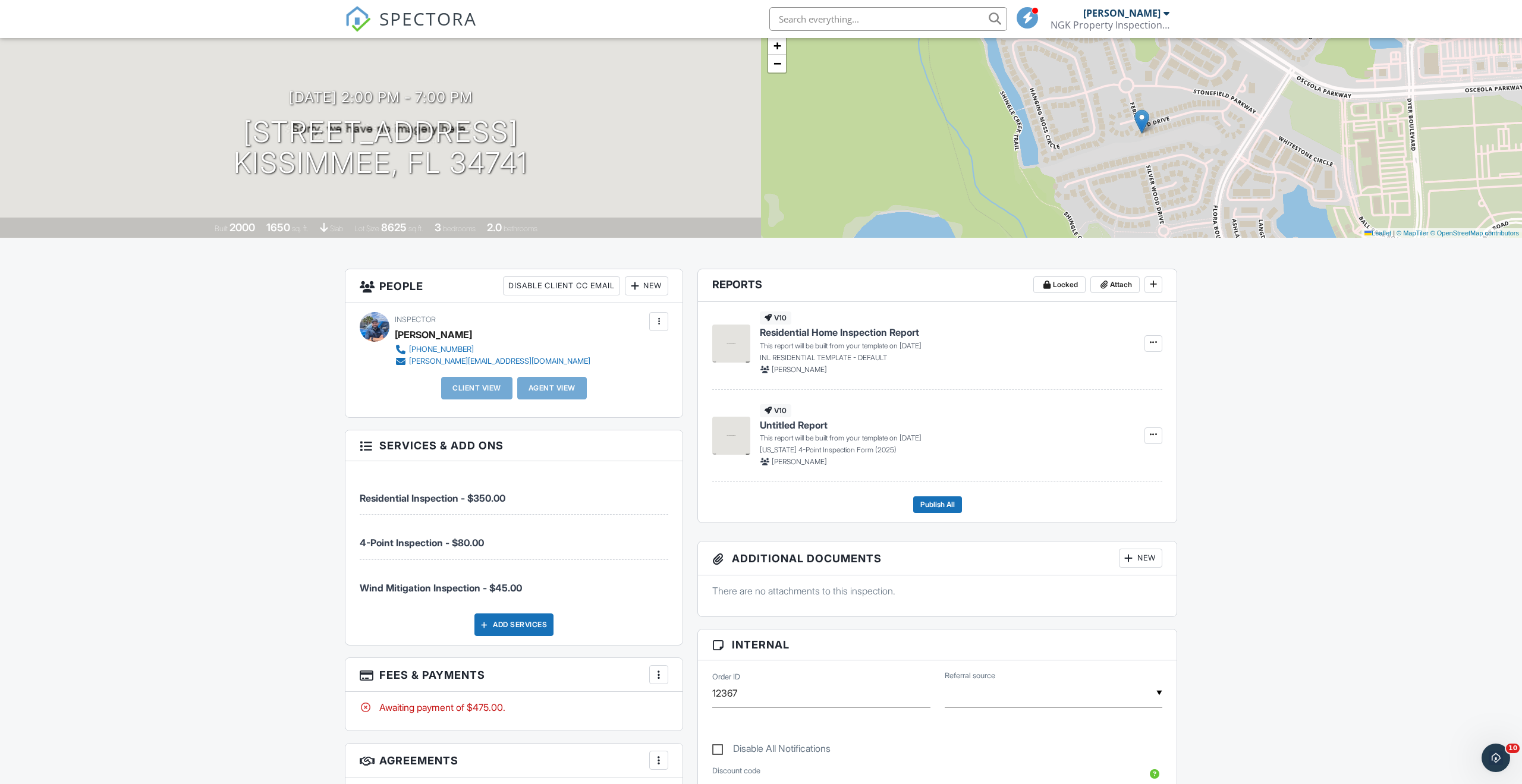
scroll to position [67, 0]
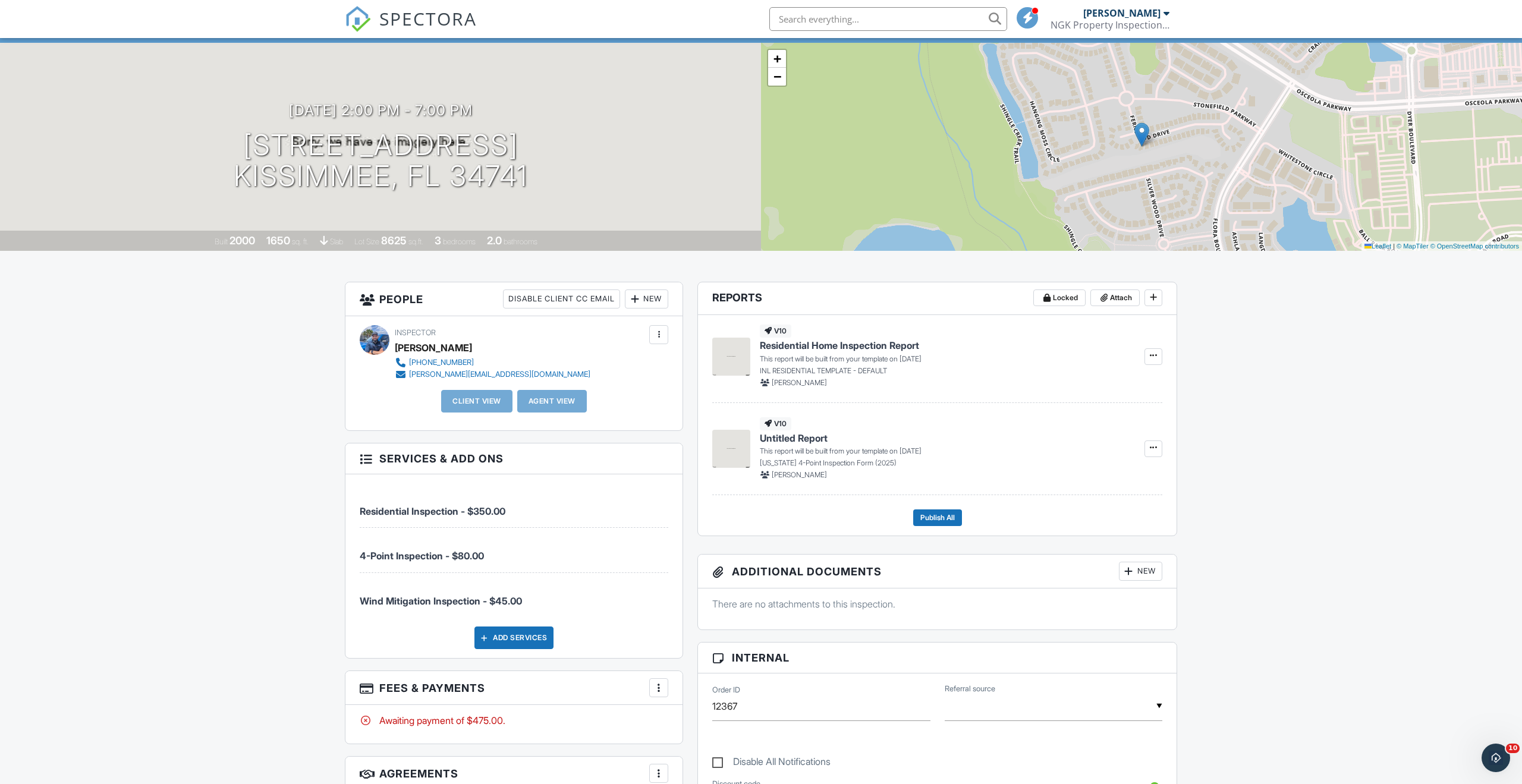
click at [647, 302] on div "New" at bounding box center [646, 299] width 44 height 19
click at [652, 333] on li "Client" at bounding box center [689, 335] width 117 height 30
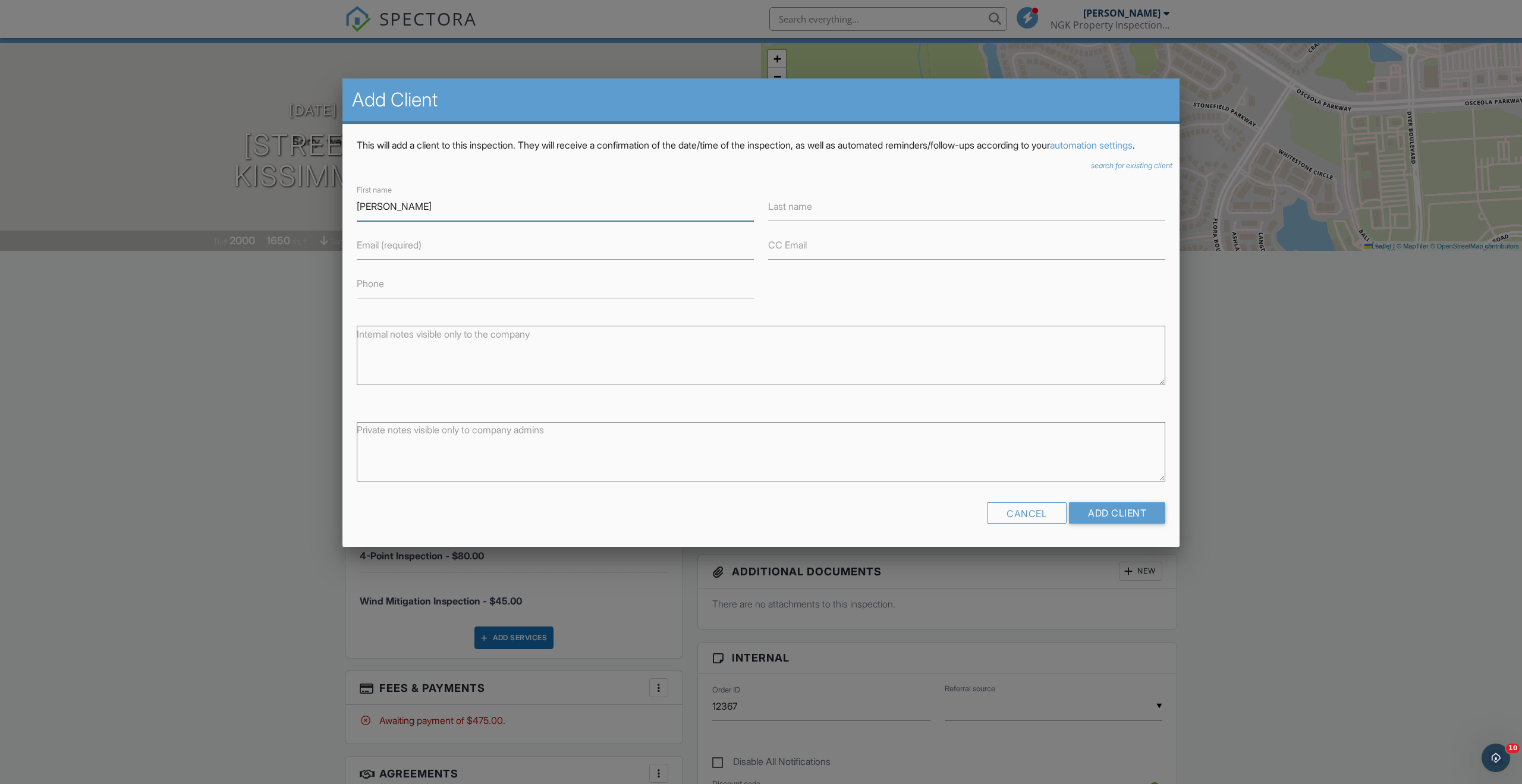
type input "[PERSON_NAME]"
click at [790, 213] on label "Last name" at bounding box center [790, 205] width 44 height 13
click at [790, 218] on input "Last name" at bounding box center [967, 206] width 397 height 29
type input "[PERSON_NAME]"
click at [376, 251] on label "Email (required)" at bounding box center [389, 244] width 65 height 13
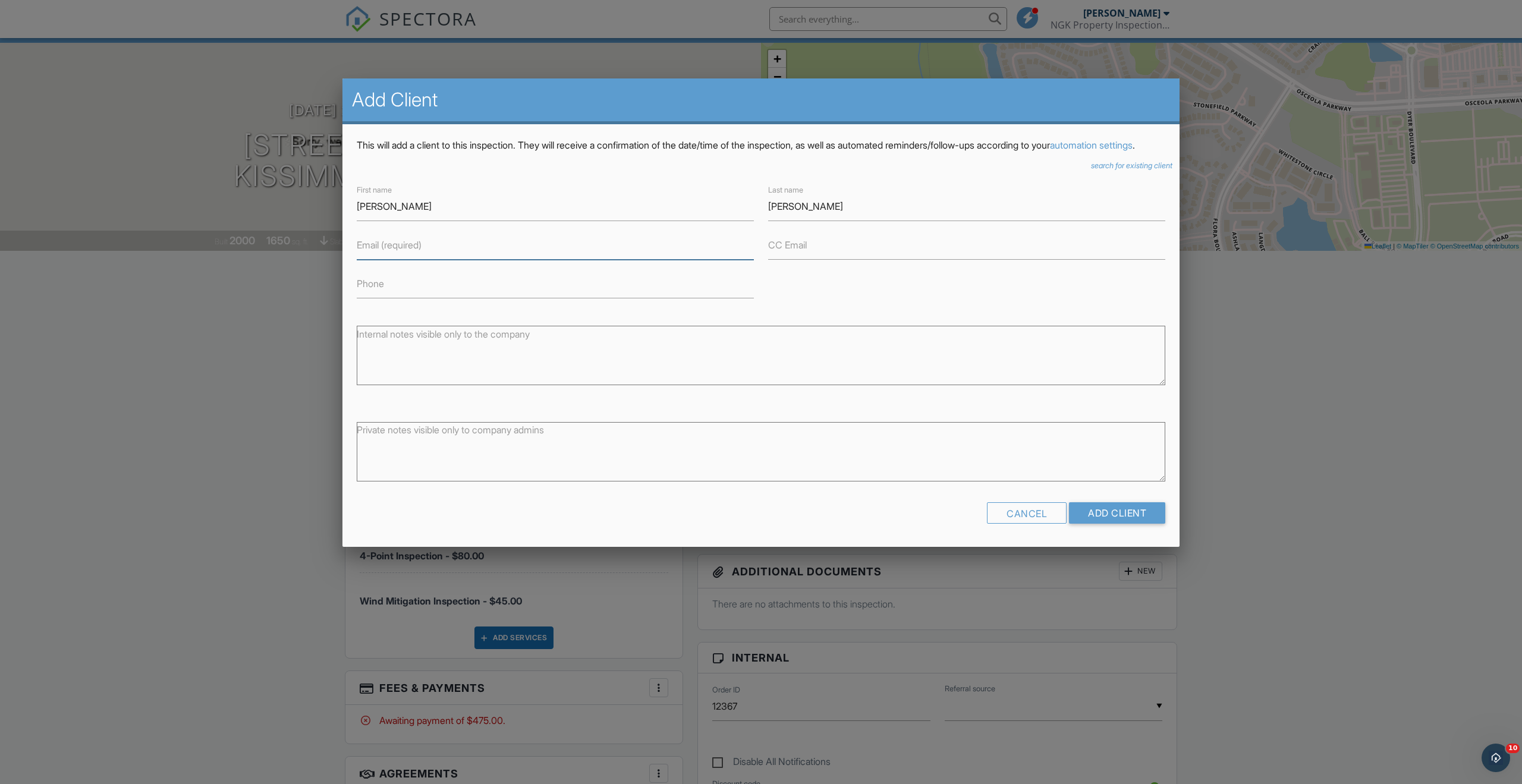
click at [376, 260] on input "Email (required)" at bounding box center [555, 245] width 397 height 29
type input "am.vagle@gmail.com"
click at [370, 290] on label "Phone" at bounding box center [370, 283] width 28 height 13
click at [370, 298] on input "Phone" at bounding box center [555, 284] width 397 height 29
type input "407-873-1306"
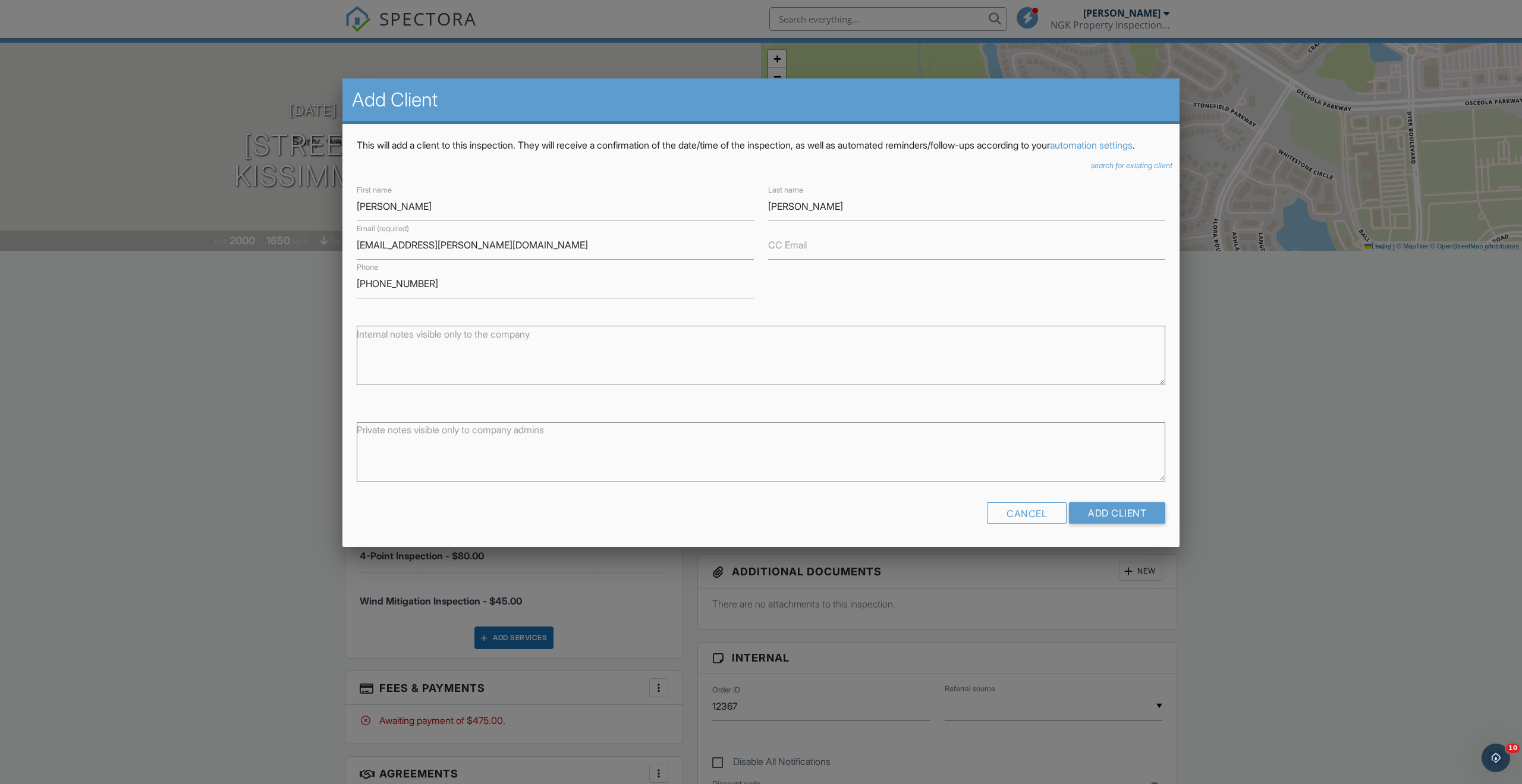
click at [746, 526] on div "Cancel Add Client" at bounding box center [761, 517] width 808 height 31
click at [1122, 523] on input "Add Client" at bounding box center [1117, 513] width 97 height 21
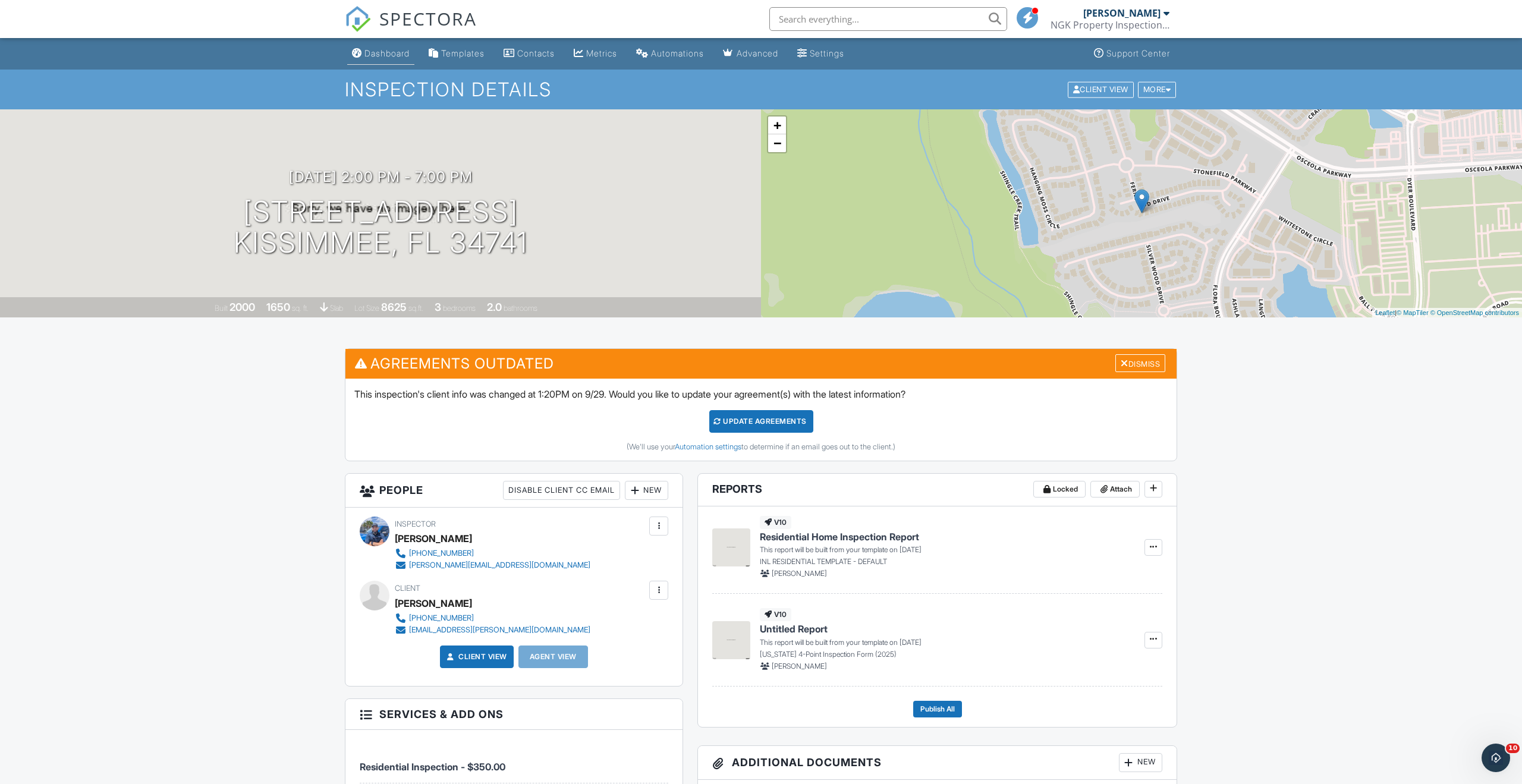
click at [398, 58] on link "Dashboard" at bounding box center [381, 54] width 67 height 22
